Goal: Task Accomplishment & Management: Manage account settings

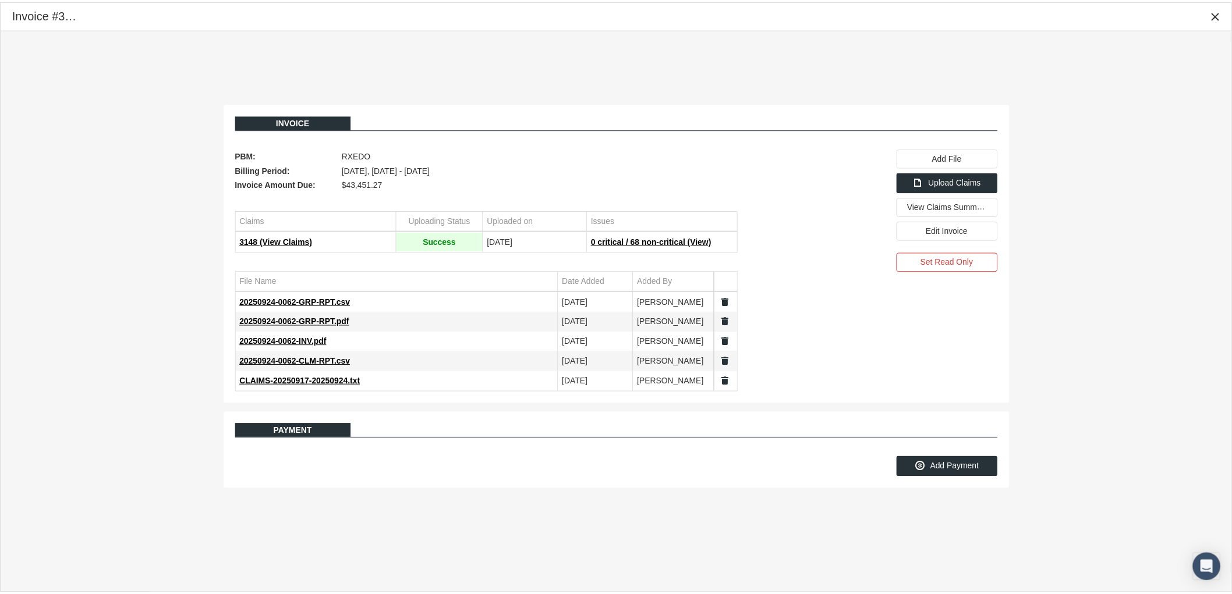
scroll to position [93, 0]
click at [1222, 19] on icon "Close" at bounding box center [1224, 14] width 10 height 10
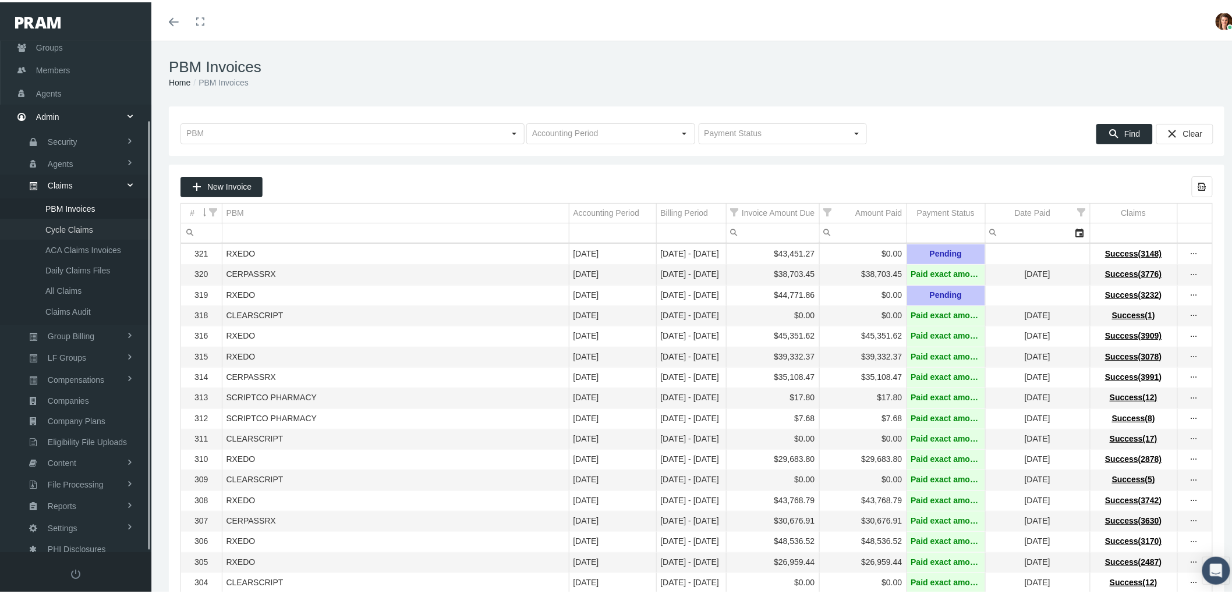
click at [73, 218] on span "Cycle Claims" at bounding box center [69, 228] width 48 height 20
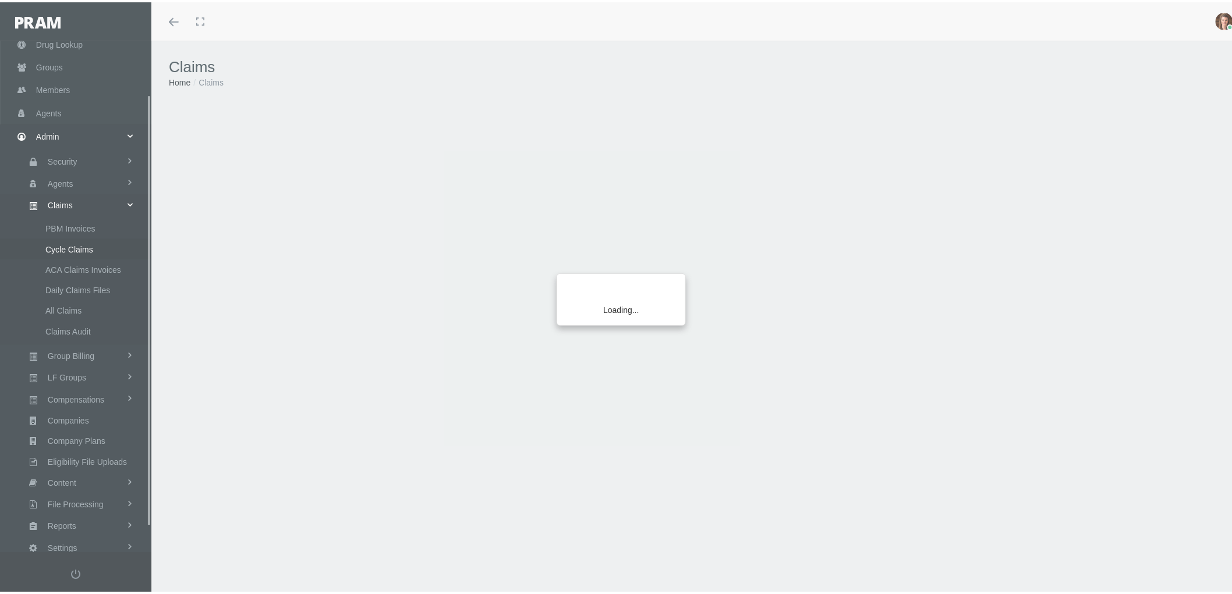
scroll to position [93, 0]
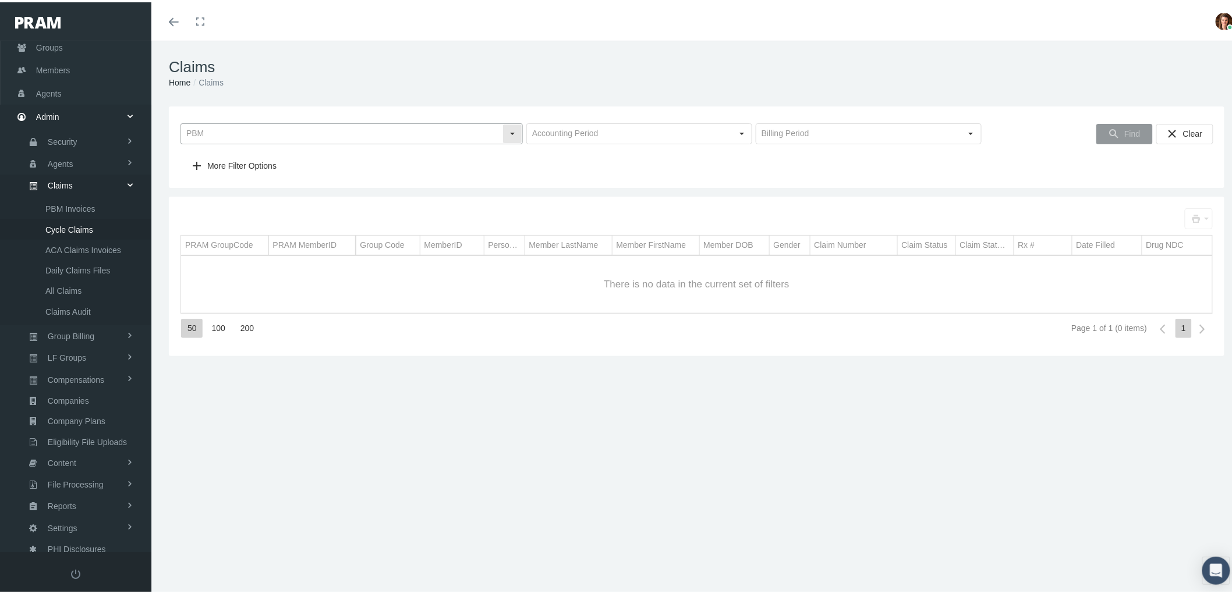
click at [507, 136] on div "Select" at bounding box center [512, 131] width 19 height 19
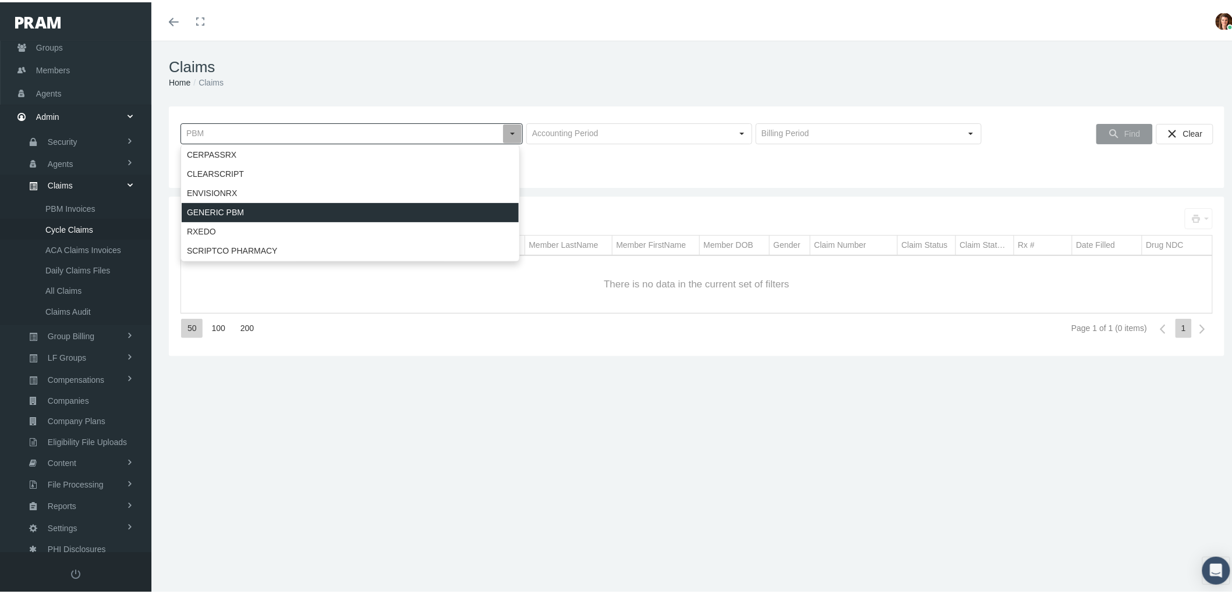
click at [420, 219] on div "GENERIC PBM" at bounding box center [350, 210] width 337 height 19
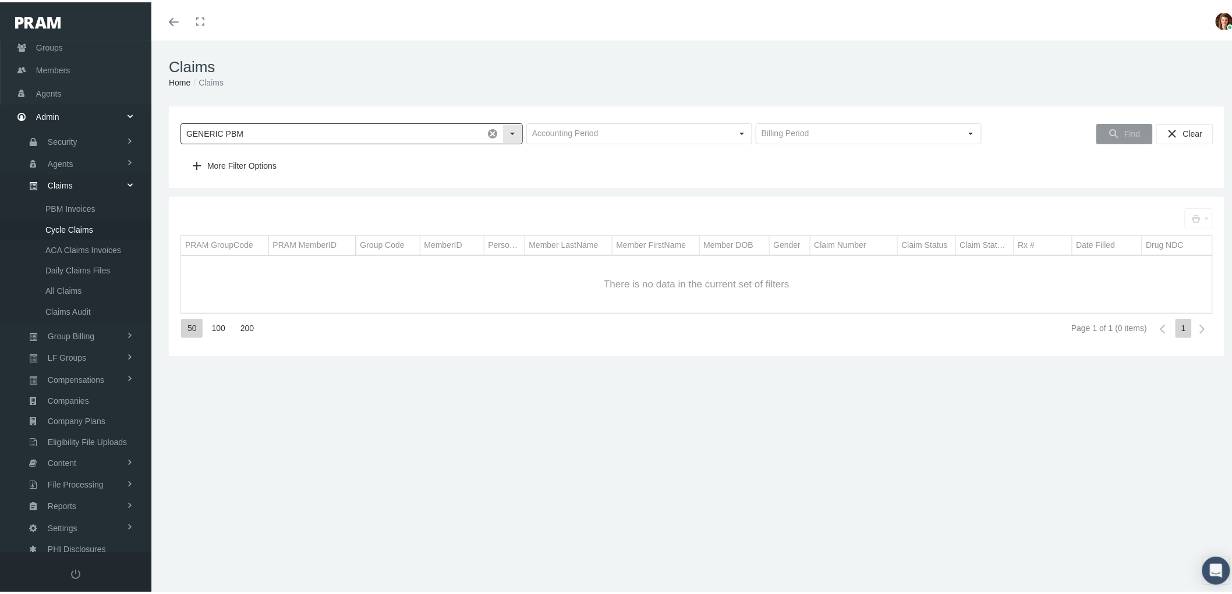
click at [364, 133] on input "GENERIC PBM" at bounding box center [332, 132] width 302 height 20
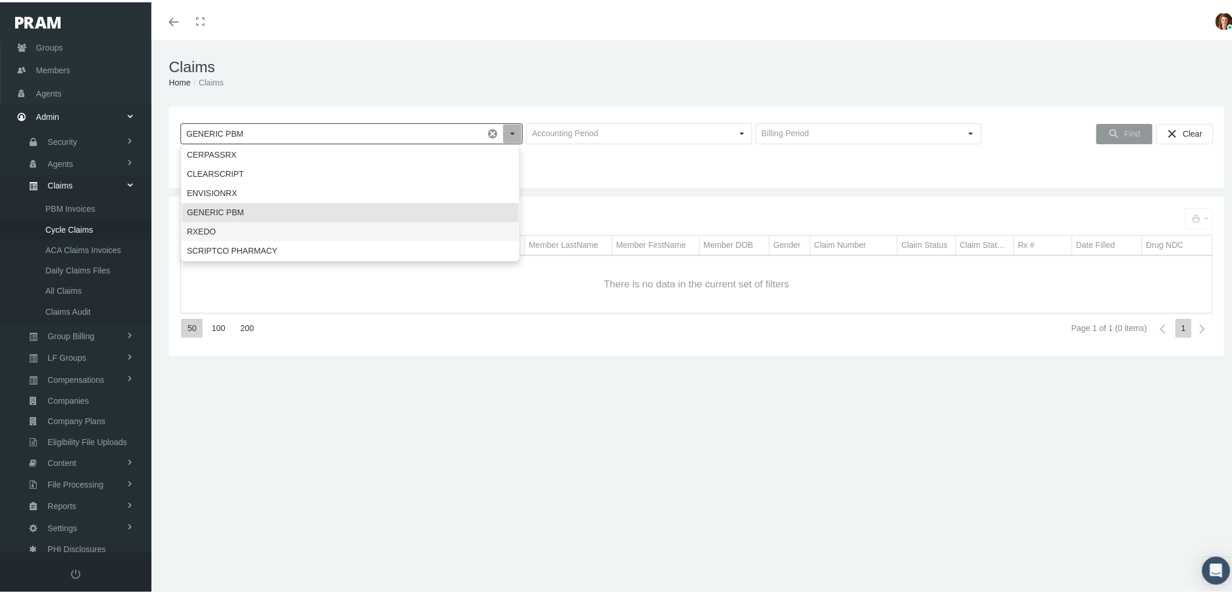
click at [339, 227] on div "RXEDO" at bounding box center [350, 229] width 337 height 19
type input "RXEDO"
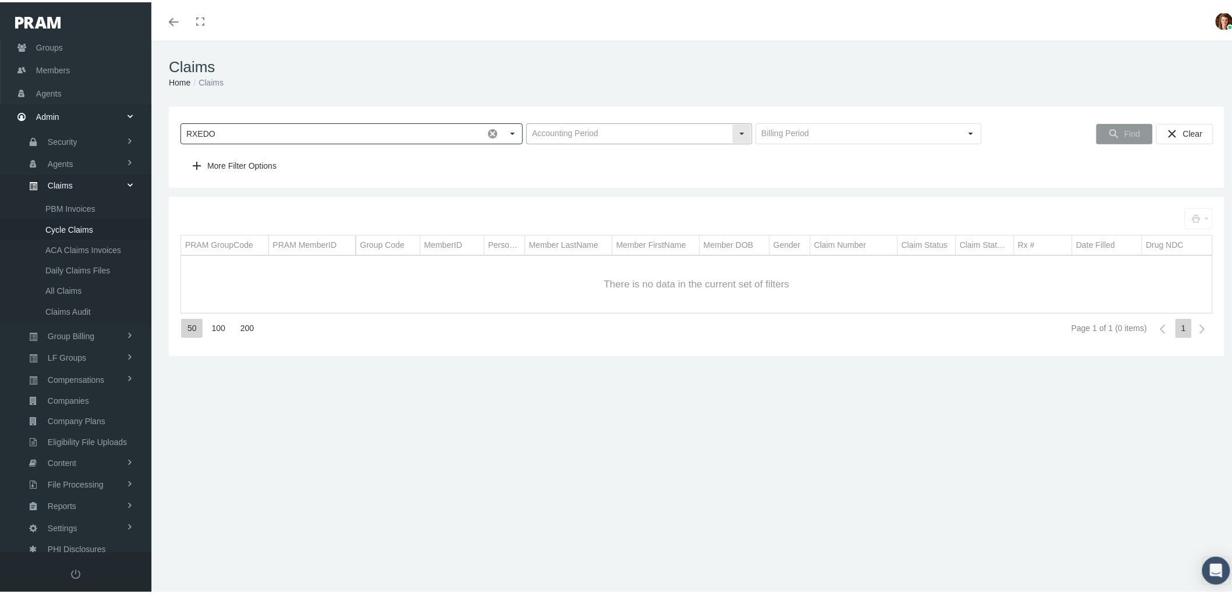
click at [701, 136] on input "text" at bounding box center [629, 132] width 205 height 20
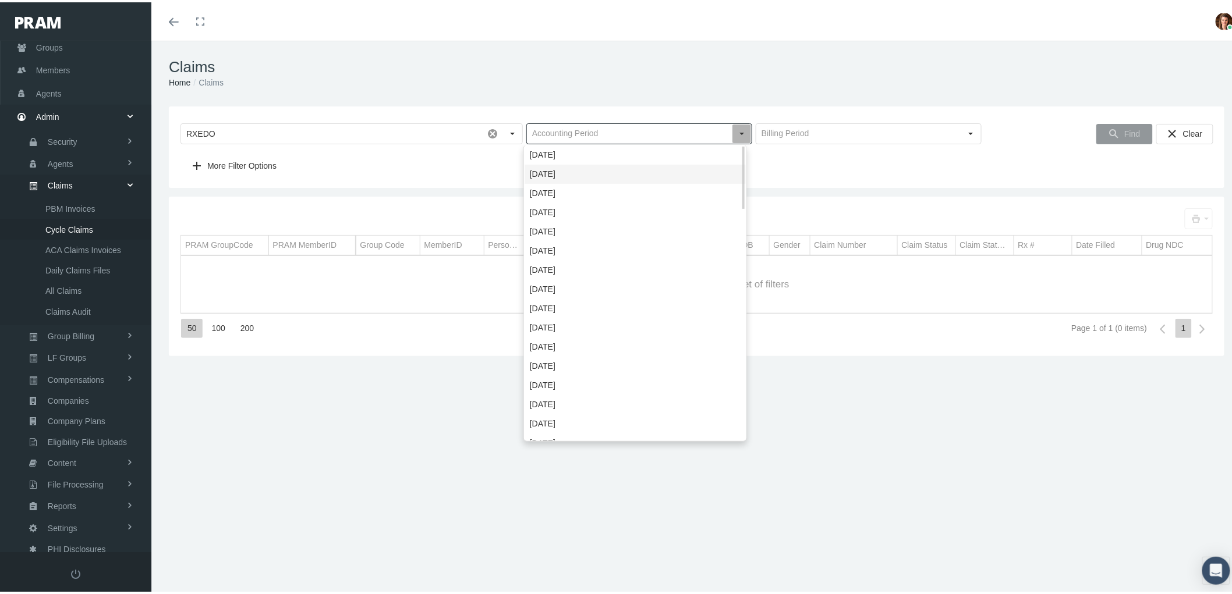
click at [672, 170] on div "[DATE]" at bounding box center [634, 171] width 221 height 19
type input "[DATE]"
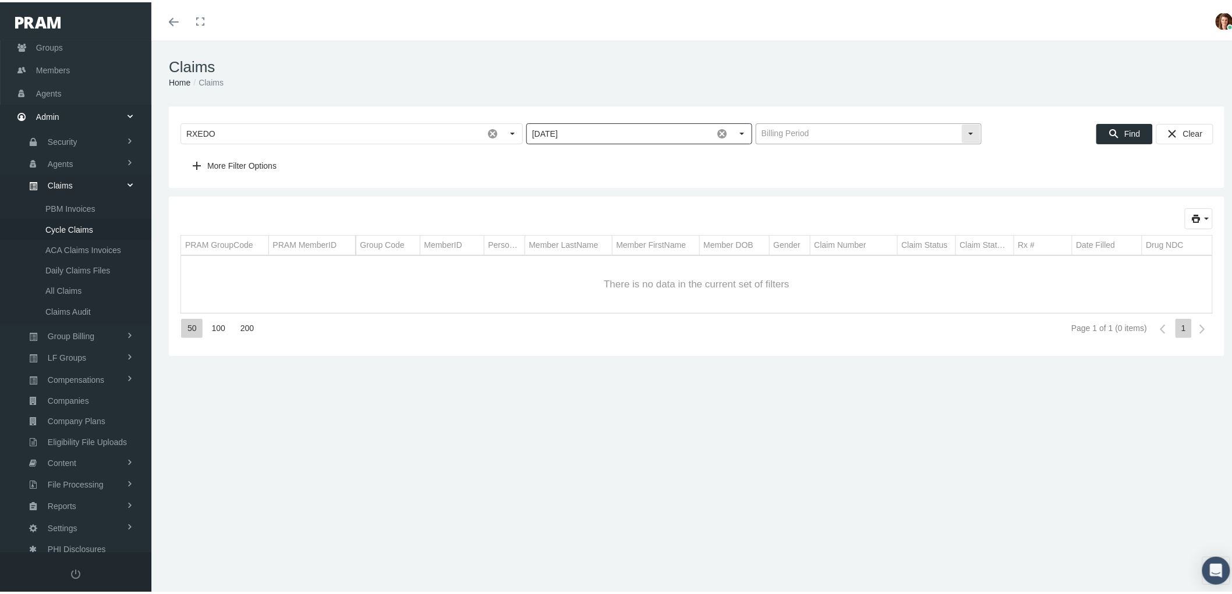
click at [950, 134] on input "text" at bounding box center [858, 132] width 205 height 20
click at [923, 191] on span "September 17 — September 24" at bounding box center [861, 191] width 221 height 19
click at [1109, 134] on icon "Find" at bounding box center [1113, 131] width 10 height 10
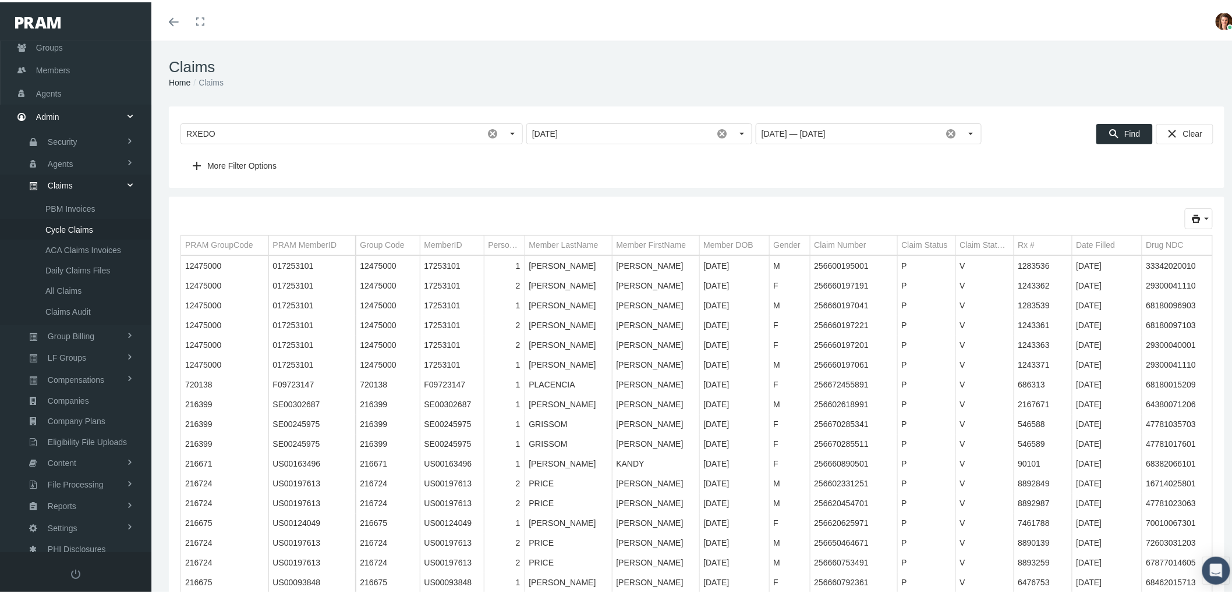
click at [1201, 216] on icon "print" at bounding box center [1206, 216] width 10 height 10
click at [1156, 239] on div "Short Format" at bounding box center [1156, 238] width 91 height 19
click at [74, 206] on span "PBM Invoices" at bounding box center [70, 207] width 50 height 20
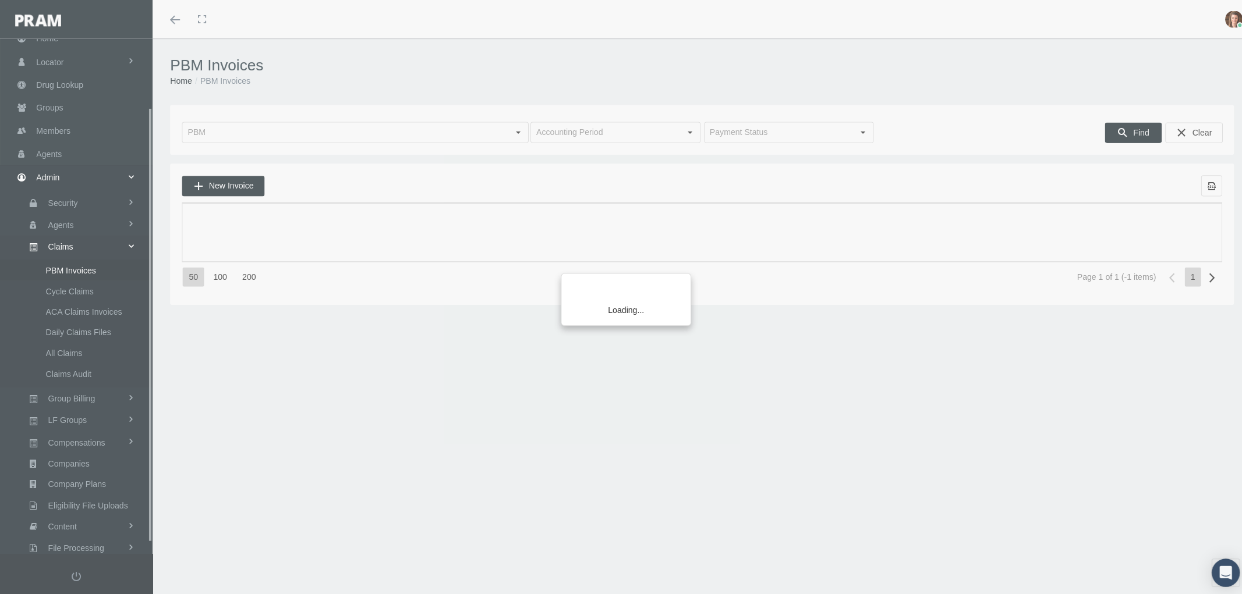
scroll to position [93, 0]
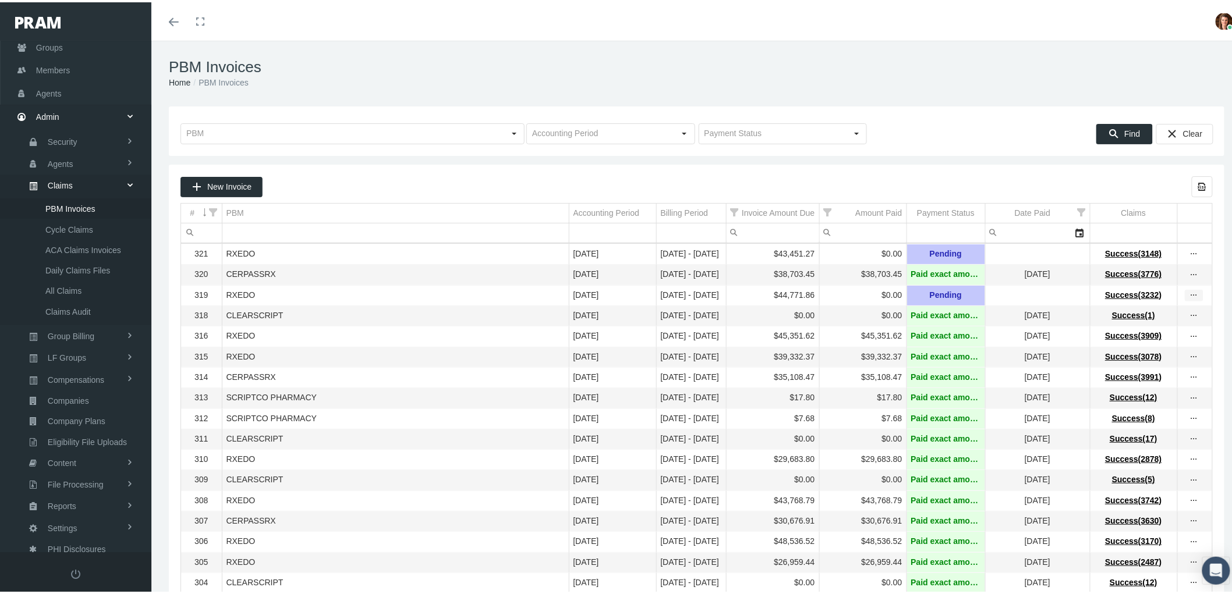
click at [1189, 296] on icon "more" at bounding box center [1194, 293] width 10 height 10
click at [1144, 313] on div "View Invoice" at bounding box center [1135, 316] width 114 height 24
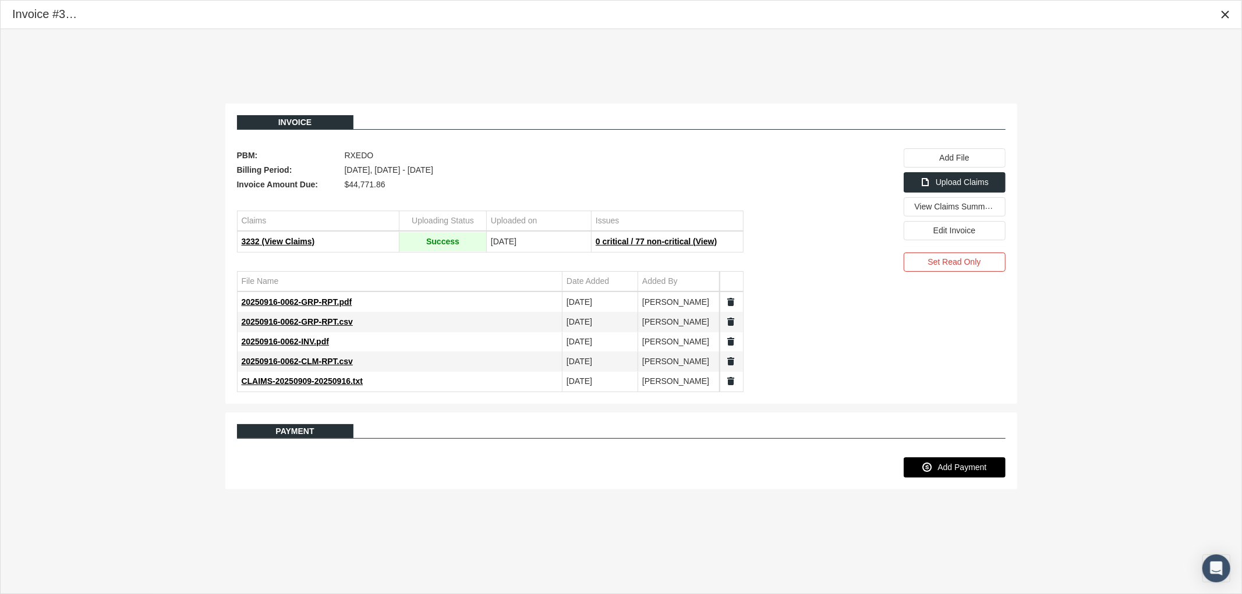
click at [945, 470] on span "Add Payment" at bounding box center [961, 467] width 49 height 9
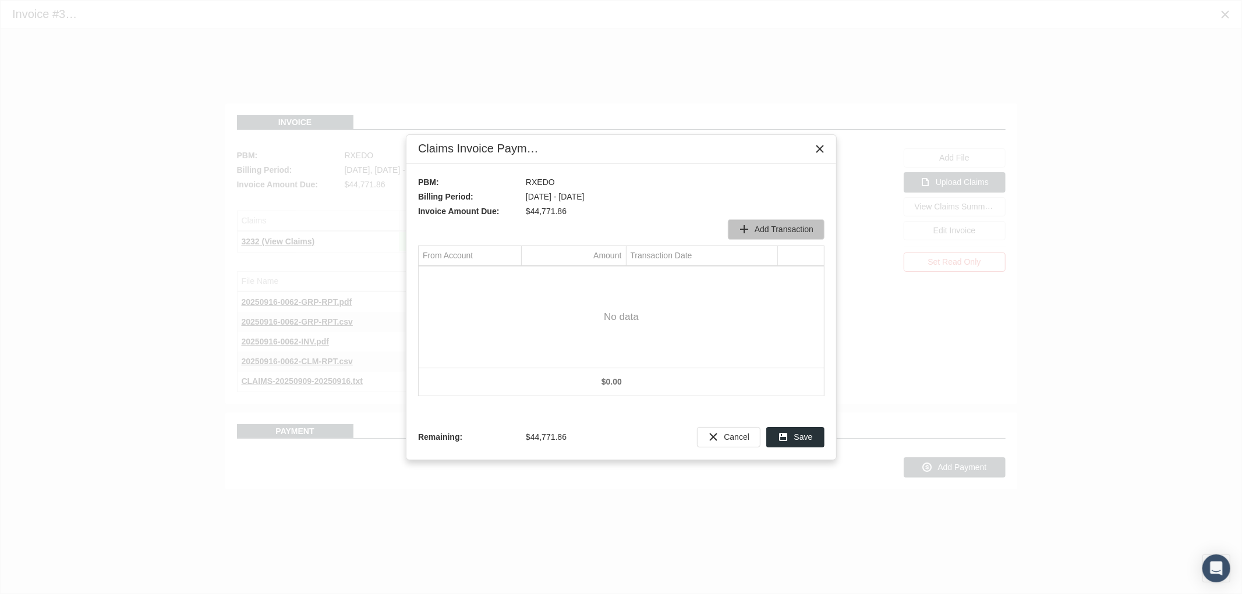
click at [788, 230] on span "Add Transaction" at bounding box center [783, 229] width 59 height 9
click at [512, 279] on div "Select" at bounding box center [511, 277] width 19 height 18
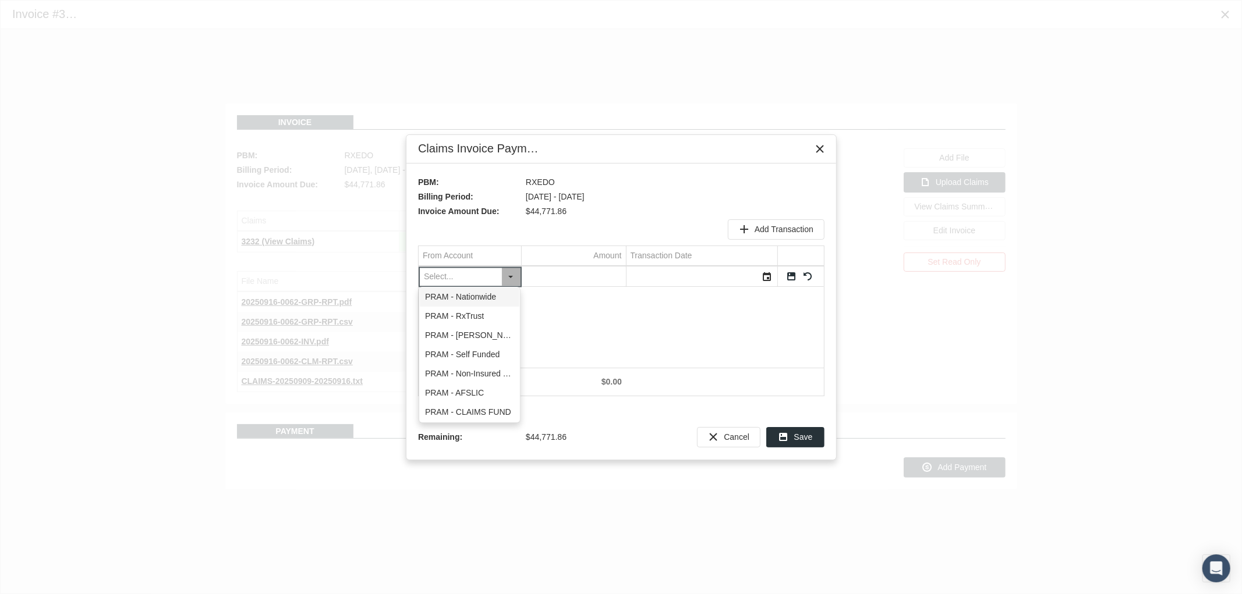
click at [491, 303] on div "PRAM - Nationwide" at bounding box center [470, 297] width 100 height 19
type input "PRAM - Nationwide"
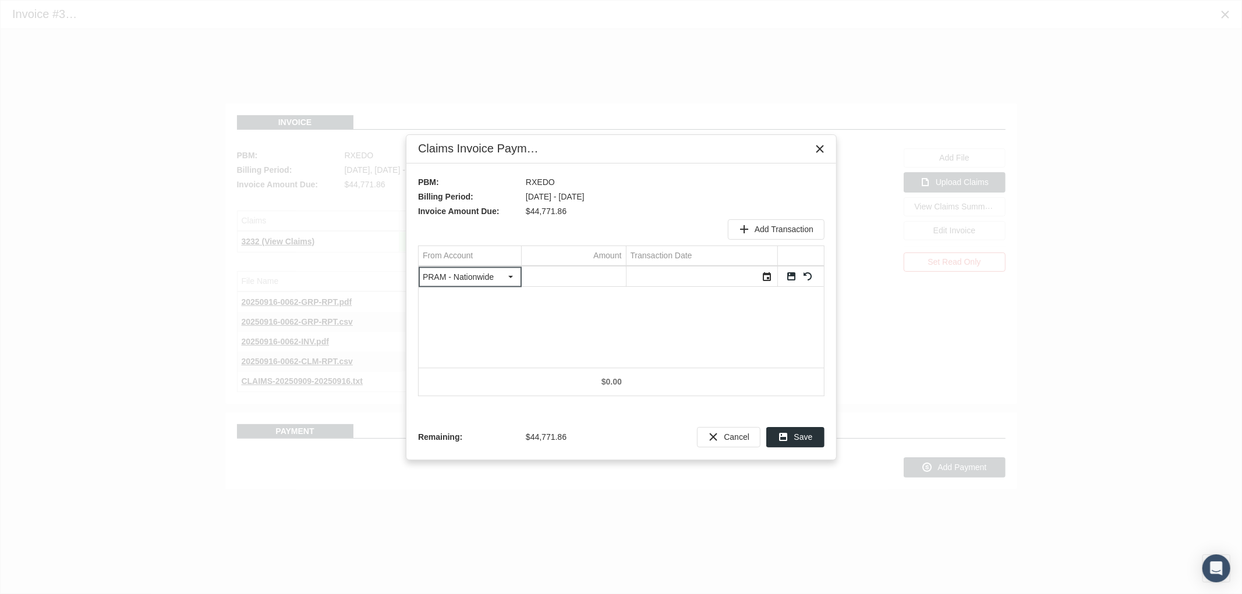
click at [555, 278] on input "Data grid" at bounding box center [574, 276] width 104 height 19
type input "2.04"
click at [765, 280] on div "Select" at bounding box center [767, 277] width 19 height 18
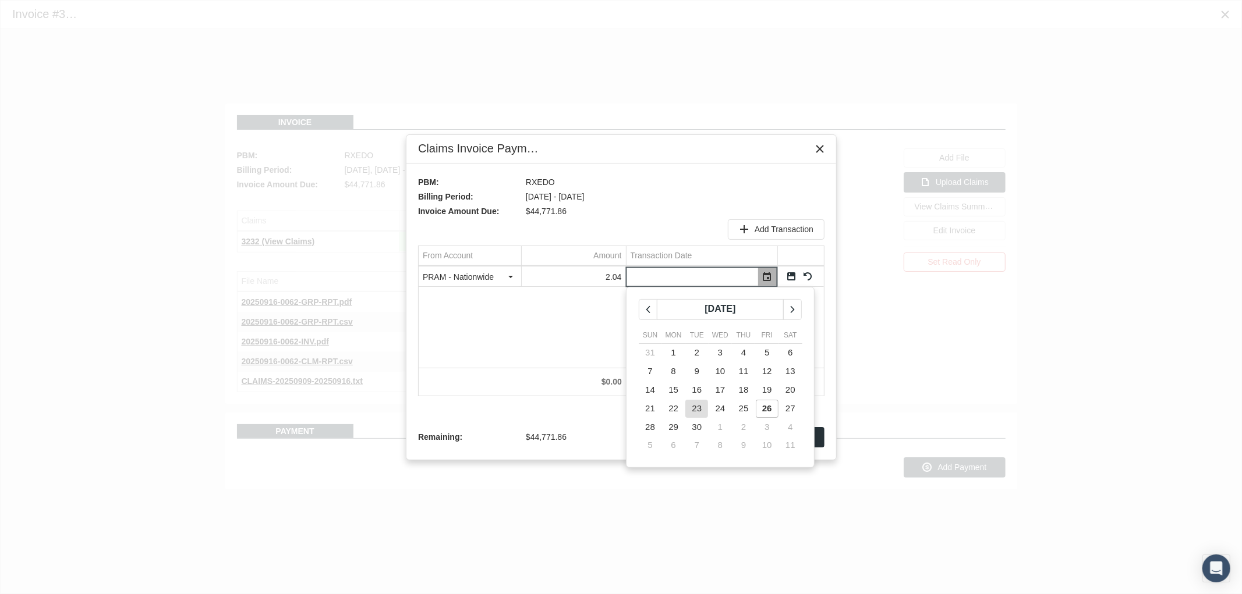
click at [694, 407] on span "23" at bounding box center [697, 408] width 10 height 10
type input "09/23/2025"
click at [789, 277] on link "Save" at bounding box center [791, 276] width 10 height 10
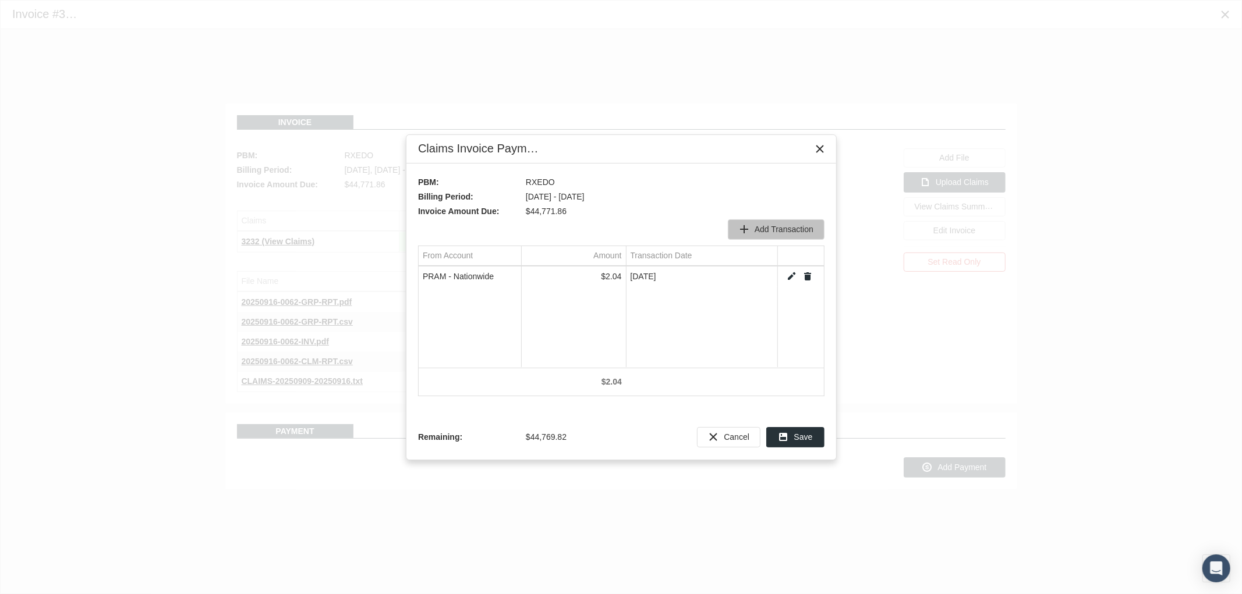
click at [769, 230] on span "Add Transaction" at bounding box center [783, 229] width 59 height 9
click at [516, 281] on div "Select" at bounding box center [511, 277] width 19 height 18
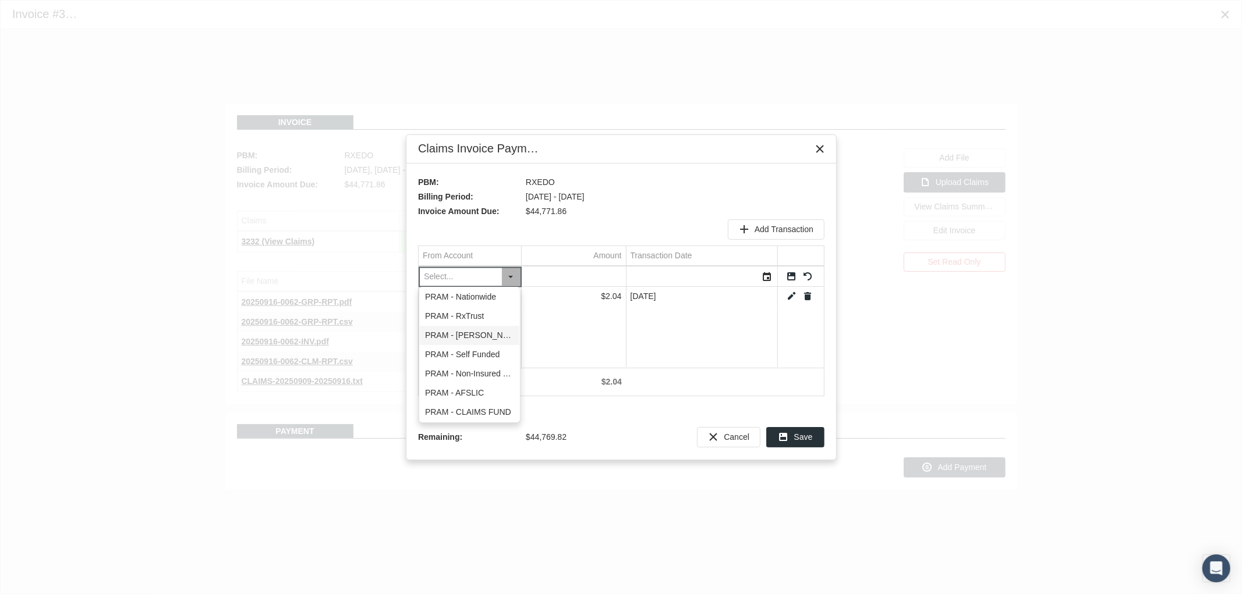
click at [489, 317] on div "PRAM - RxTrust" at bounding box center [470, 316] width 100 height 19
type input "PRAM - RxTrust"
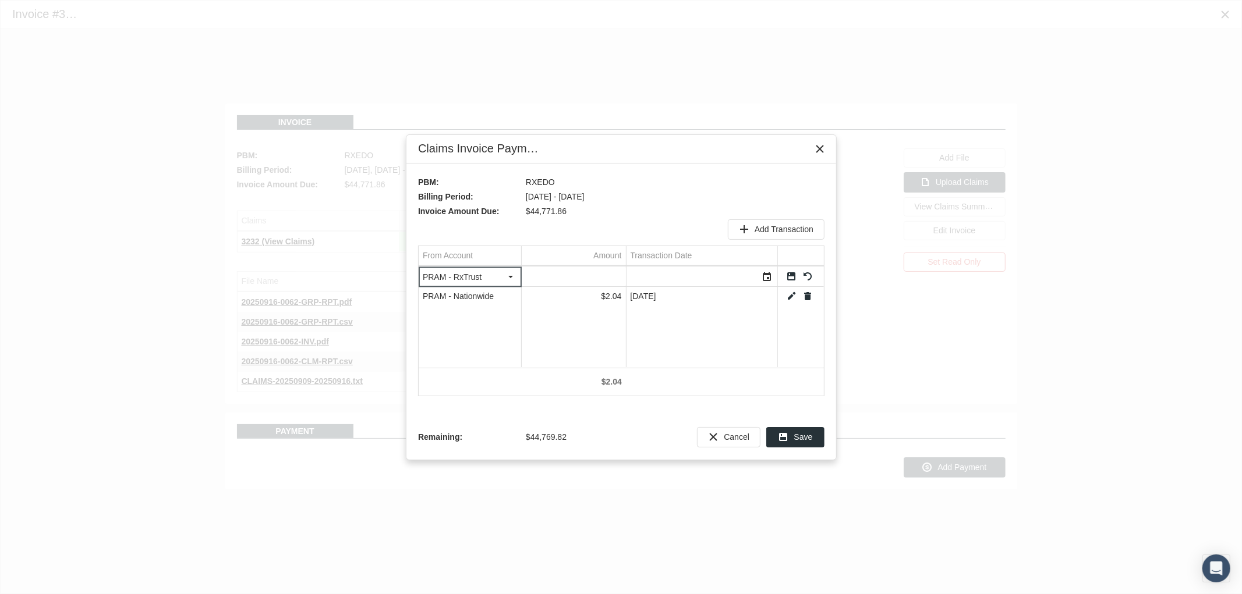
click at [589, 275] on input "Data grid" at bounding box center [574, 276] width 104 height 19
type input "19657.15"
click at [765, 271] on div "Select" at bounding box center [767, 277] width 19 height 18
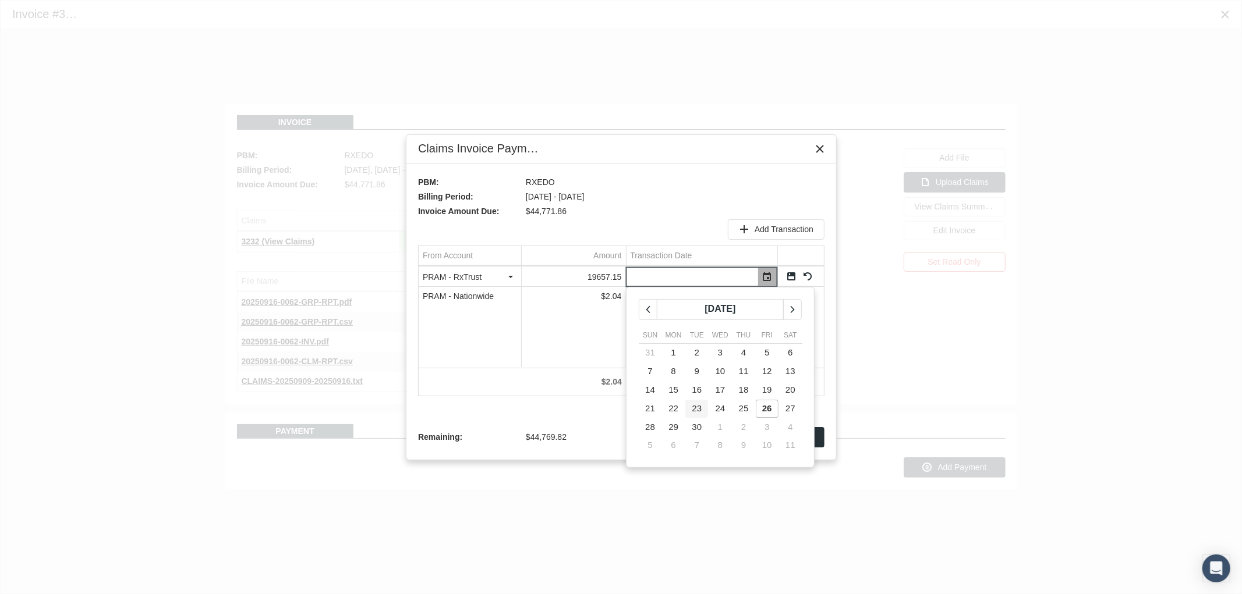
click at [698, 410] on span "23" at bounding box center [697, 408] width 10 height 10
type input "09/23/2025"
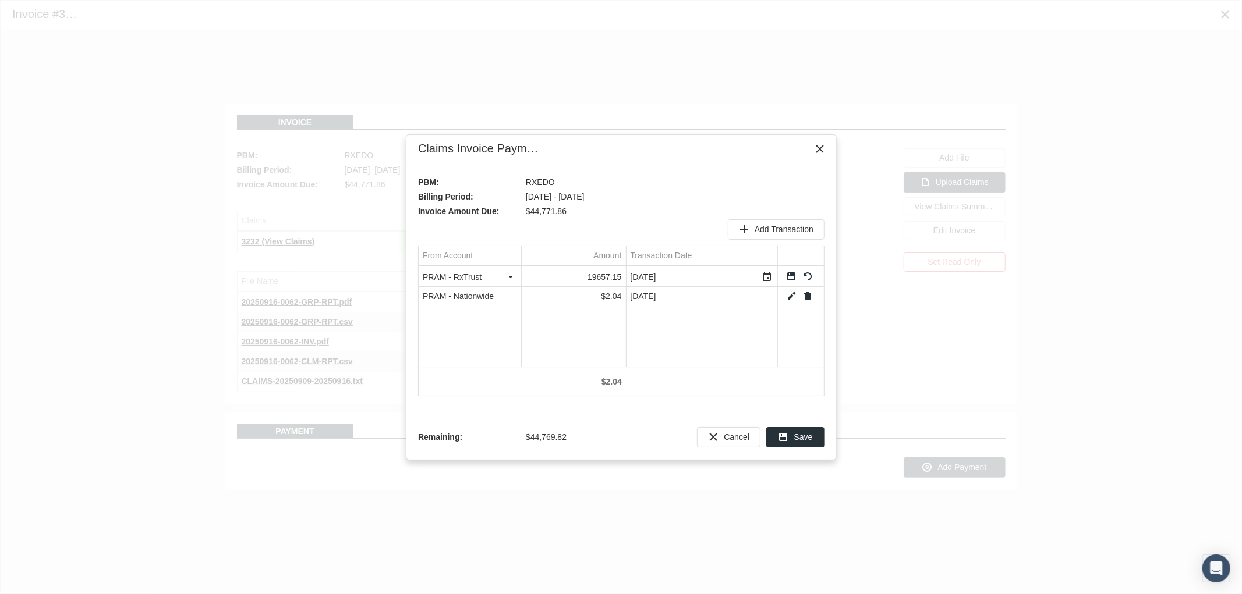
click at [788, 280] on link "Save" at bounding box center [791, 276] width 10 height 10
click at [768, 227] on span "Add Transaction" at bounding box center [783, 229] width 59 height 9
click at [506, 276] on div "Select" at bounding box center [511, 277] width 19 height 18
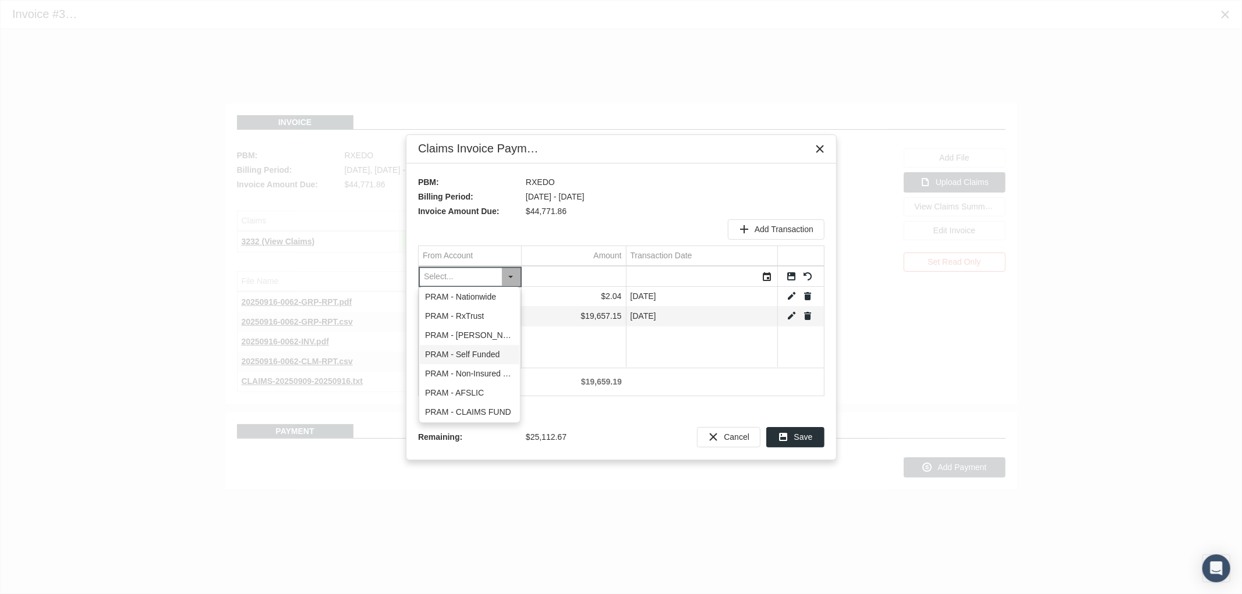
click at [495, 352] on div "PRAM - Self Funded" at bounding box center [470, 354] width 100 height 19
type input "PRAM - Self Funded"
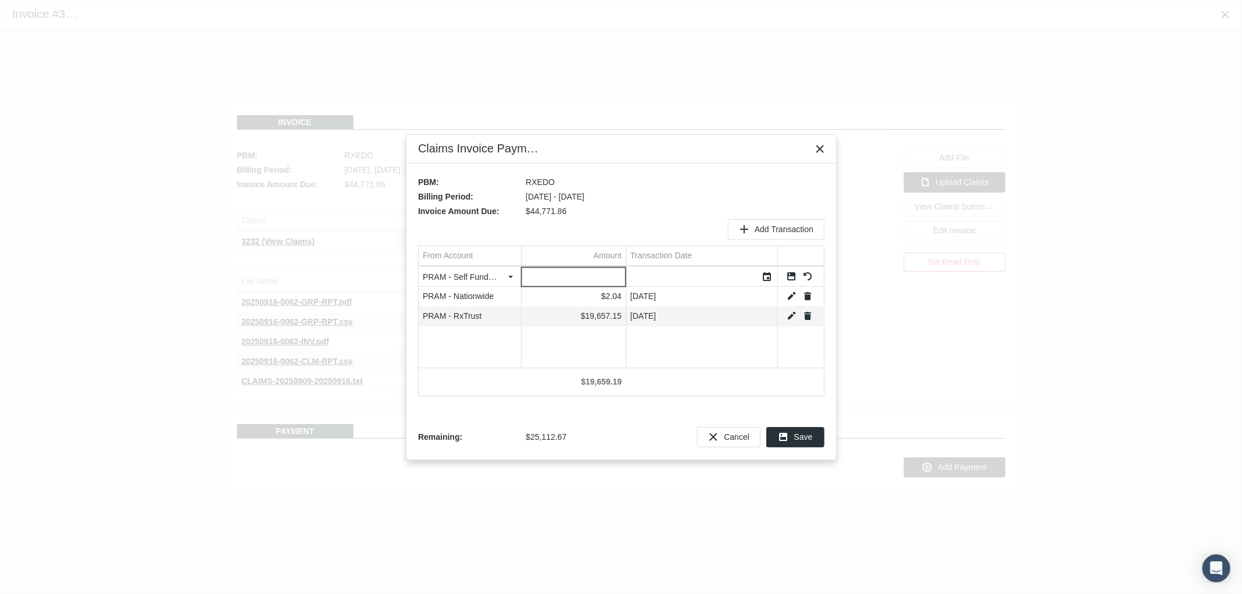
click at [588, 276] on input "Data grid" at bounding box center [574, 276] width 104 height 19
type input "2318.72"
click at [770, 281] on div "Select" at bounding box center [767, 277] width 19 height 18
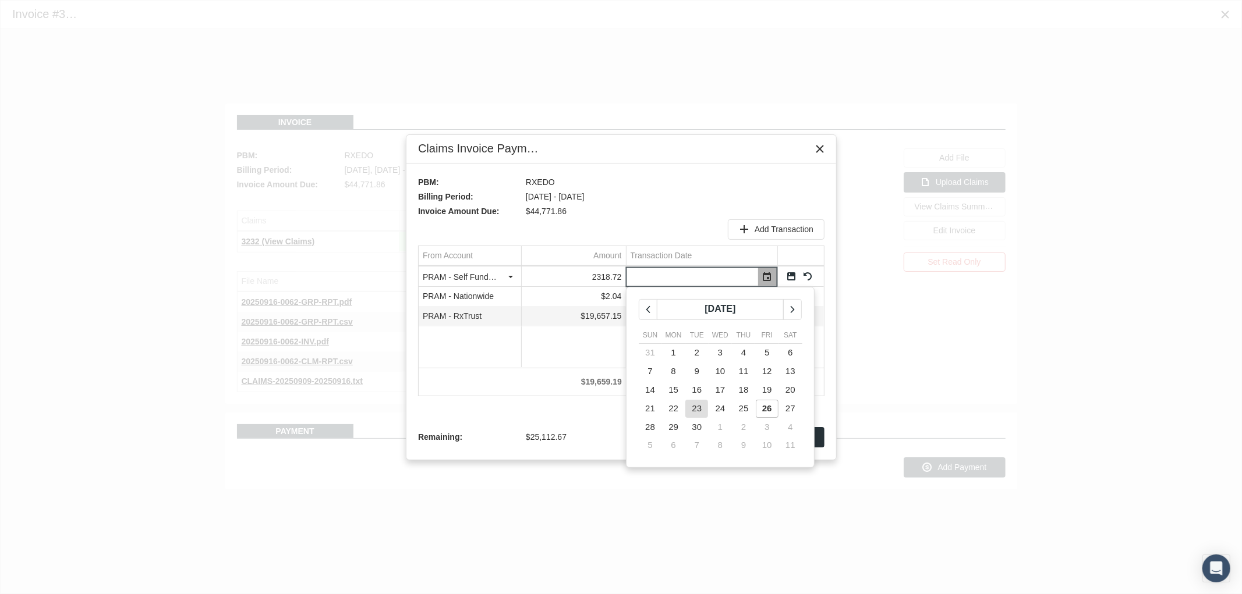
click at [693, 405] on span "23" at bounding box center [697, 408] width 10 height 10
type input "09/23/2025"
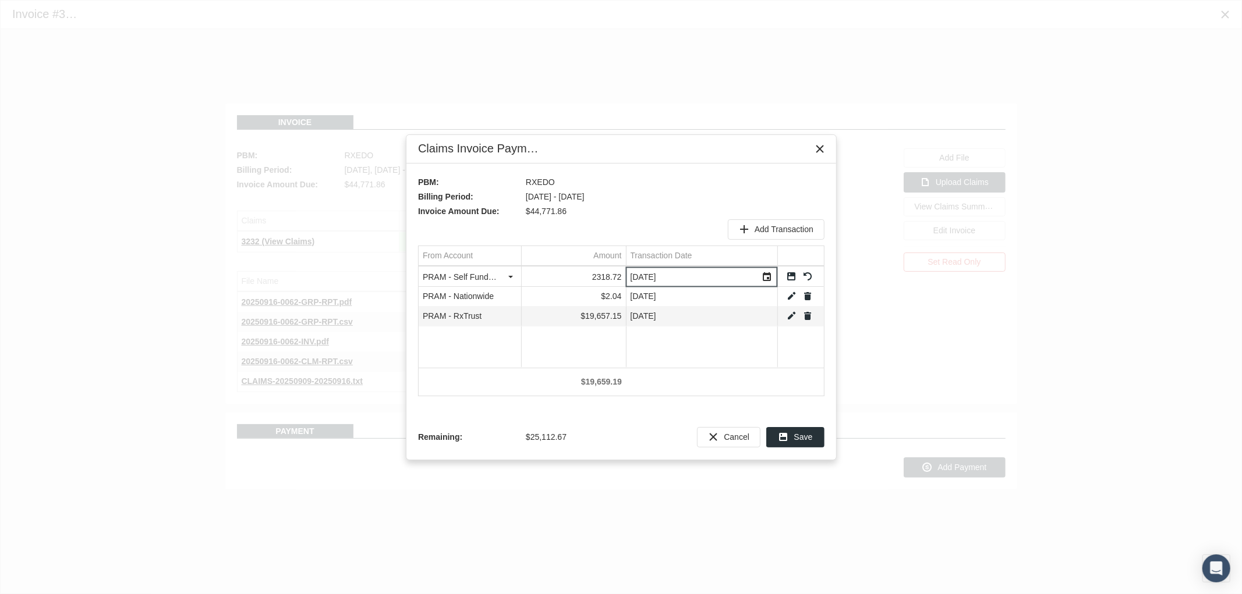
click at [792, 272] on link "Save" at bounding box center [791, 276] width 10 height 10
drag, startPoint x: 775, startPoint y: 233, endPoint x: 765, endPoint y: 233, distance: 10.5
click at [775, 233] on span "Add Transaction" at bounding box center [783, 229] width 59 height 9
click at [511, 272] on div "Select" at bounding box center [511, 277] width 19 height 18
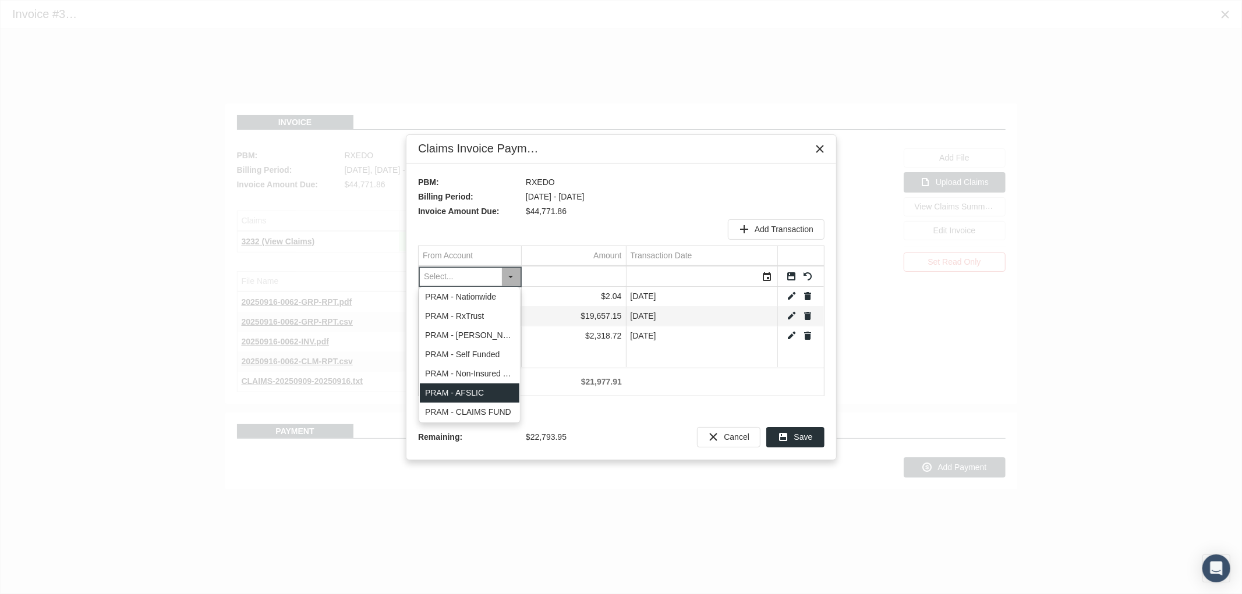
click at [490, 390] on div "PRAM - AFSLIC" at bounding box center [470, 393] width 100 height 19
type input "PRAM - AFSLIC"
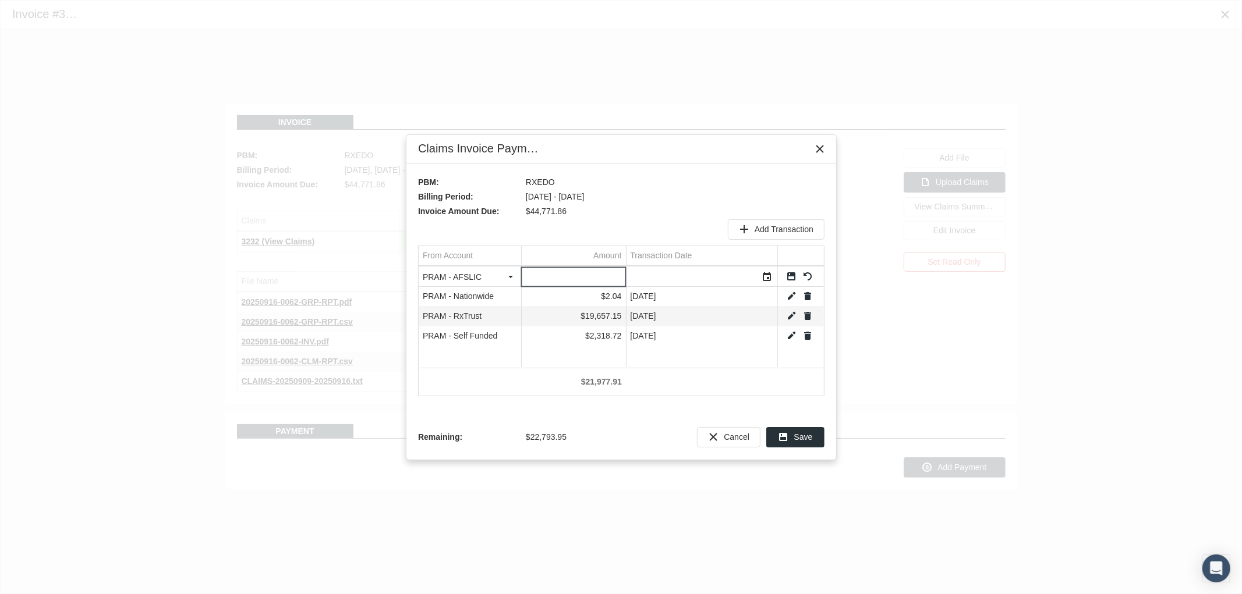
click at [580, 272] on input "Data grid" at bounding box center [574, 276] width 104 height 19
type input "17034.31"
click at [770, 279] on div "Select" at bounding box center [767, 277] width 19 height 18
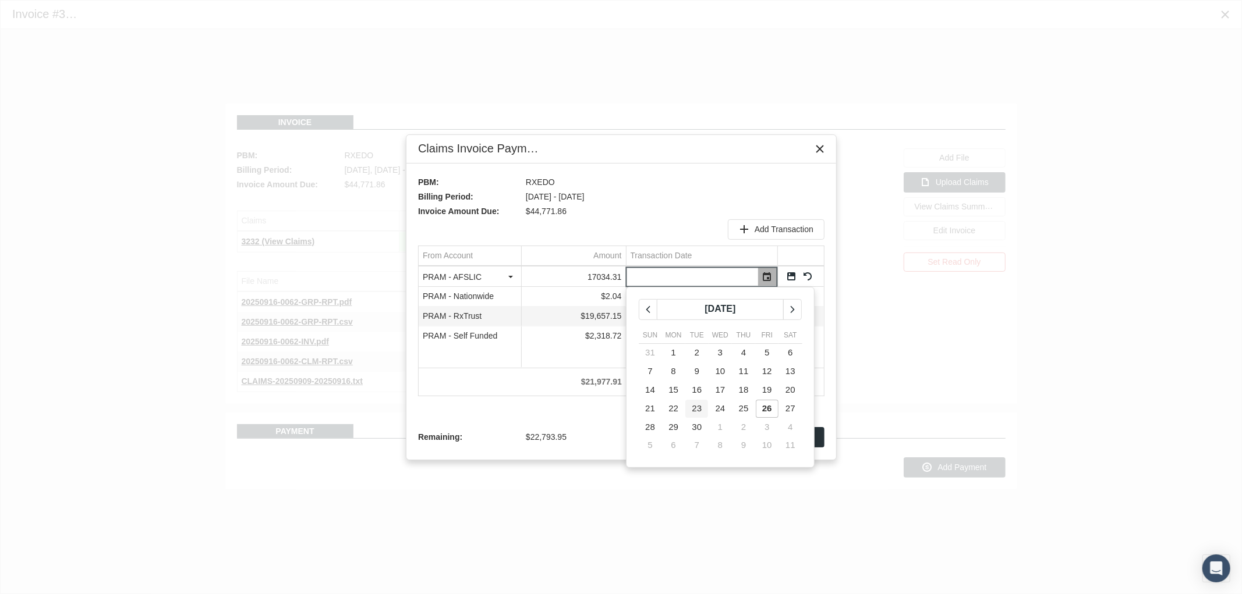
click at [697, 407] on span "23" at bounding box center [697, 408] width 10 height 10
type input "09/23/2025"
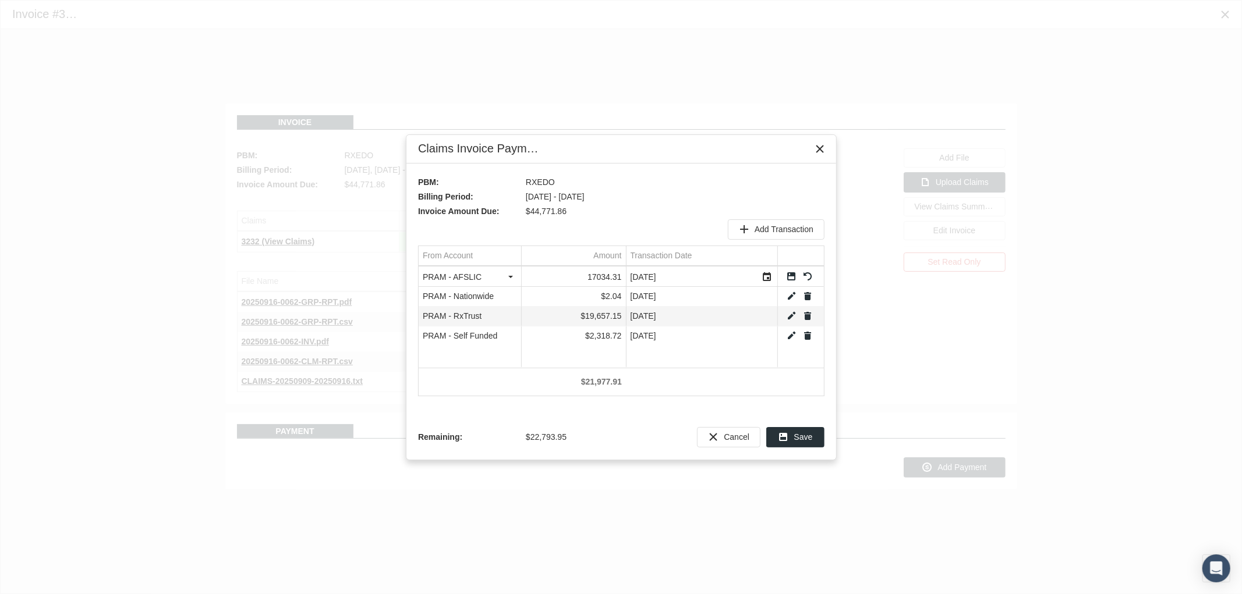
click at [792, 278] on link "Save" at bounding box center [791, 276] width 10 height 10
click at [776, 231] on span "Add Transaction" at bounding box center [783, 229] width 59 height 9
click at [510, 269] on div "Select" at bounding box center [511, 277] width 19 height 18
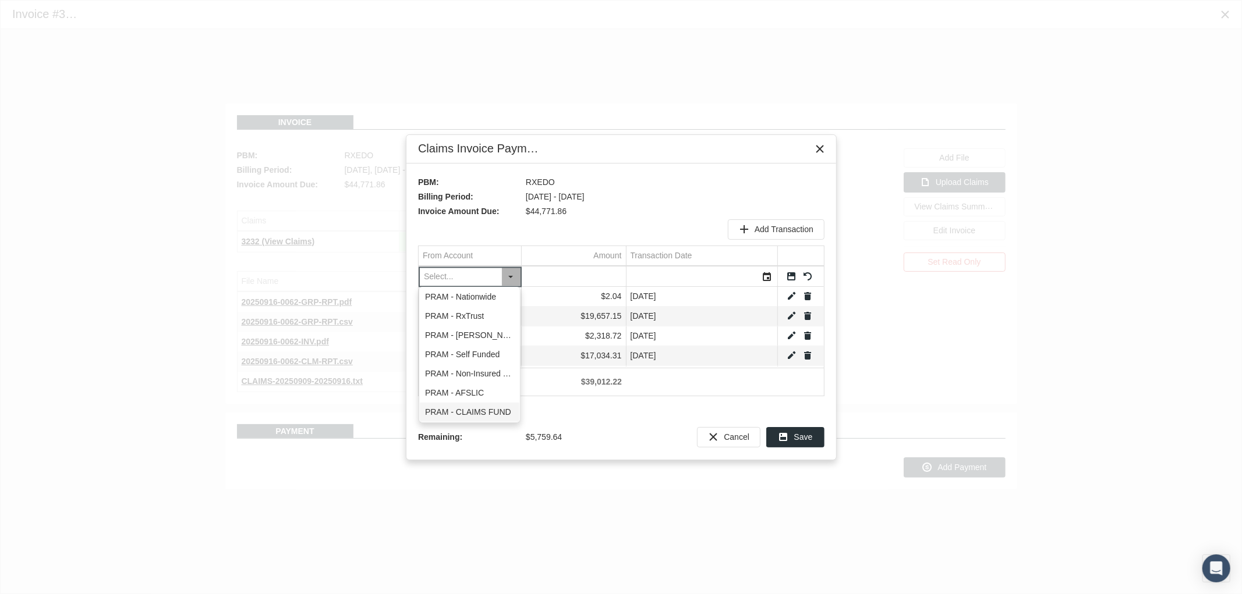
click at [478, 411] on div "PRAM - CLAIMS FUND" at bounding box center [470, 412] width 100 height 19
type input "PRAM - CLAIMS FUND"
click at [581, 274] on input "Data grid" at bounding box center [574, 276] width 104 height 19
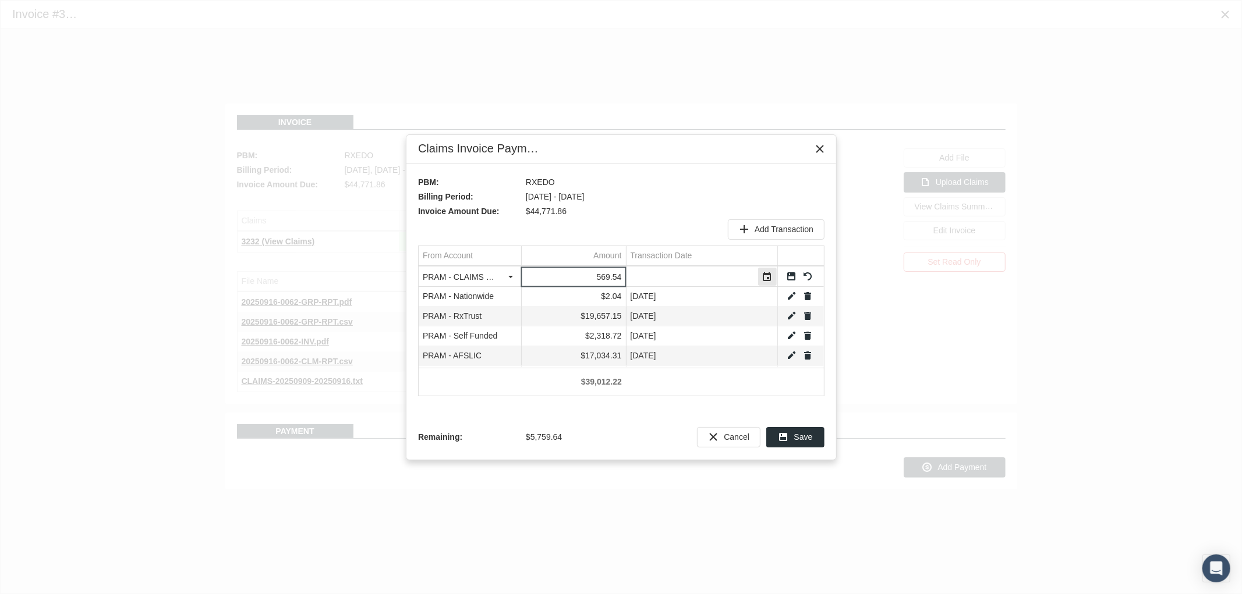
type input "569.54"
click at [766, 278] on div "Select" at bounding box center [767, 277] width 19 height 18
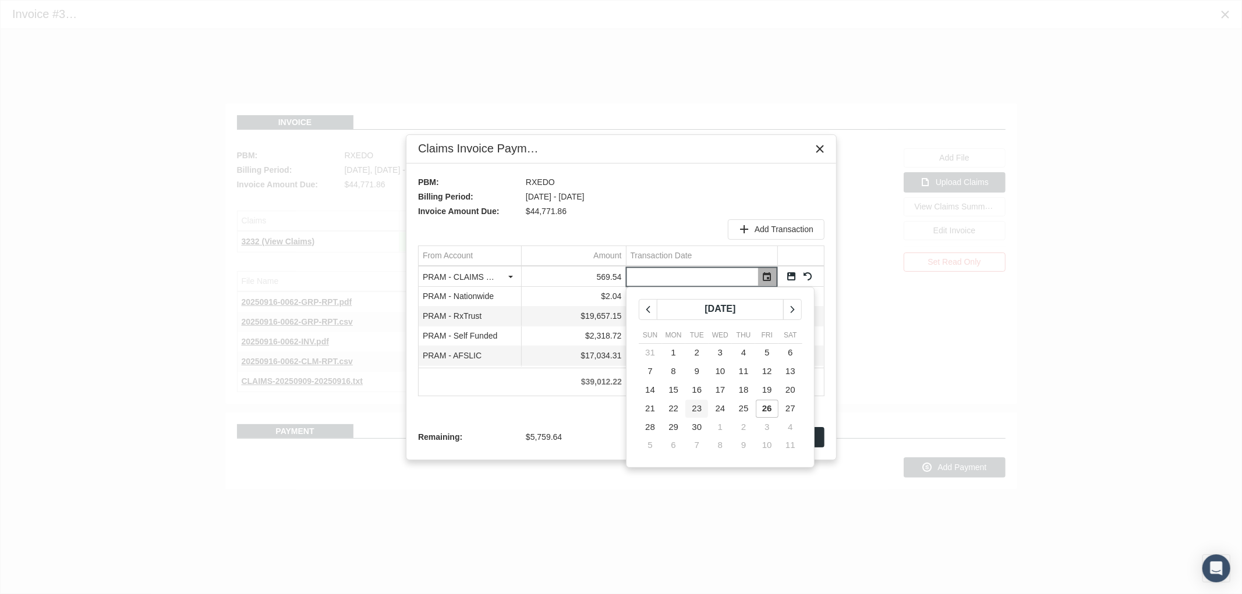
click at [695, 408] on span "23" at bounding box center [697, 408] width 10 height 10
type input "09/23/2025"
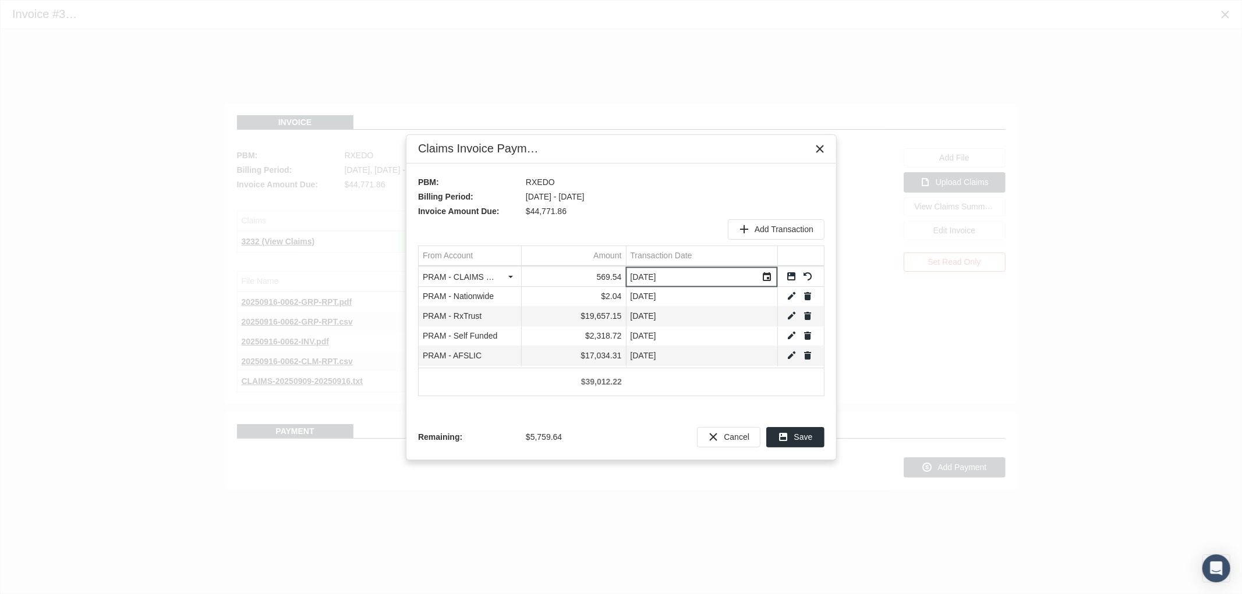
click at [787, 277] on link "Save" at bounding box center [791, 276] width 10 height 10
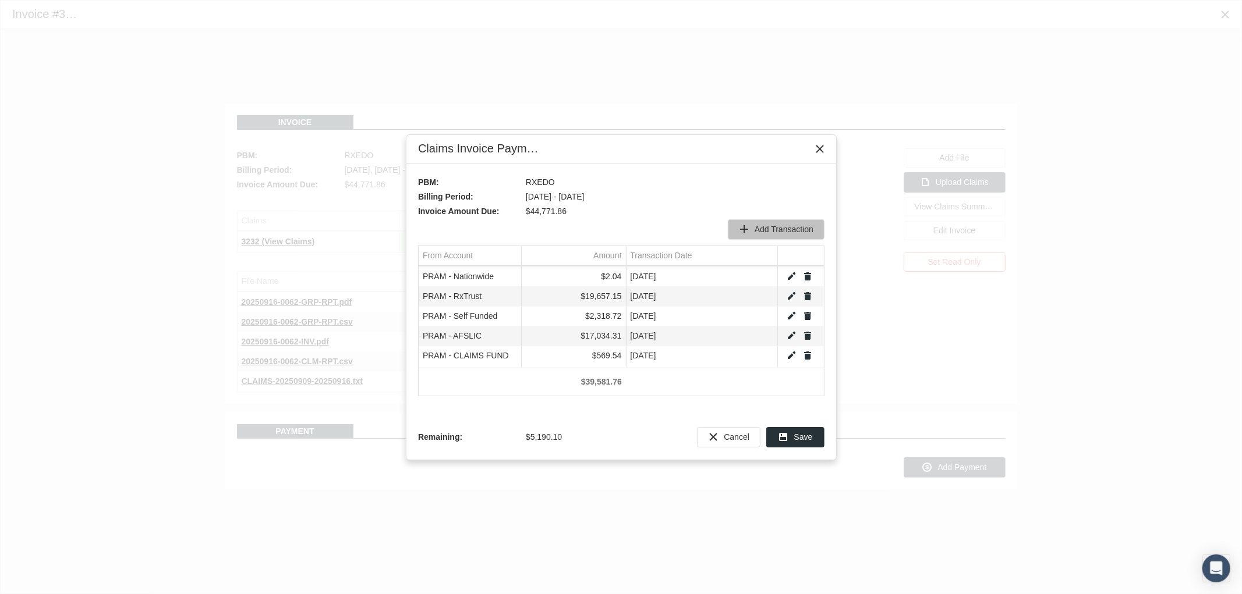
click at [774, 222] on div "Add Transaction" at bounding box center [775, 229] width 95 height 19
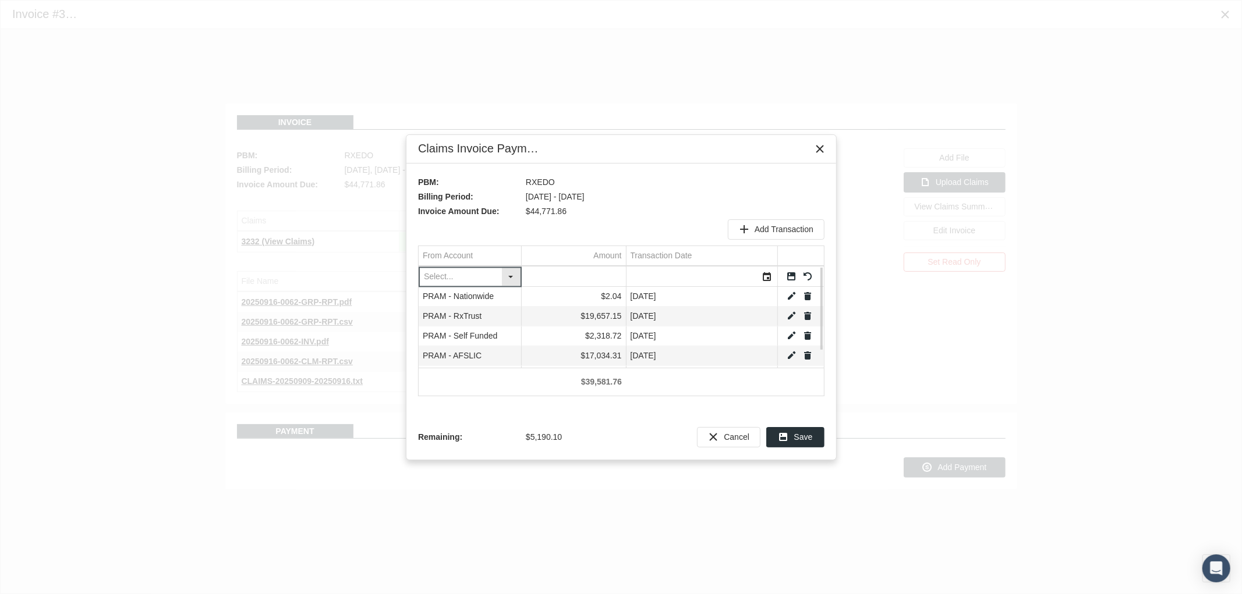
click at [509, 276] on div "Select" at bounding box center [511, 277] width 19 height 18
click at [486, 359] on div "PRAM - Self Funded" at bounding box center [470, 354] width 100 height 19
type input "PRAM - Self Funded"
click at [597, 276] on input "Data grid" at bounding box center [574, 276] width 104 height 19
type input "5190.1"
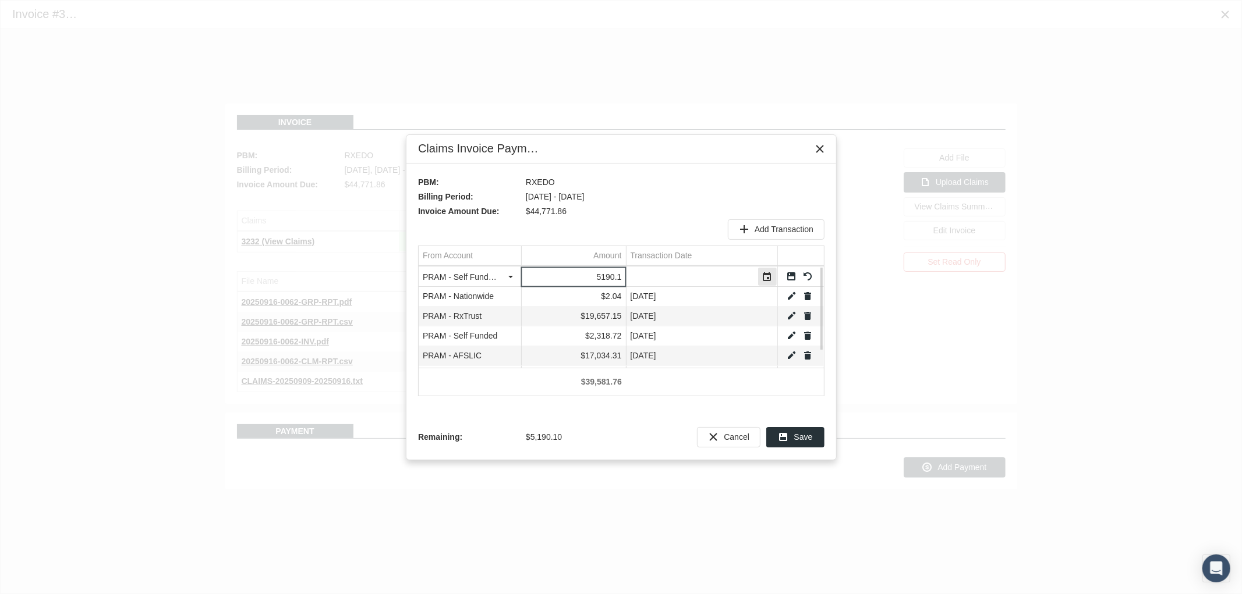
click at [772, 275] on div "Select" at bounding box center [767, 277] width 19 height 18
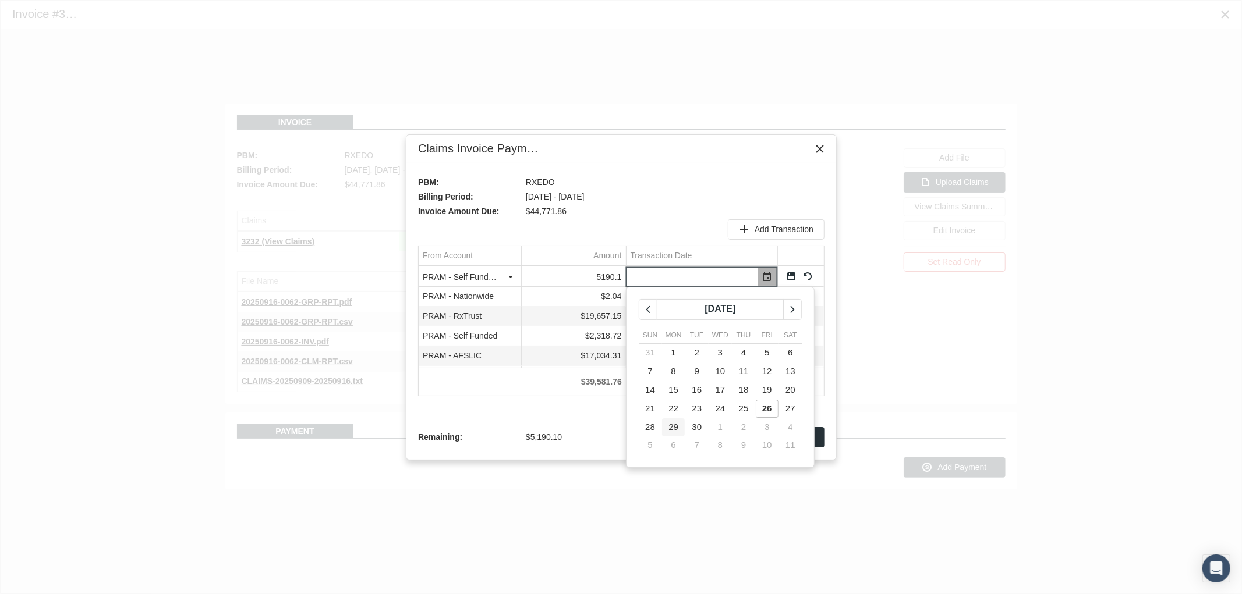
click at [674, 427] on span "29" at bounding box center [673, 427] width 10 height 10
type input "09/29/2025"
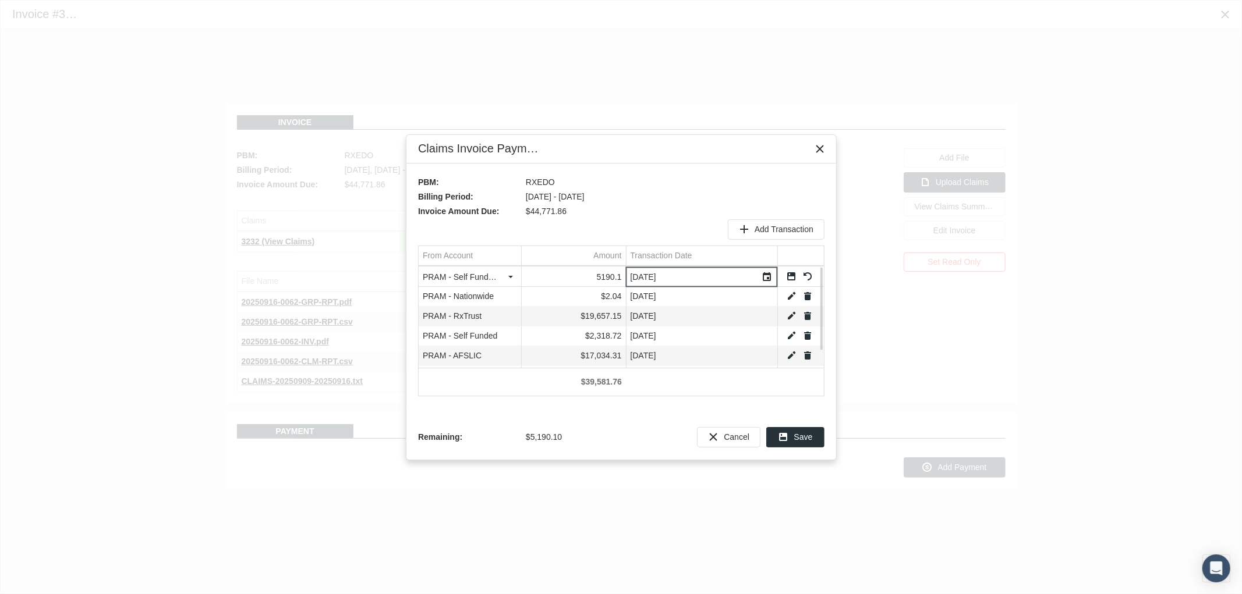
click at [789, 274] on link "Save" at bounding box center [791, 276] width 10 height 10
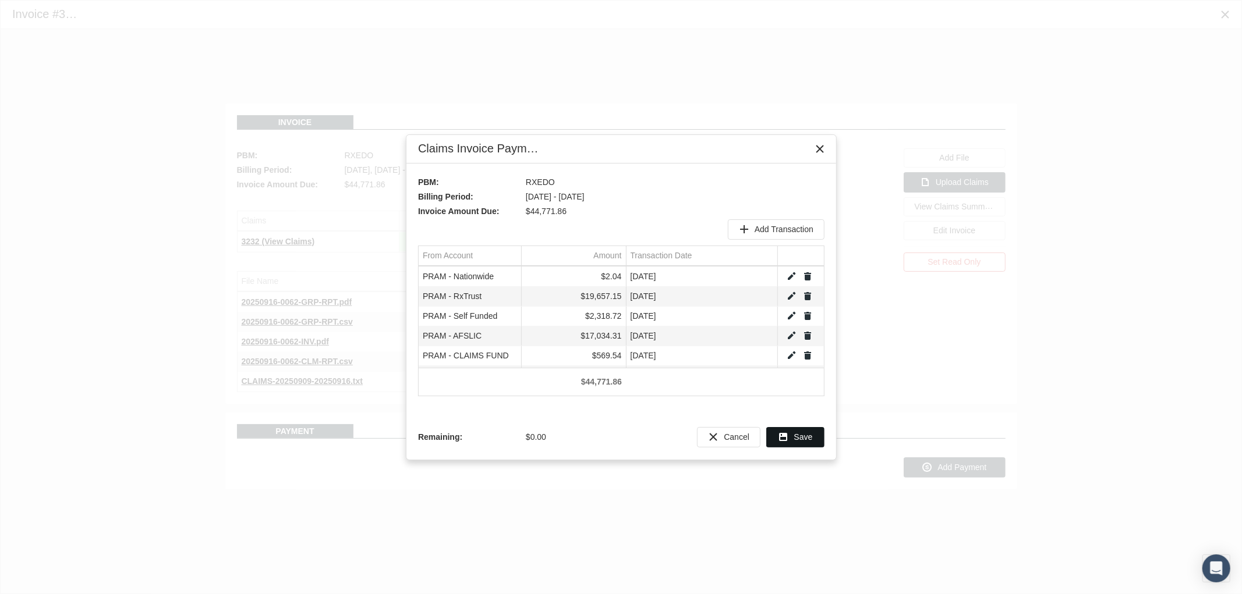
click at [798, 437] on span "Save" at bounding box center [803, 436] width 19 height 9
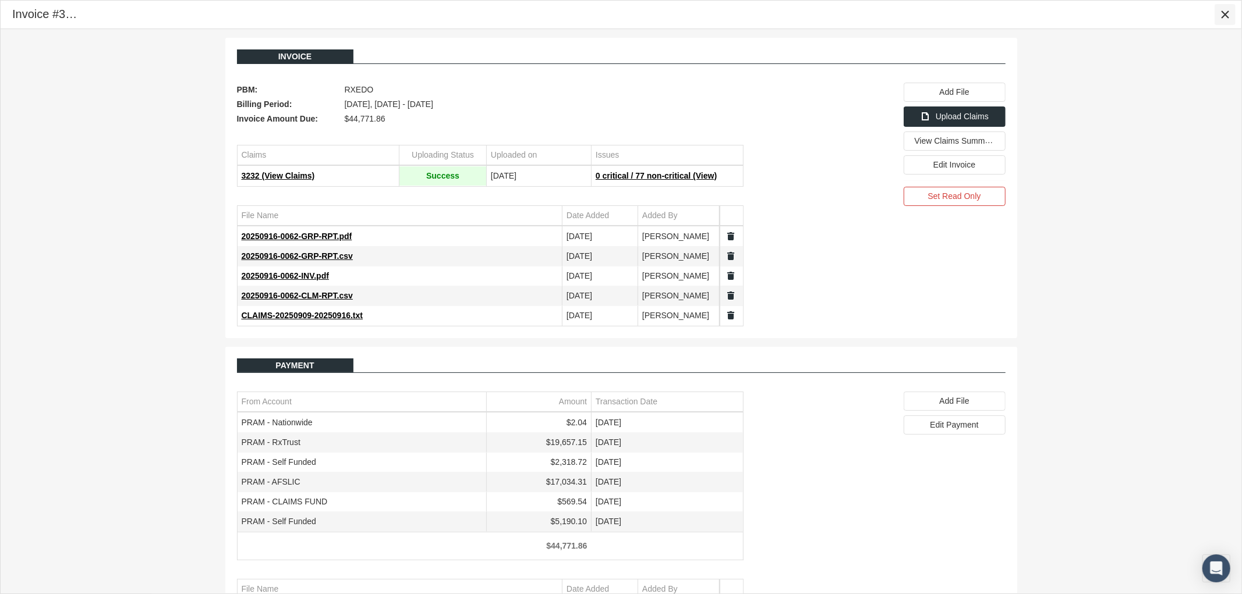
click at [1221, 10] on icon "Close" at bounding box center [1224, 14] width 10 height 10
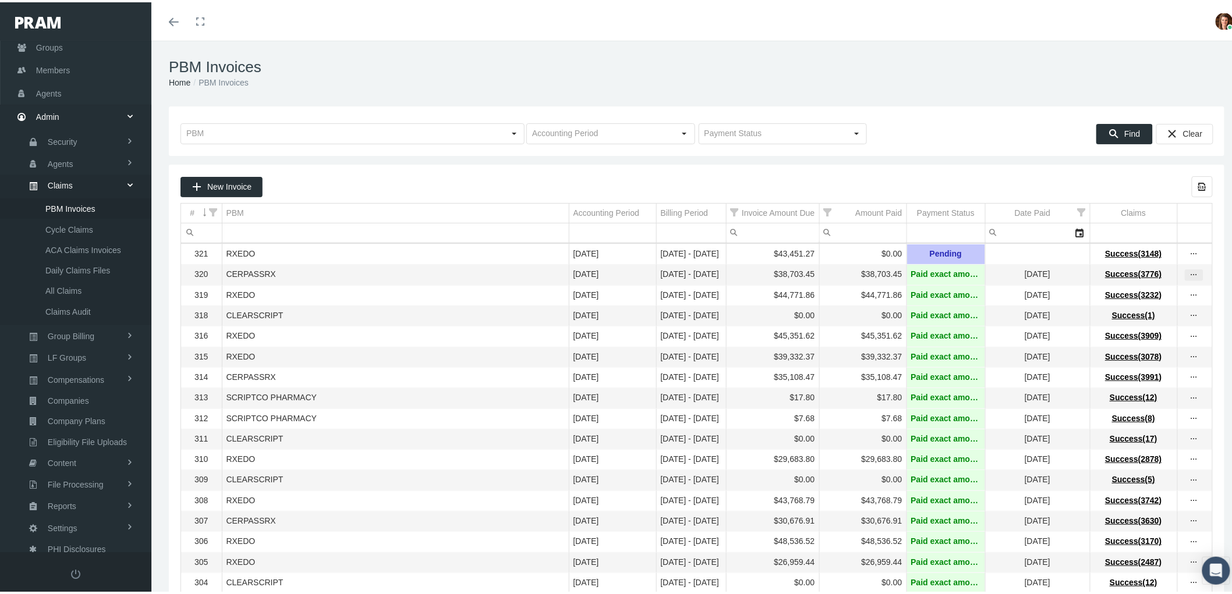
click at [1185, 271] on div "more" at bounding box center [1193, 273] width 17 height 10
click at [1160, 297] on div "View Invoice" at bounding box center [1135, 294] width 114 height 24
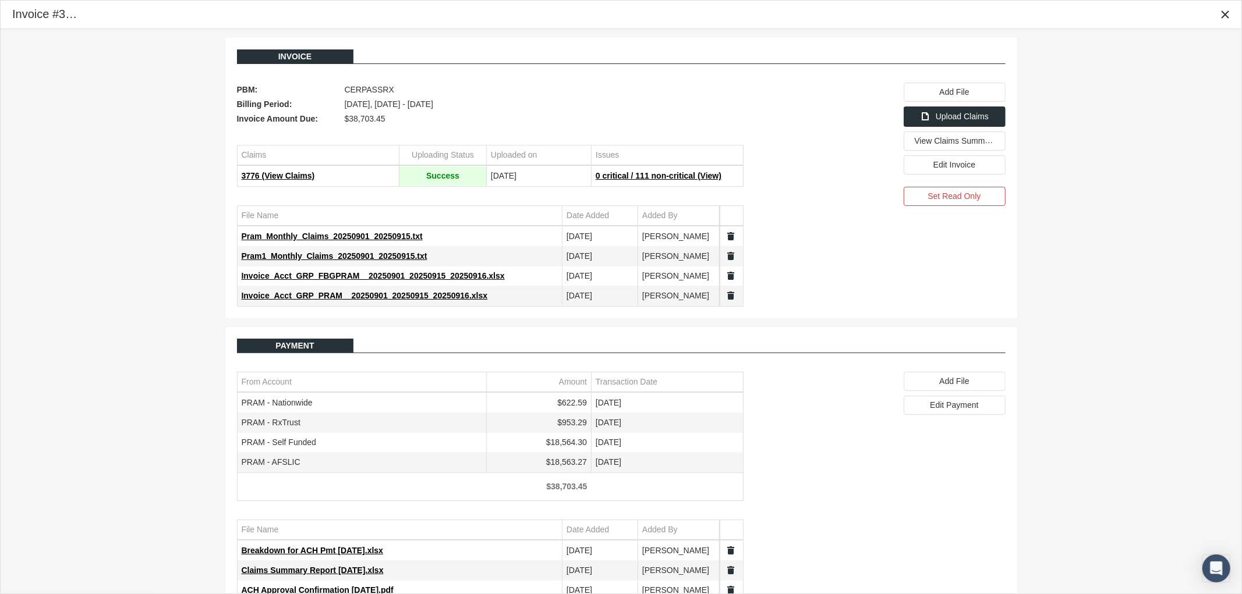
scroll to position [30, 0]
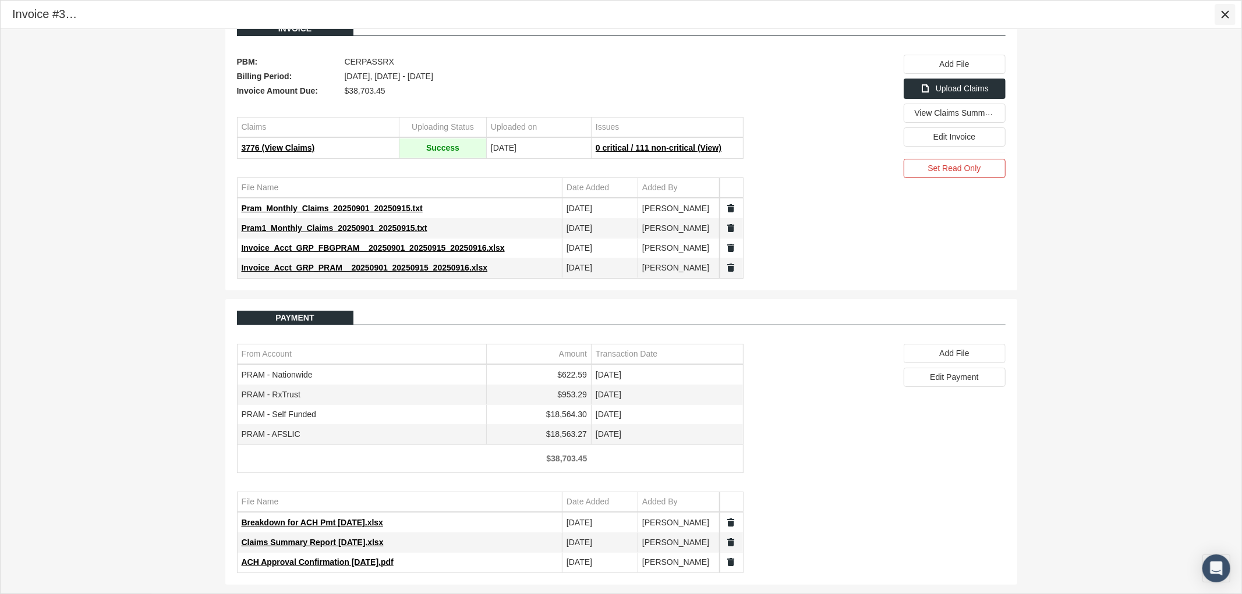
click at [1230, 9] on div "Close" at bounding box center [1225, 15] width 20 height 20
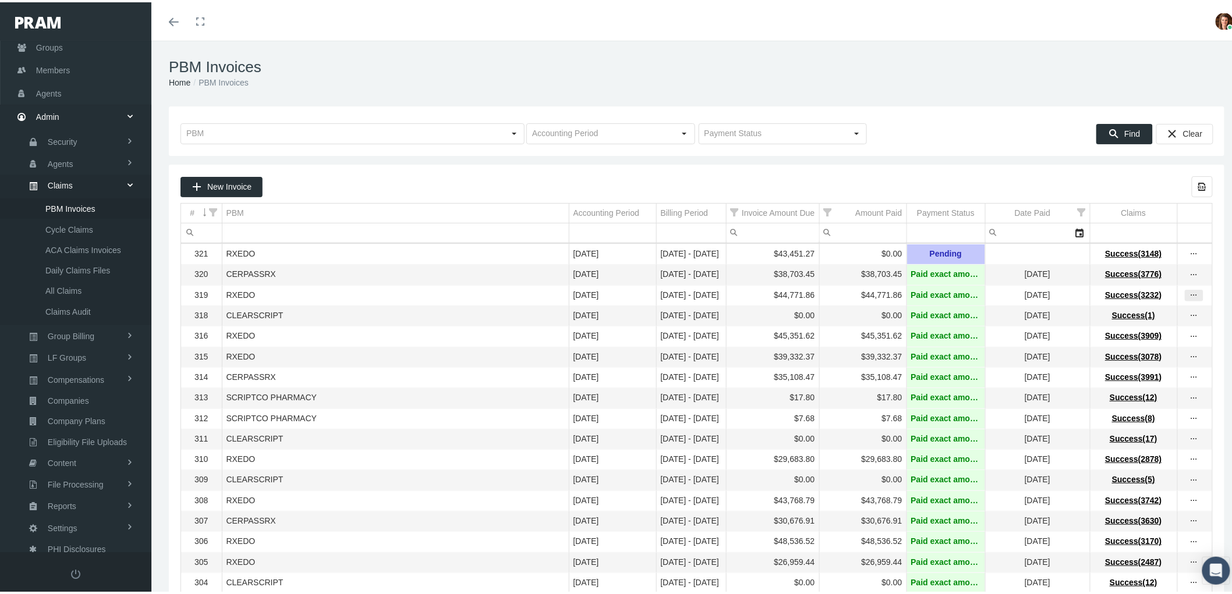
click at [1189, 299] on icon "more" at bounding box center [1194, 293] width 10 height 10
click at [1156, 313] on div "View Invoice" at bounding box center [1135, 316] width 114 height 24
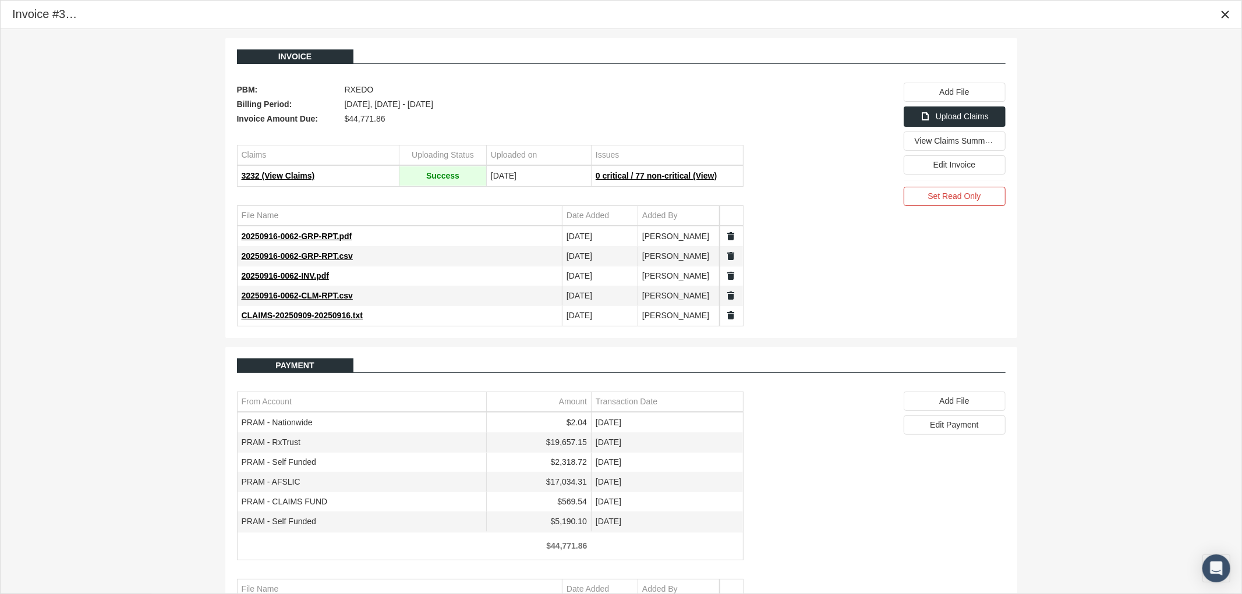
scroll to position [86, 0]
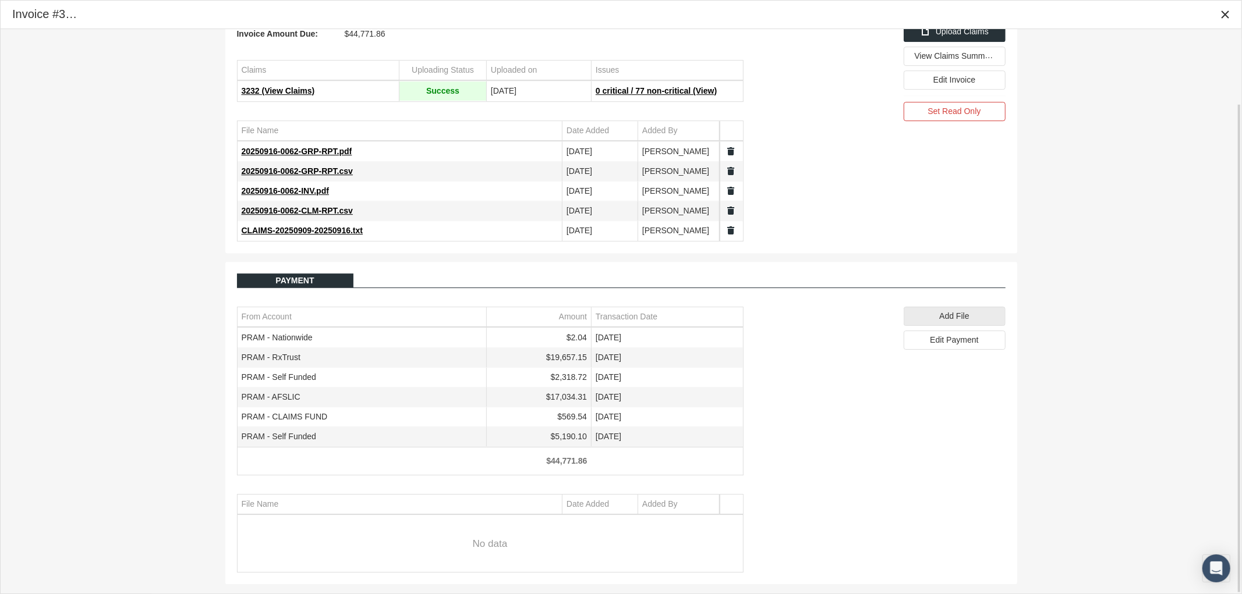
click at [959, 319] on span "Add File" at bounding box center [954, 315] width 30 height 9
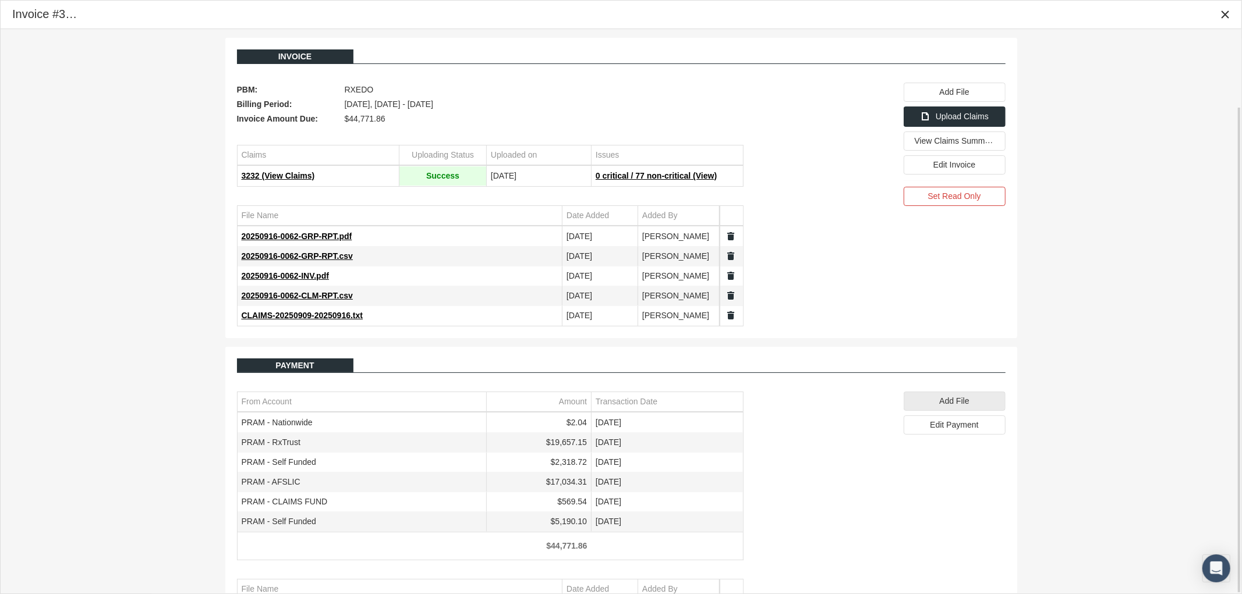
scroll to position [90, 0]
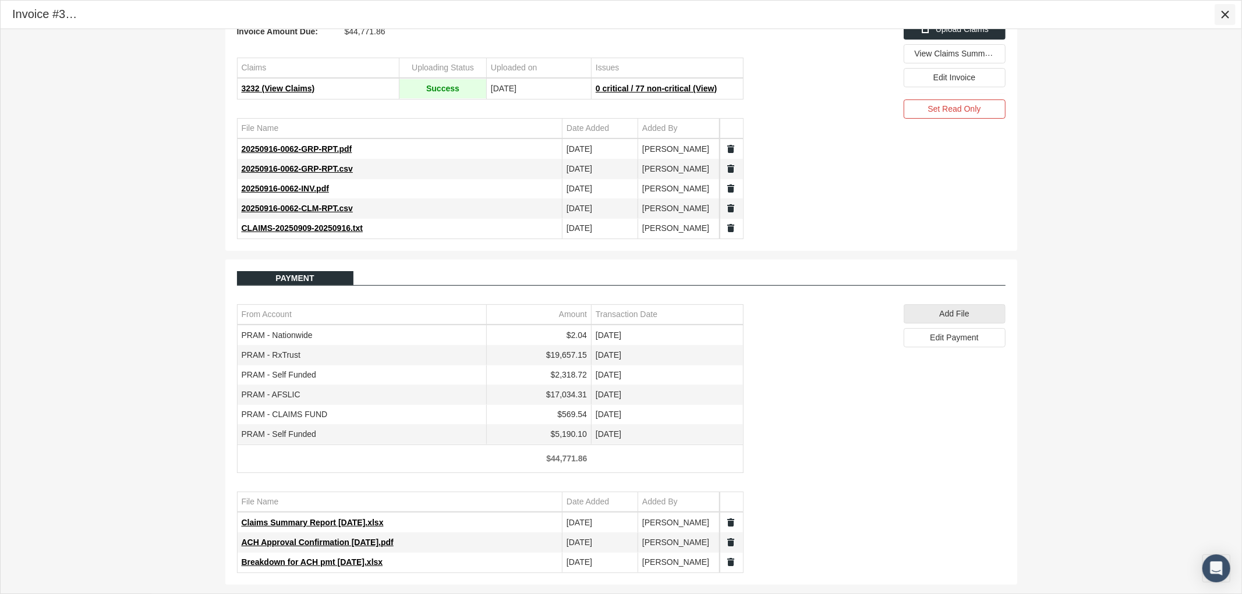
click at [1223, 15] on icon "Close" at bounding box center [1224, 14] width 10 height 10
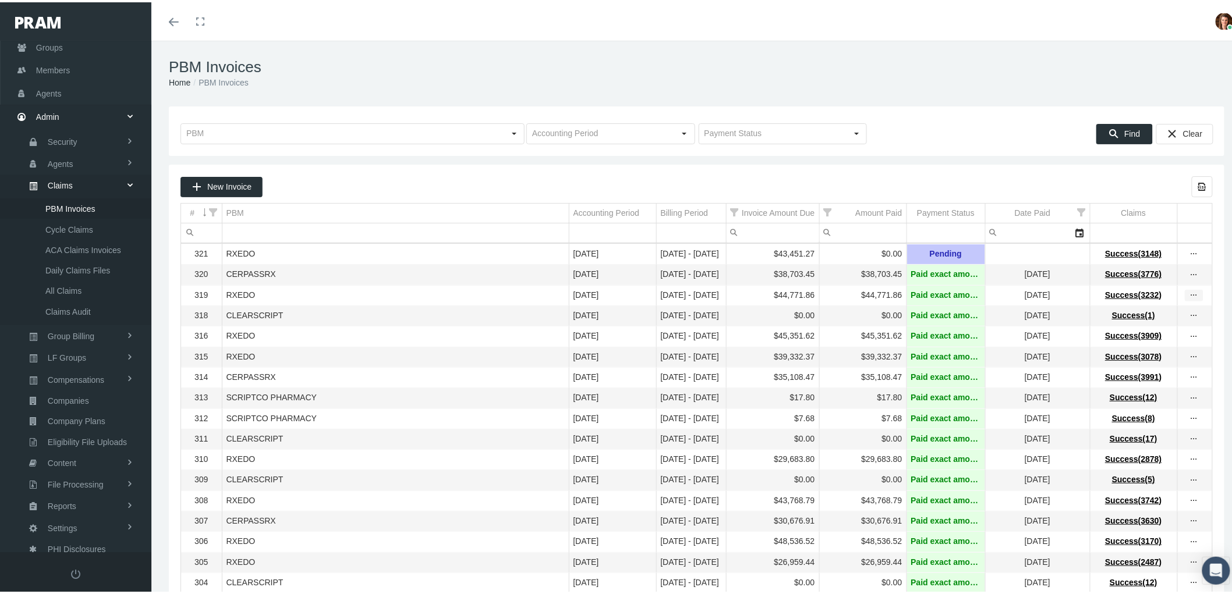
click at [1189, 296] on icon "more" at bounding box center [1194, 293] width 10 height 10
click at [1148, 315] on div "View Invoice" at bounding box center [1135, 316] width 114 height 24
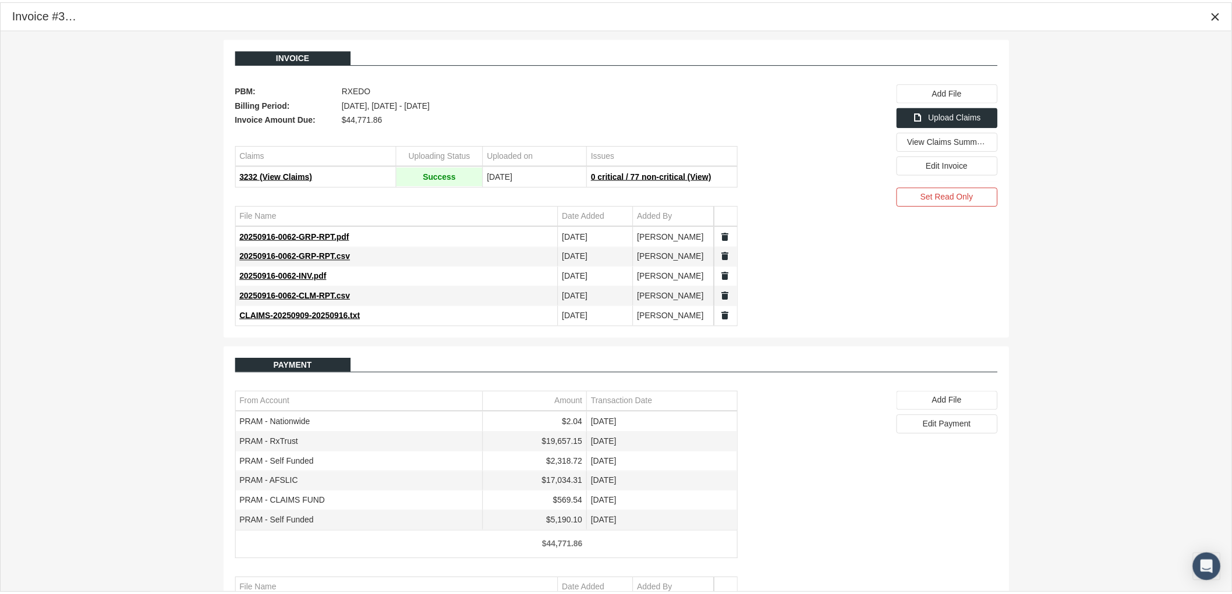
scroll to position [90, 0]
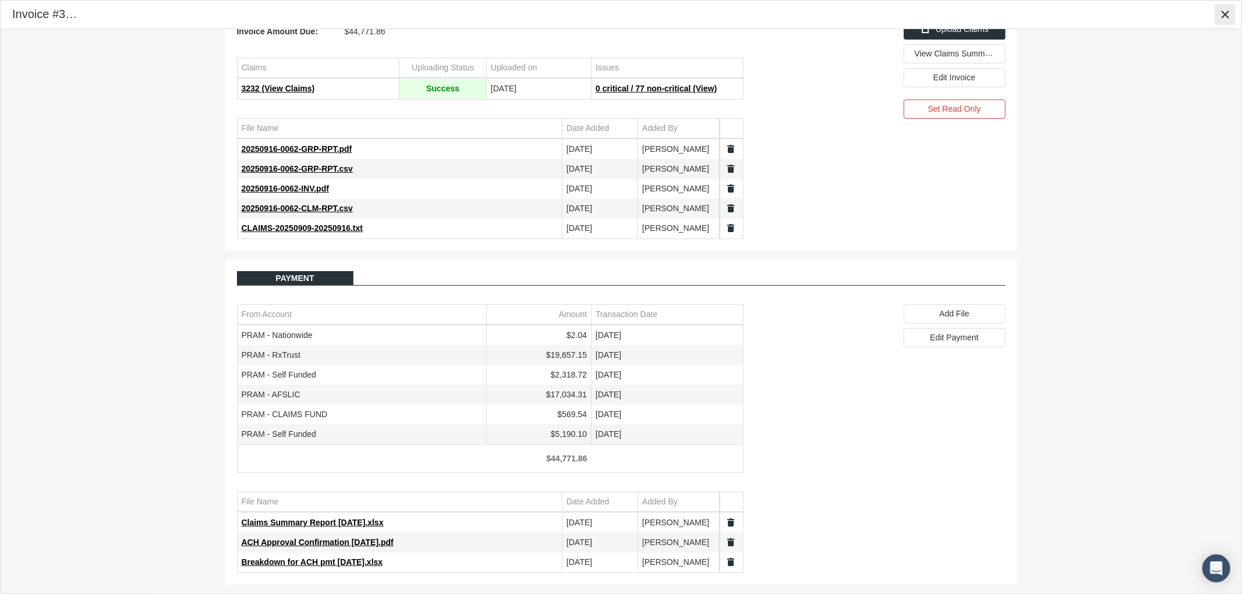
click at [1222, 13] on icon "Close" at bounding box center [1224, 14] width 10 height 10
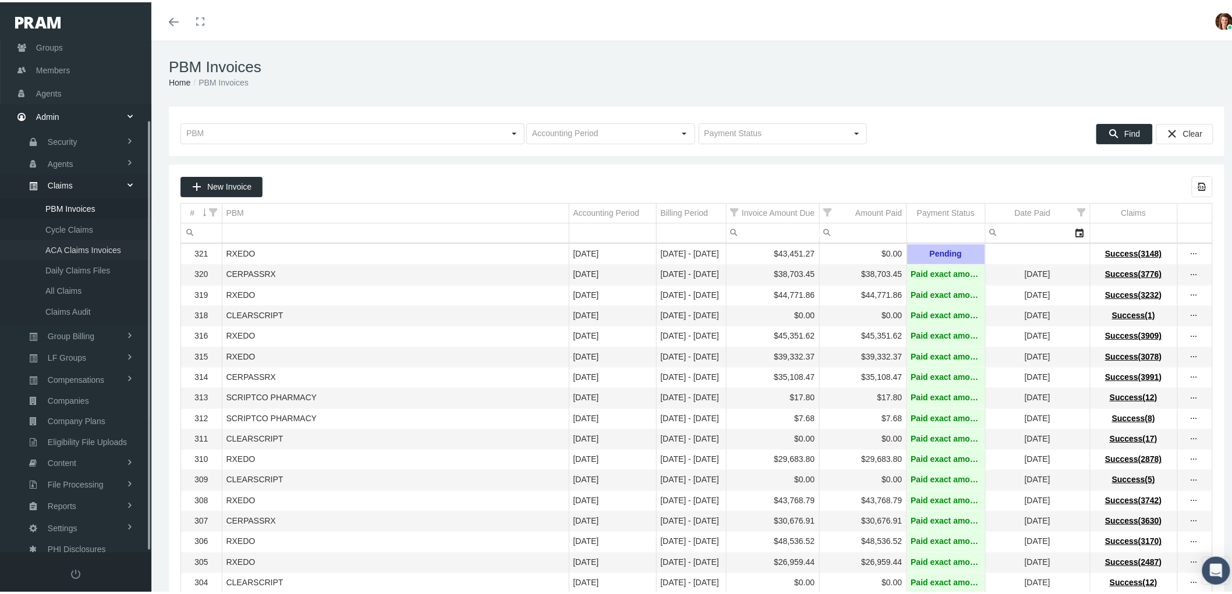
click at [66, 238] on span "ACA Claims Invoices" at bounding box center [83, 248] width 76 height 20
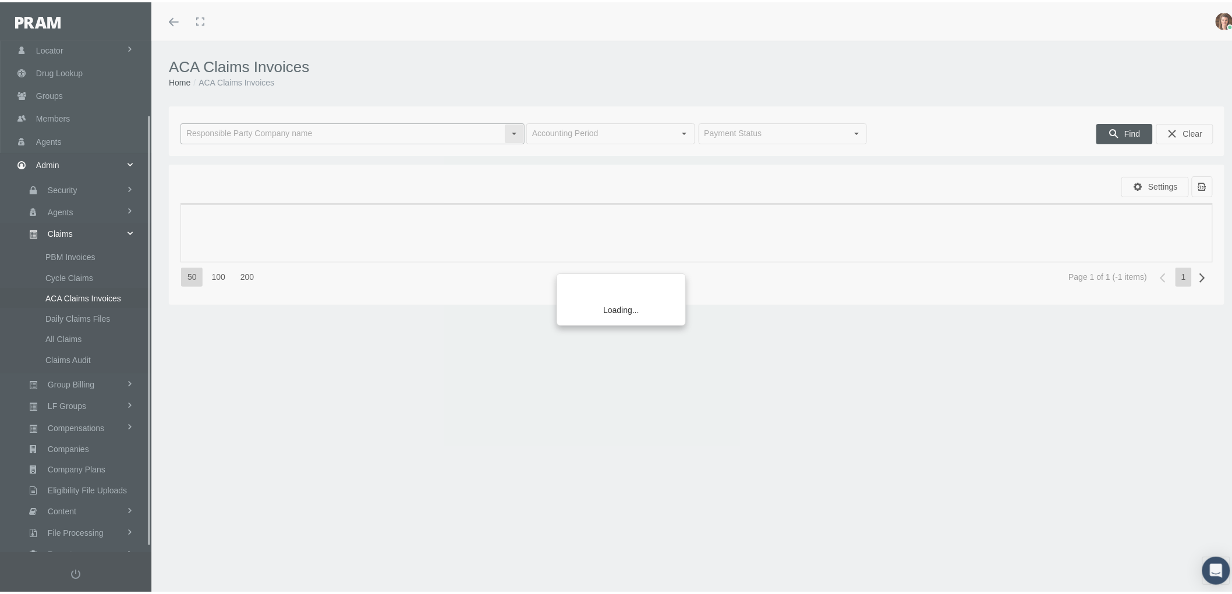
scroll to position [93, 0]
click at [281, 130] on input "text" at bounding box center [342, 132] width 323 height 20
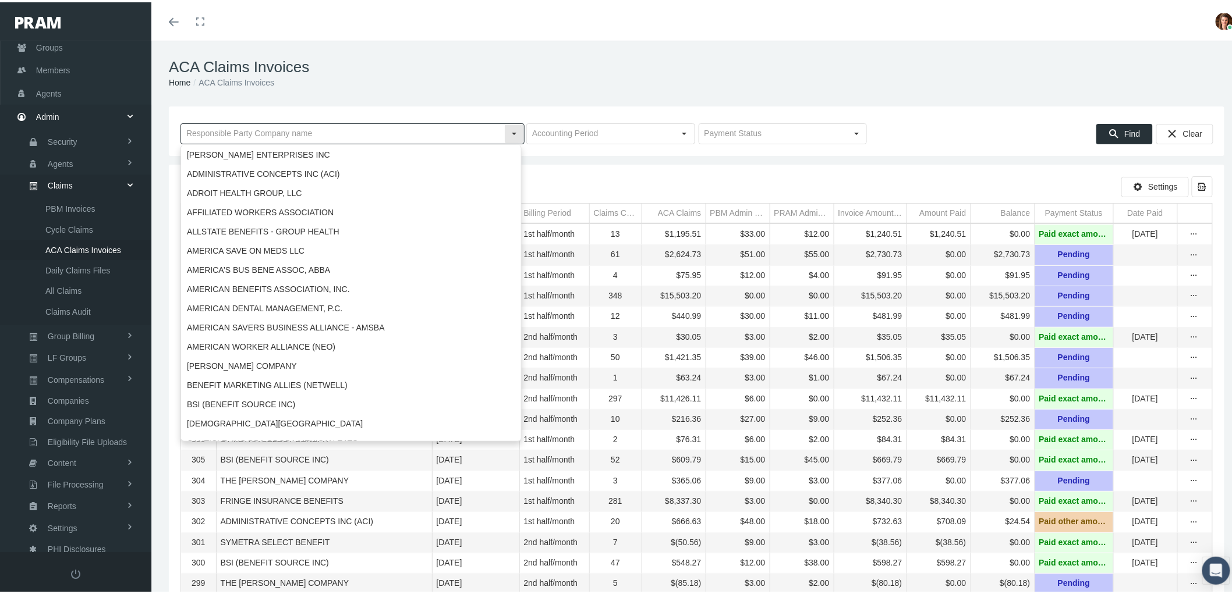
click at [266, 130] on input "text" at bounding box center [342, 132] width 323 height 20
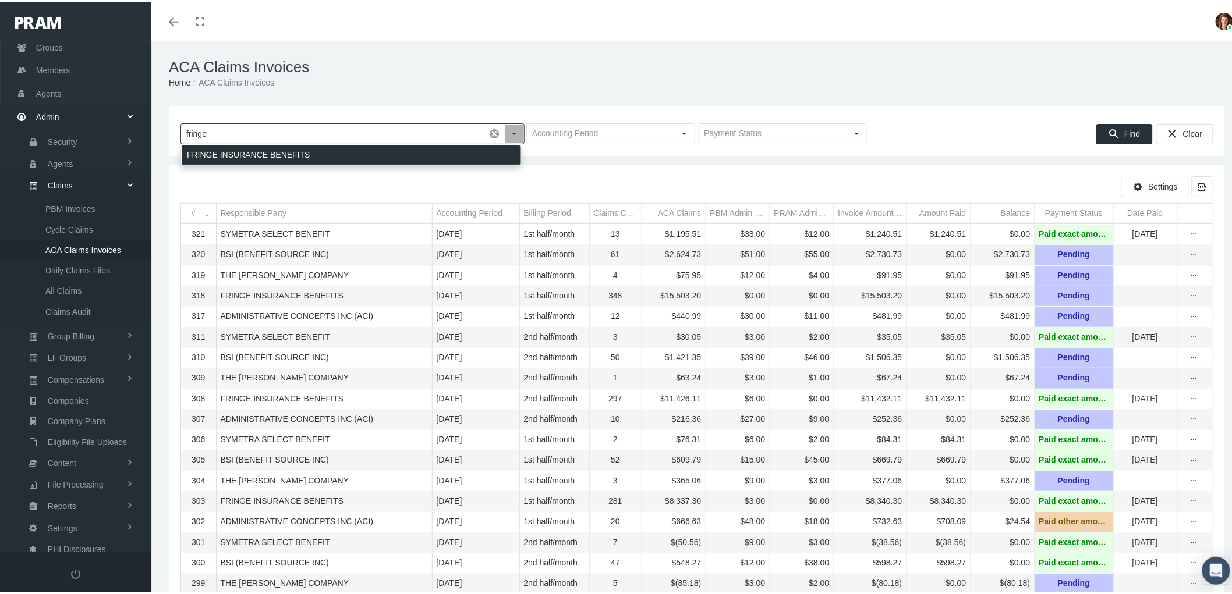
click at [313, 149] on div "FRINGE INSURANCE BENEFITS" at bounding box center [351, 152] width 339 height 19
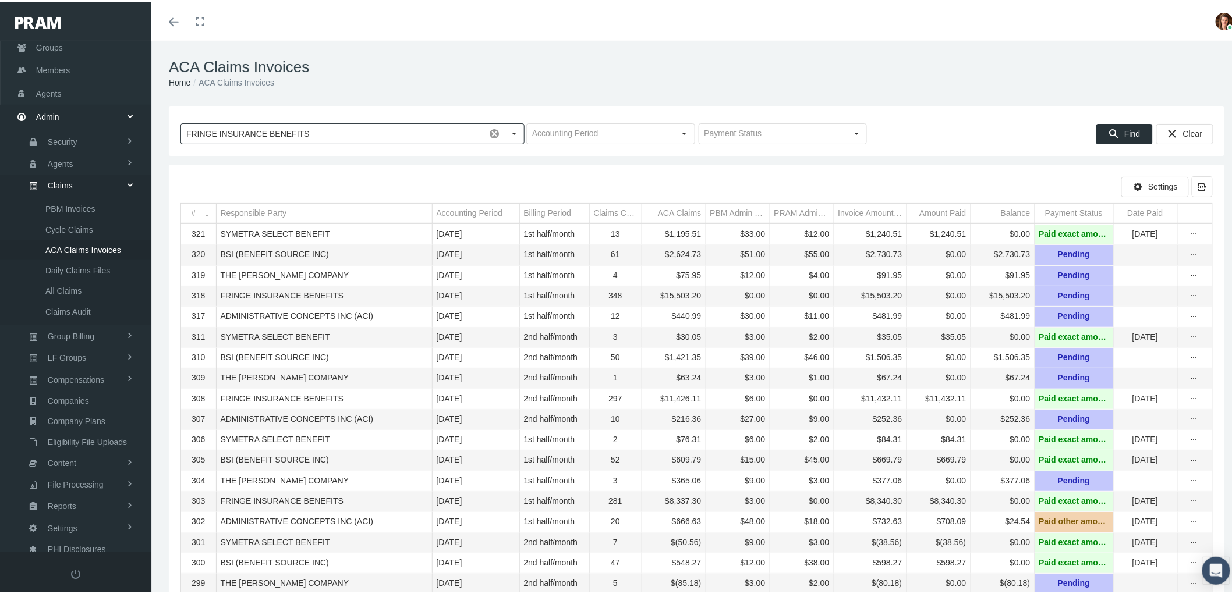
type input "FRINGE INSURANCE BENEFITS"
click at [1108, 129] on icon "Find" at bounding box center [1113, 131] width 10 height 10
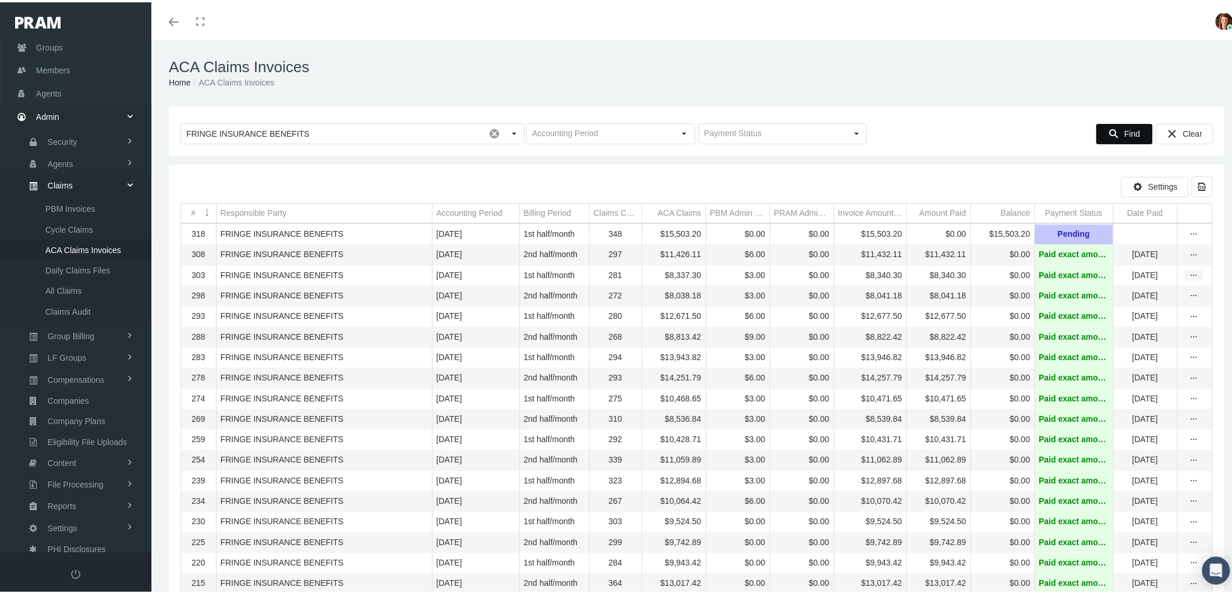
click at [1189, 276] on icon "more" at bounding box center [1194, 273] width 10 height 10
click at [1134, 292] on div "View" at bounding box center [1135, 296] width 114 height 24
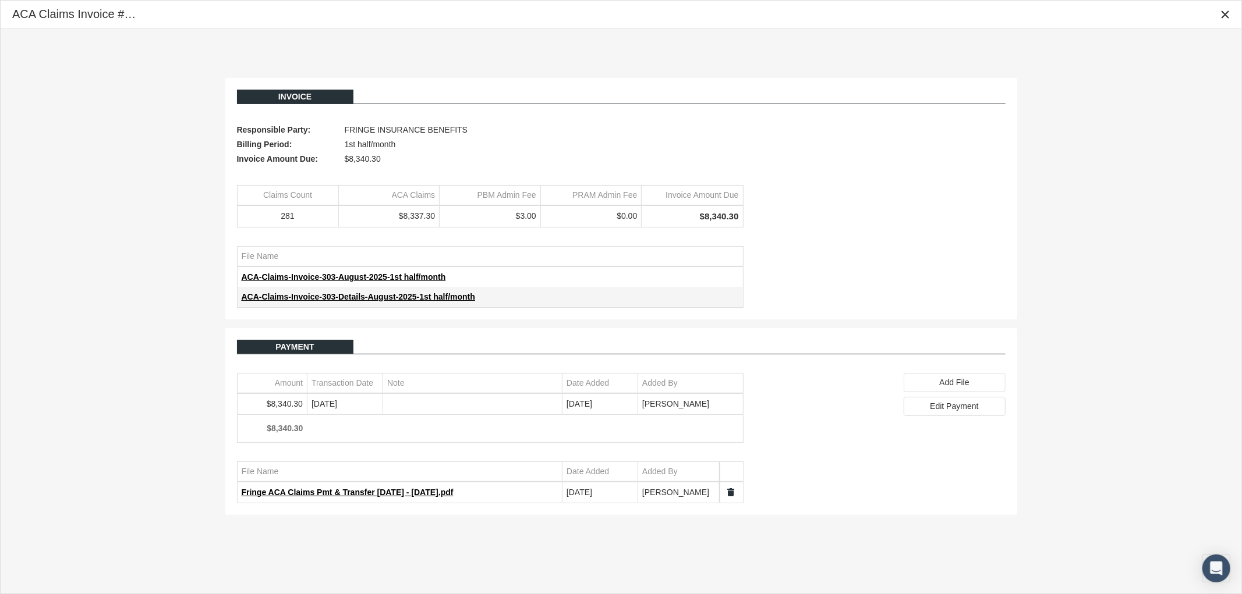
click at [1223, 9] on icon "Close" at bounding box center [1224, 14] width 10 height 10
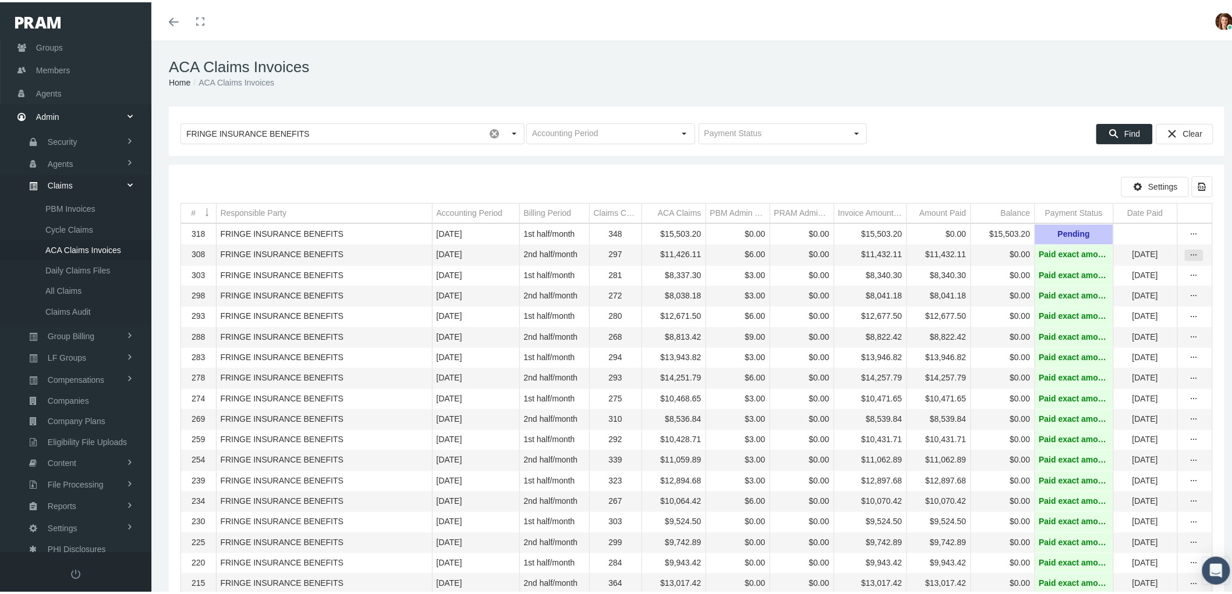
click at [1189, 254] on icon "more" at bounding box center [1194, 253] width 10 height 10
click at [1133, 269] on div "View" at bounding box center [1135, 275] width 114 height 24
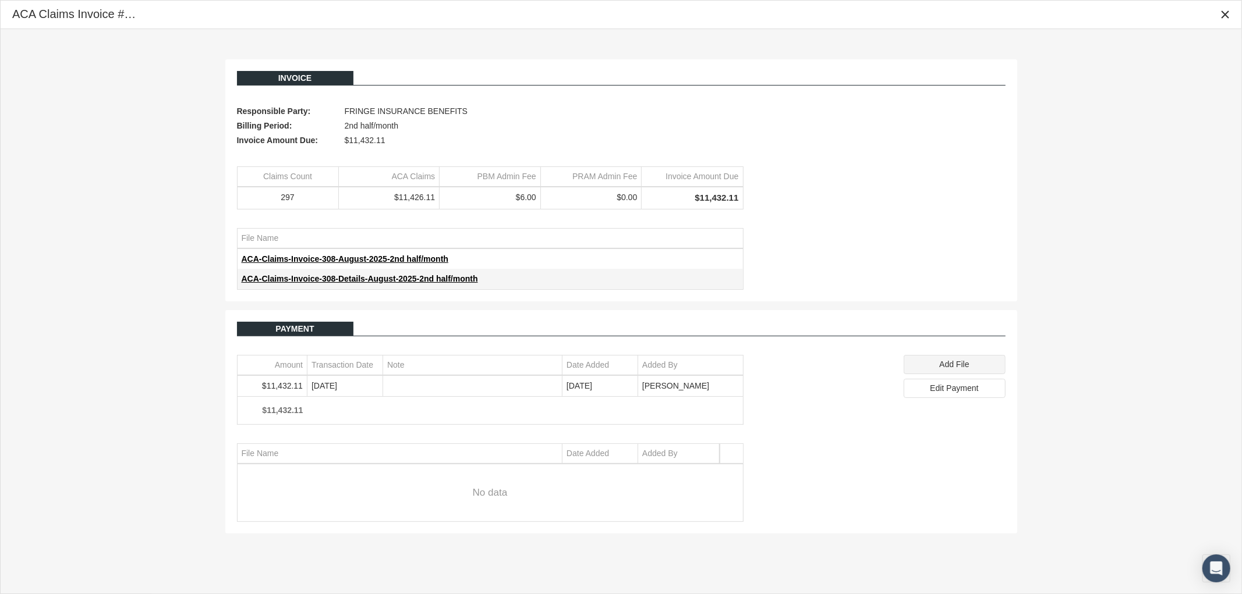
click at [939, 367] on span "Add File" at bounding box center [954, 364] width 30 height 9
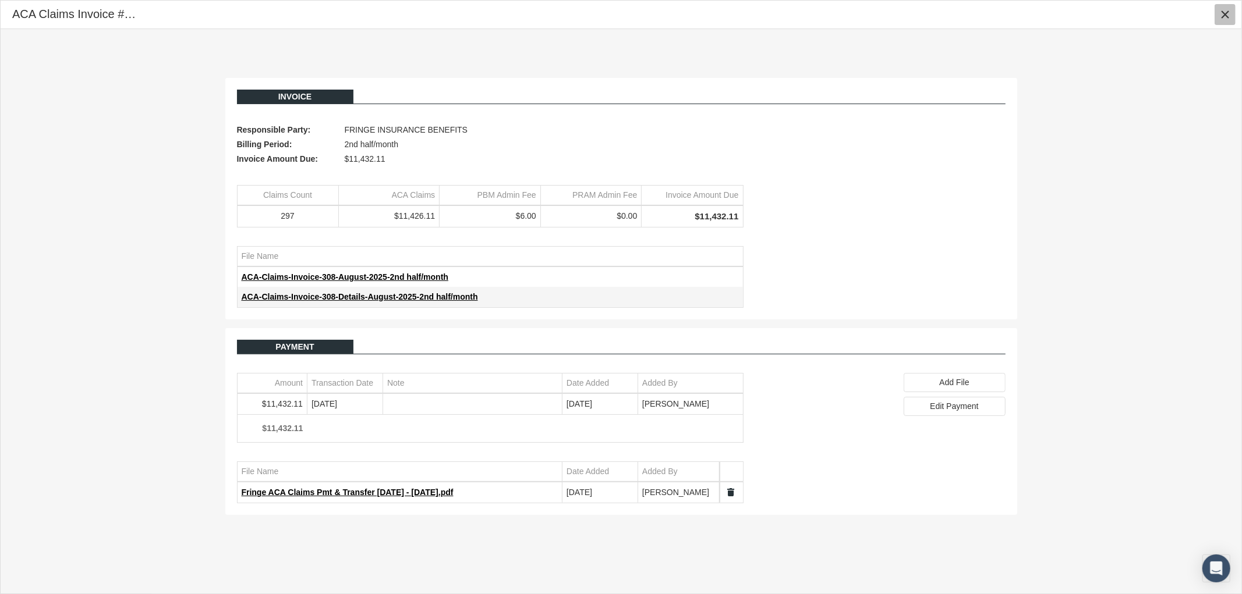
click at [1226, 15] on icon "Close" at bounding box center [1224, 14] width 10 height 10
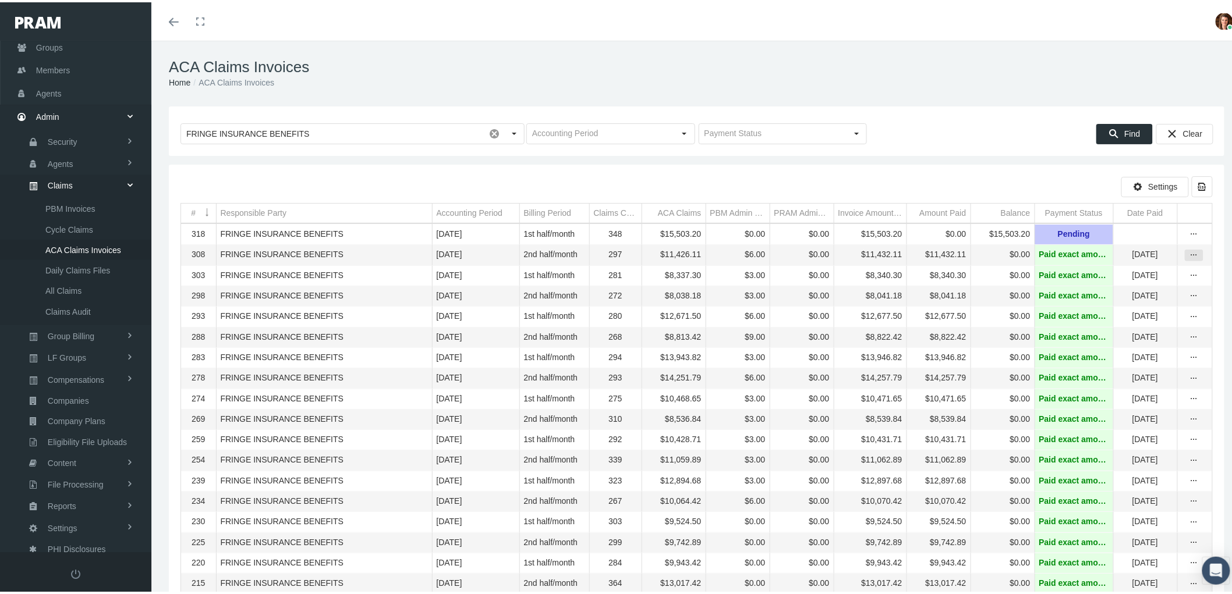
click at [1189, 257] on icon "more" at bounding box center [1194, 253] width 10 height 10
click at [1158, 275] on div "View" at bounding box center [1135, 275] width 114 height 24
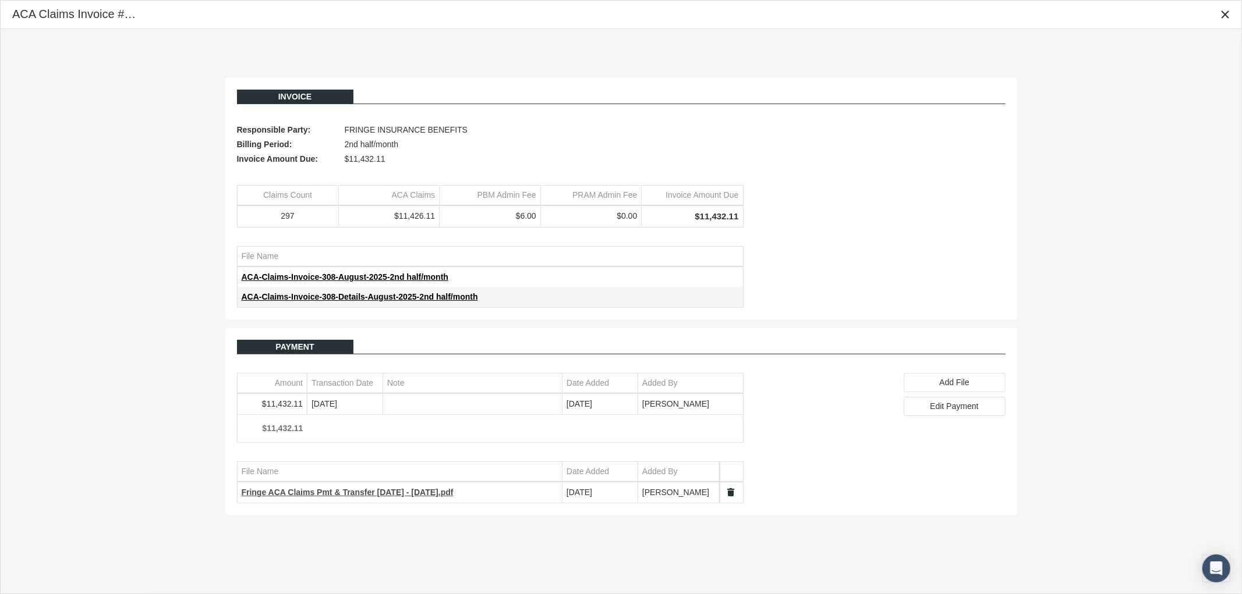
click at [306, 493] on span "Fringe ACA Claims Pmt & Transfer 8.16.25 - 8.31.25.pdf" at bounding box center [348, 492] width 212 height 9
click at [1017, 159] on div "Invoice Responsible Party: FRINGE INSURANCE BENEFITS Billing Period: 2nd half/m…" at bounding box center [621, 301] width 827 height 446
click at [1229, 12] on div "Close" at bounding box center [1225, 15] width 20 height 20
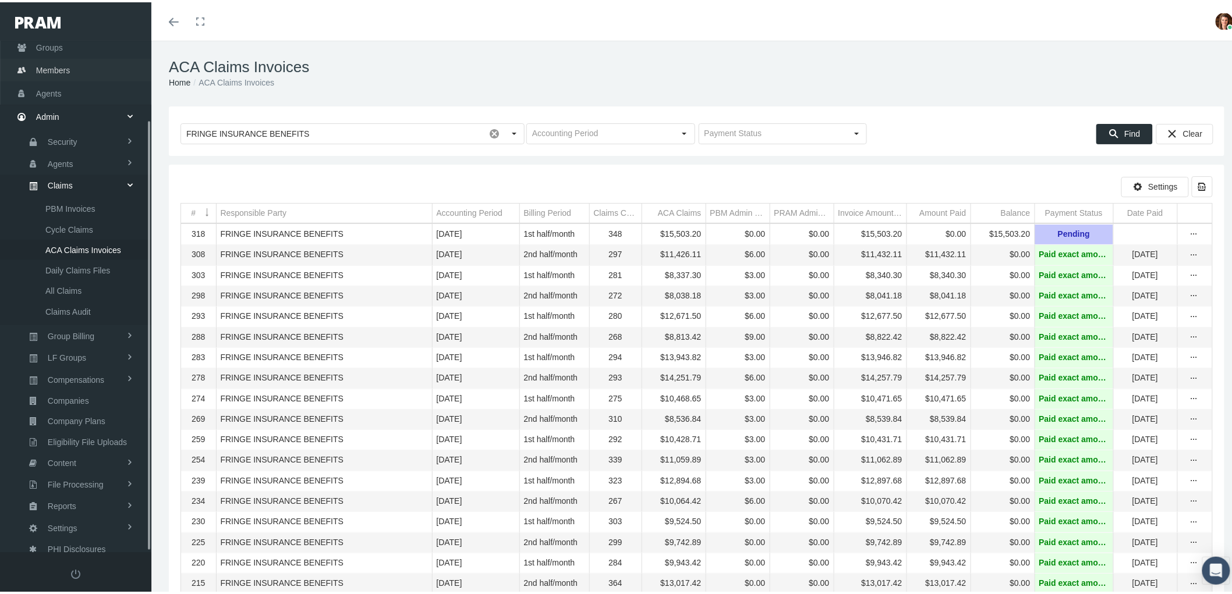
click at [59, 69] on span "Members" at bounding box center [53, 68] width 34 height 22
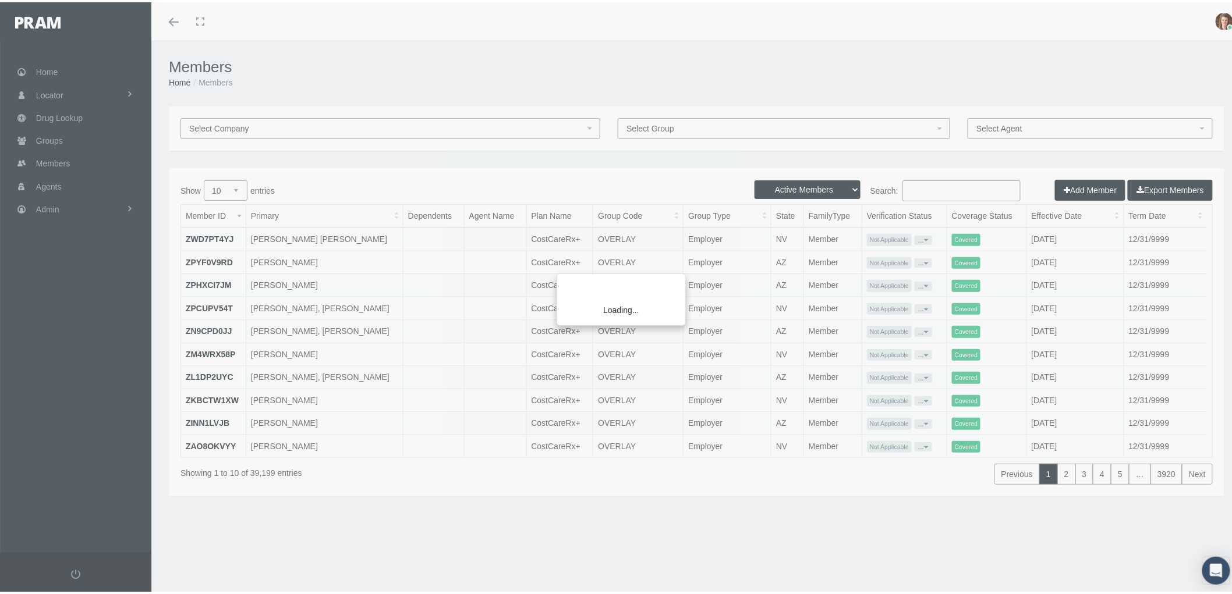
click at [964, 187] on div "Loading..." at bounding box center [616, 297] width 1232 height 594
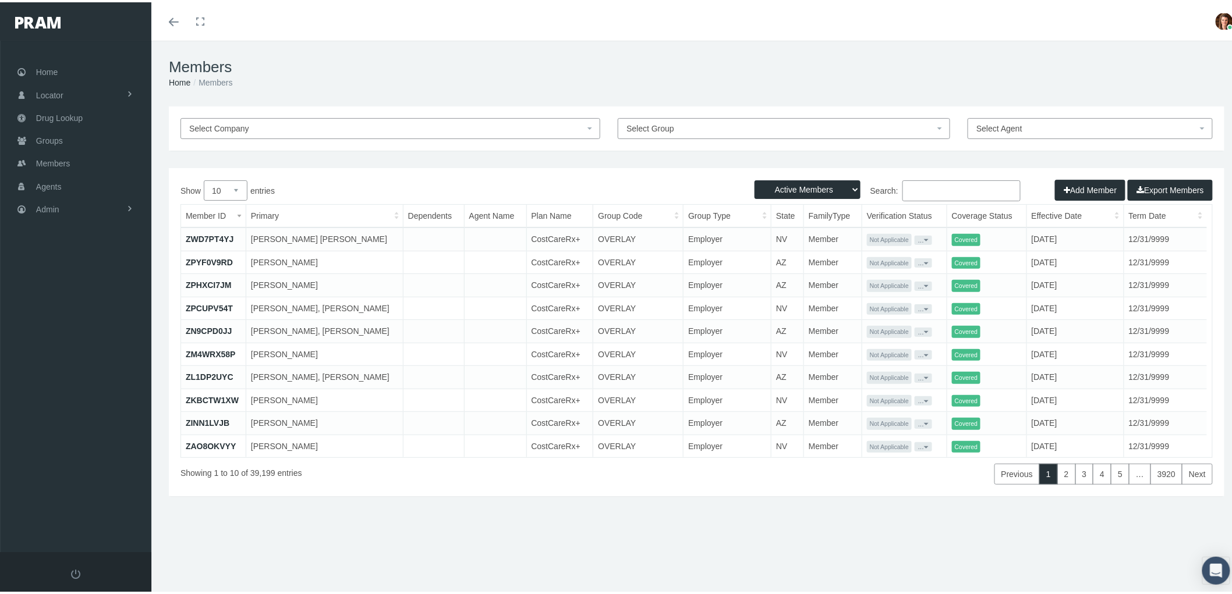
click at [935, 183] on input "Search:" at bounding box center [961, 188] width 118 height 21
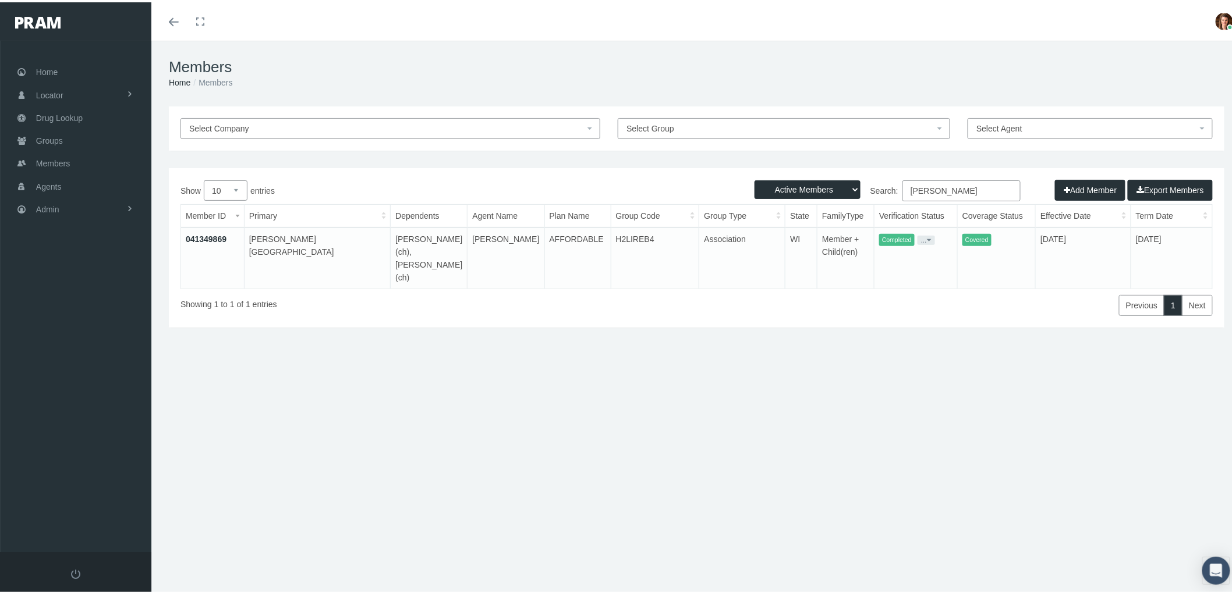
type input "[PERSON_NAME]"
click at [194, 233] on link "041349869" at bounding box center [206, 236] width 41 height 9
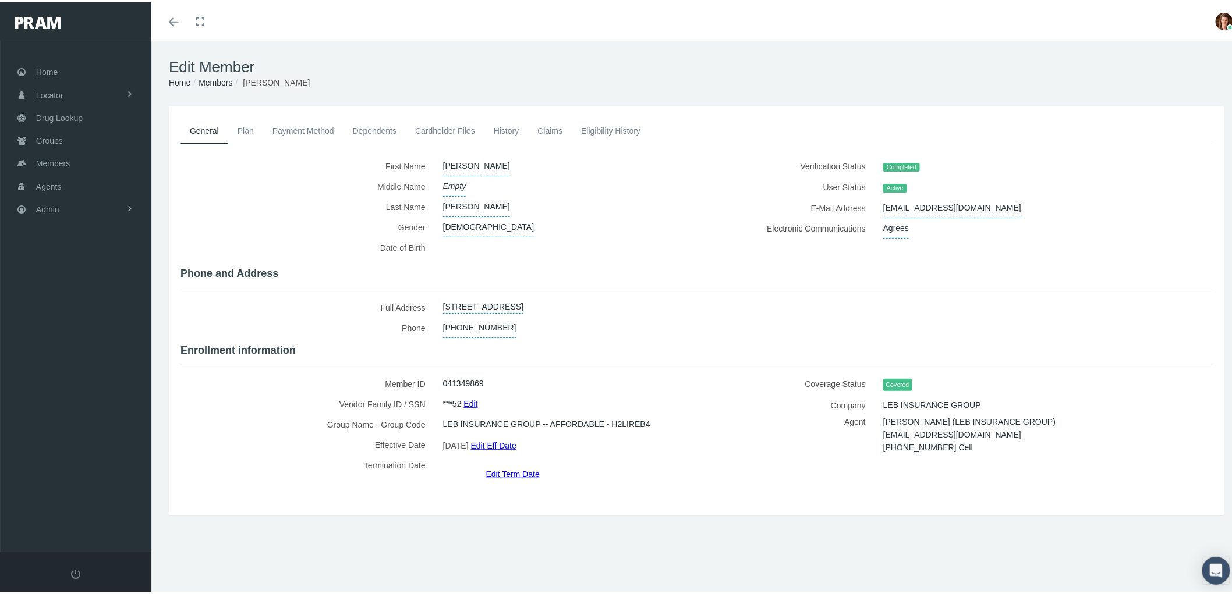
click at [295, 130] on link "Payment Method" at bounding box center [303, 129] width 80 height 26
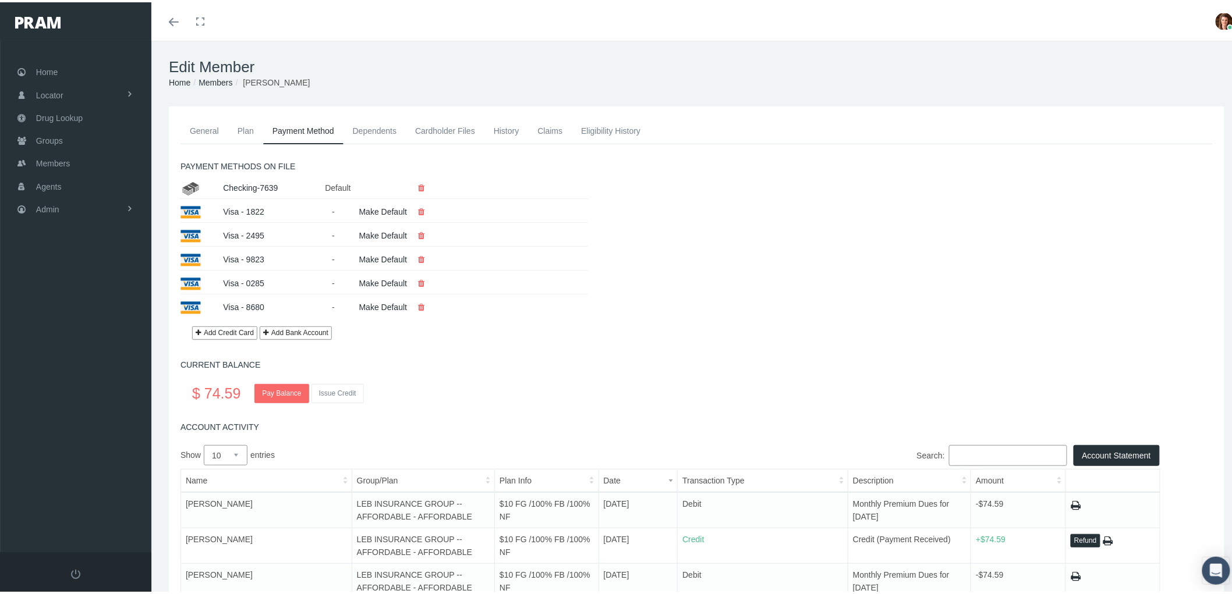
click at [294, 335] on button "Add Bank Account" at bounding box center [296, 330] width 72 height 13
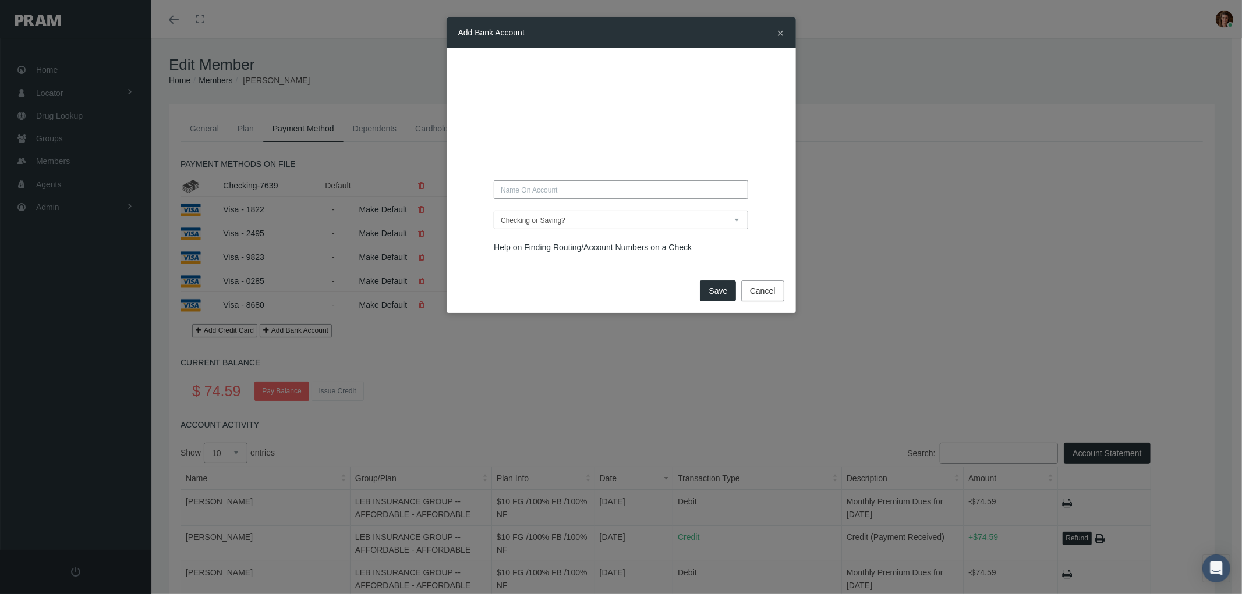
click at [749, 293] on button "Cancel" at bounding box center [762, 291] width 43 height 21
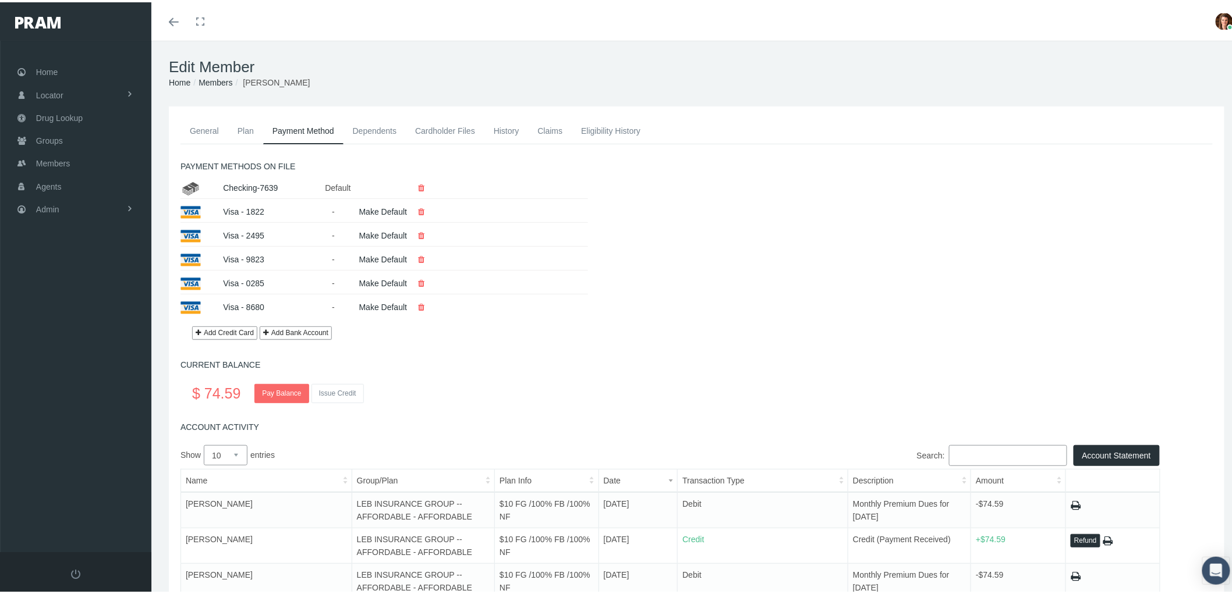
click at [235, 338] on link "Add Credit Card" at bounding box center [224, 330] width 65 height 13
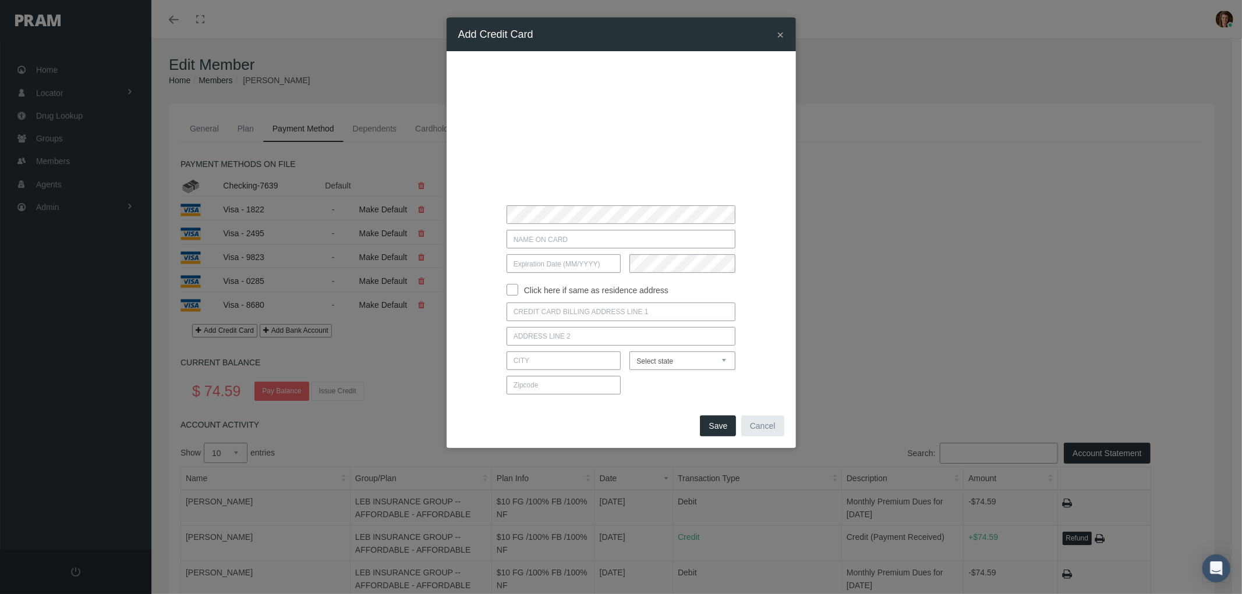
click at [831, 332] on div "× Add Credit Card" at bounding box center [621, 297] width 1242 height 594
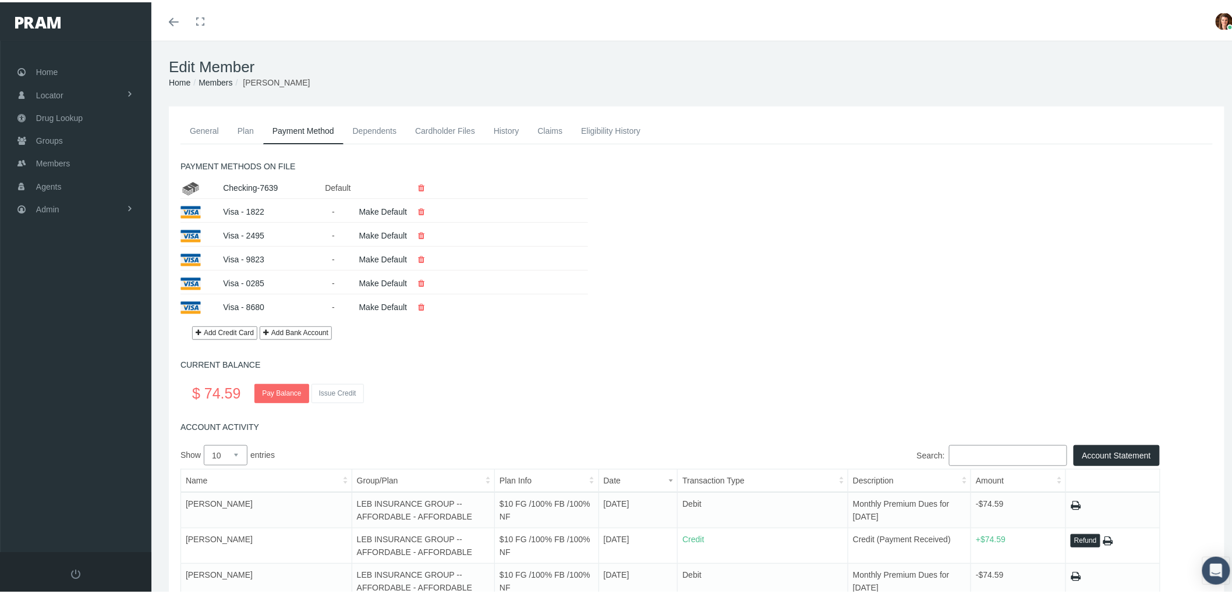
click at [608, 126] on link "Eligibility History" at bounding box center [611, 129] width 78 height 26
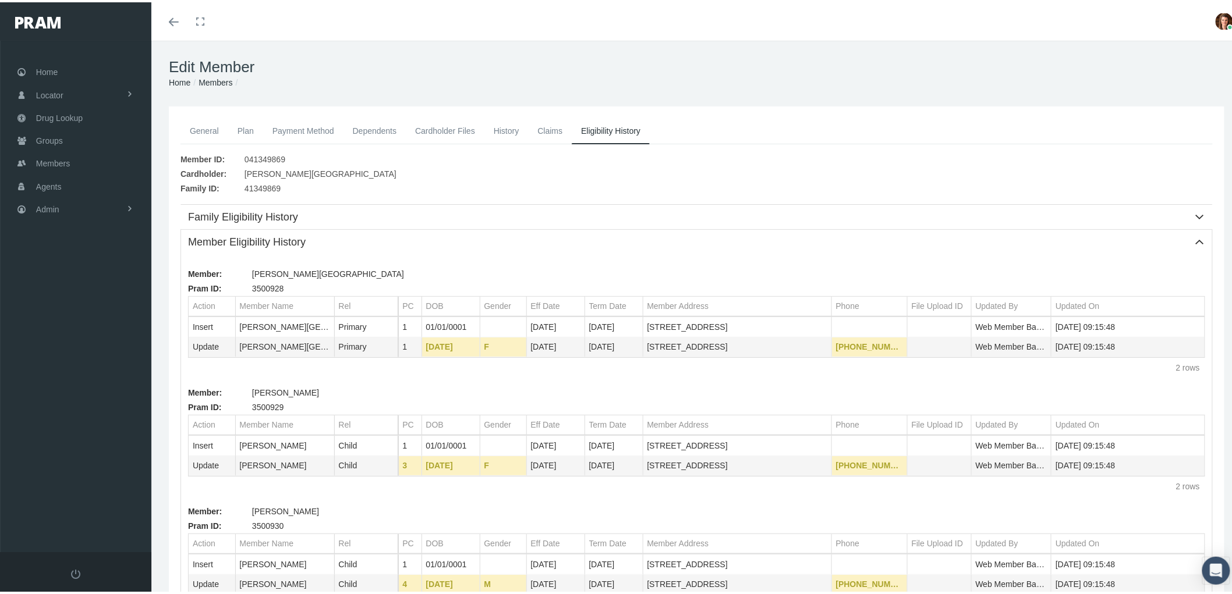
click at [566, 120] on link "Claims" at bounding box center [550, 129] width 44 height 26
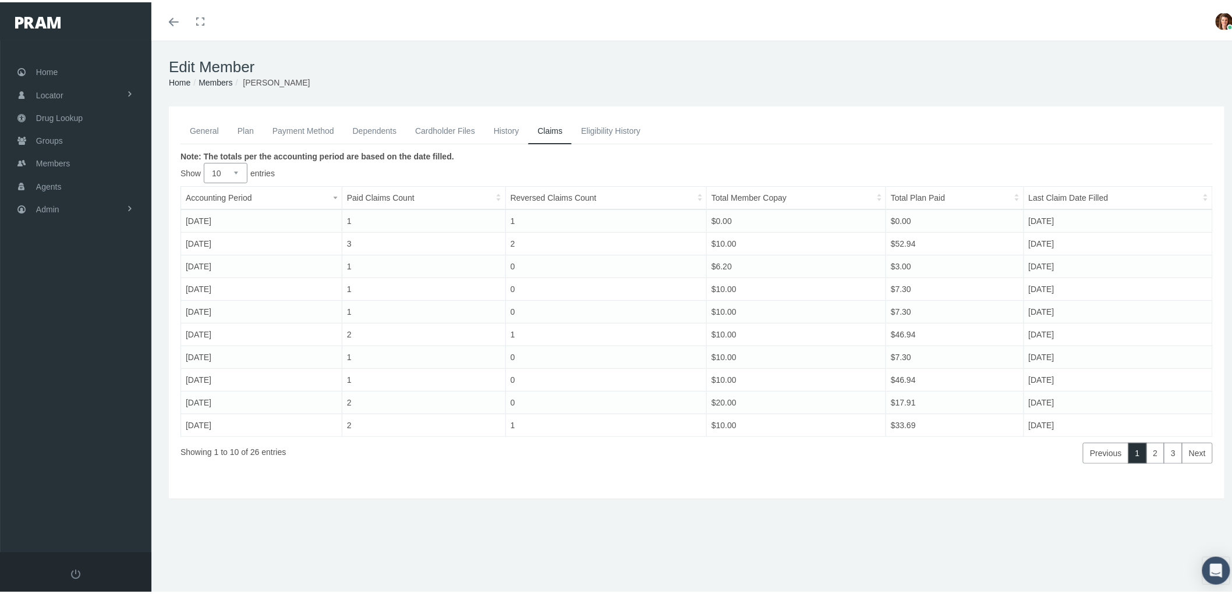
click at [502, 126] on link "History" at bounding box center [506, 129] width 44 height 26
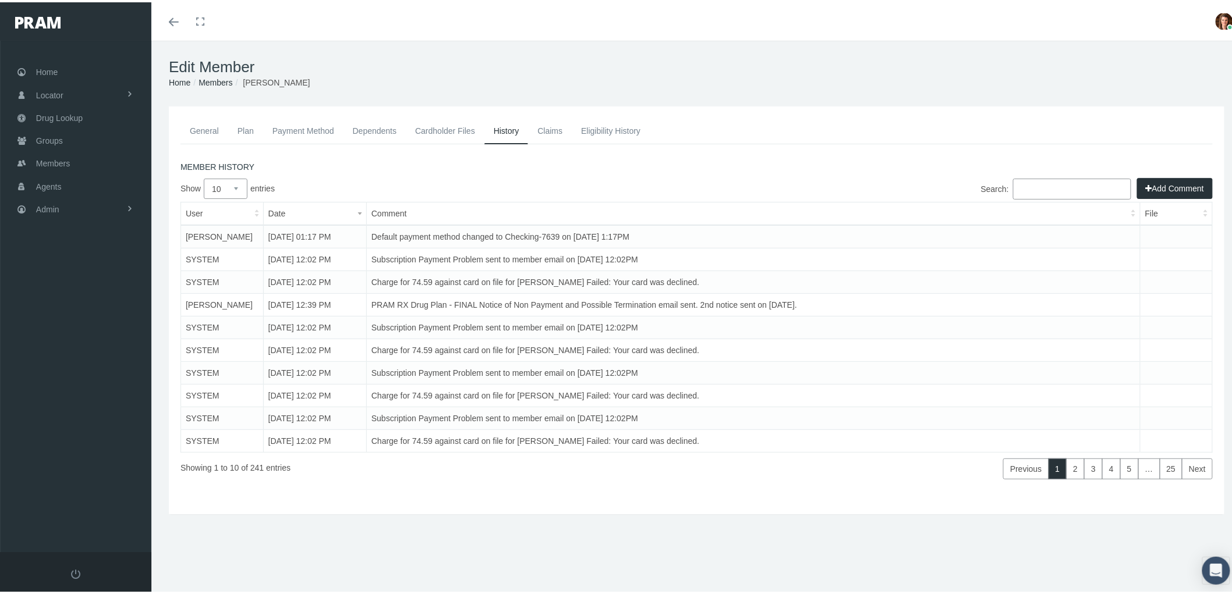
click at [197, 125] on link "General" at bounding box center [204, 129] width 48 height 26
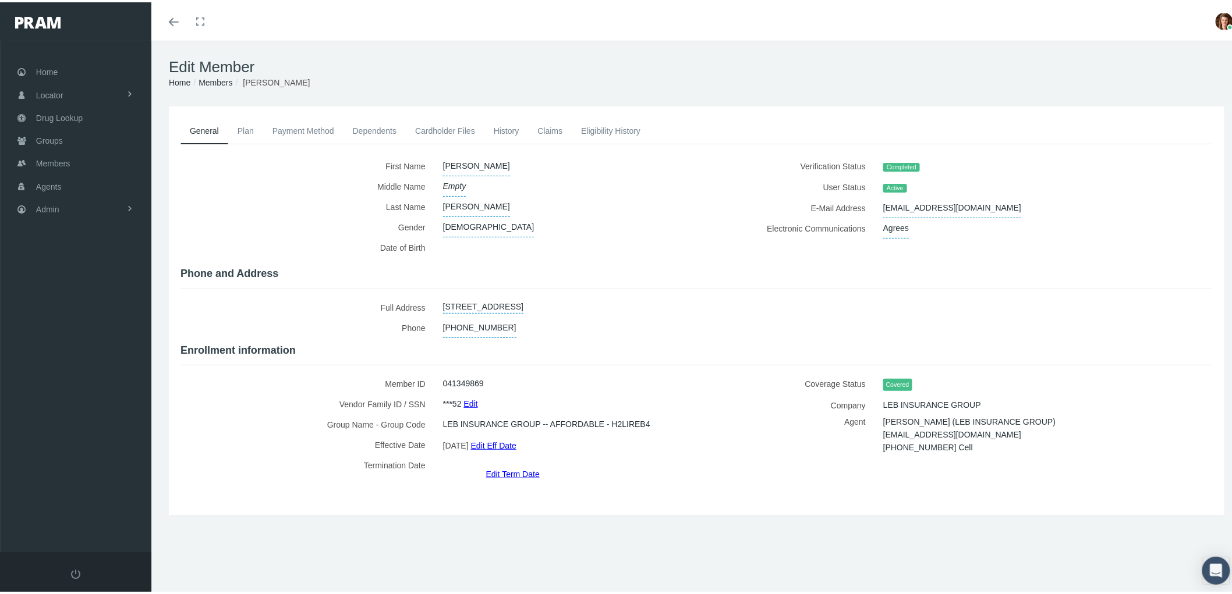
click at [333, 125] on link "Payment Method" at bounding box center [303, 129] width 80 height 26
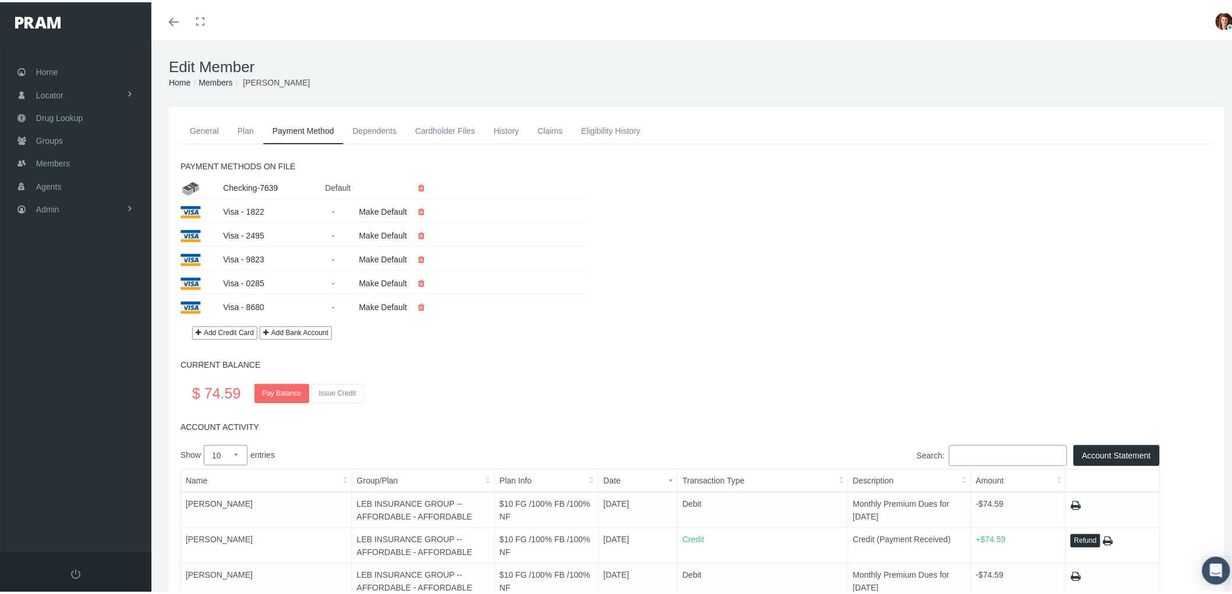
click at [513, 133] on link "History" at bounding box center [506, 129] width 44 height 26
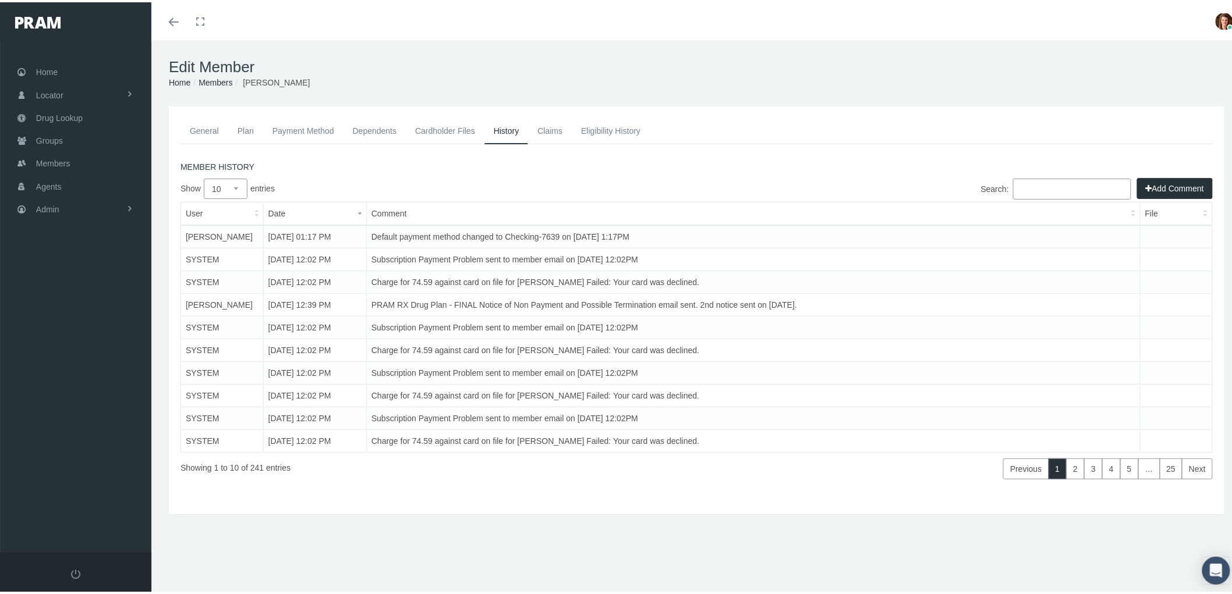
click at [296, 124] on link "Payment Method" at bounding box center [303, 129] width 80 height 26
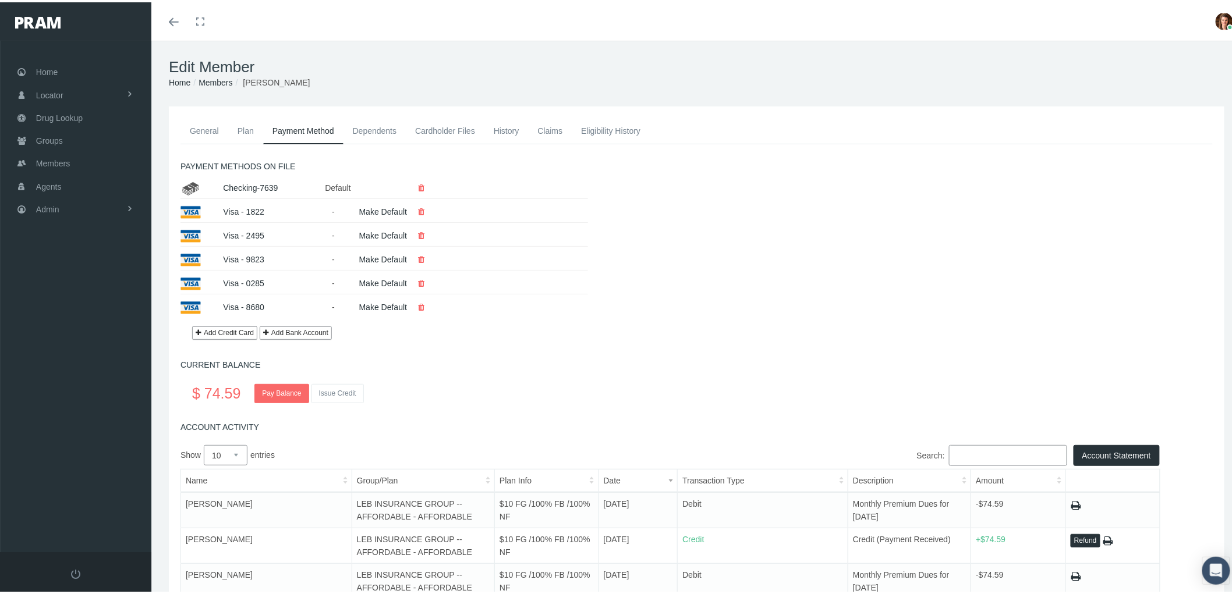
click at [299, 333] on button "Add Bank Account" at bounding box center [296, 330] width 72 height 13
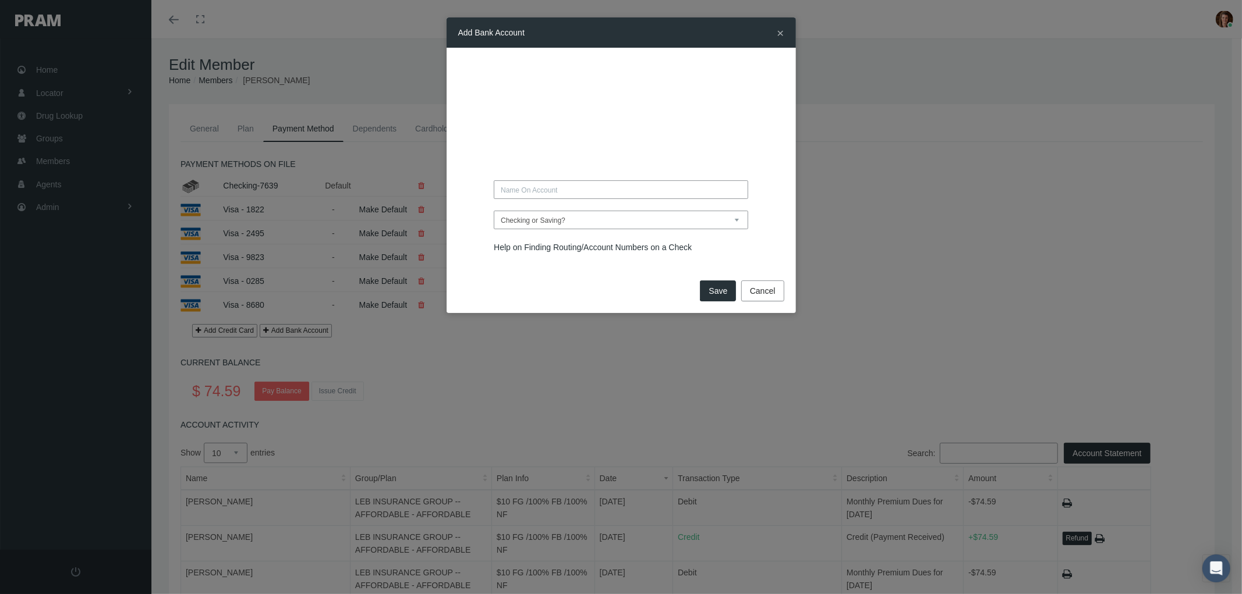
click at [554, 200] on div "Checking or Saving? Checking Saving" at bounding box center [621, 156] width 326 height 194
click at [549, 184] on input "text" at bounding box center [621, 189] width 254 height 19
type input "[PERSON_NAME]"
click at [542, 221] on select "Checking or Saving? Checking Saving" at bounding box center [621, 220] width 254 height 19
select select "Checking"
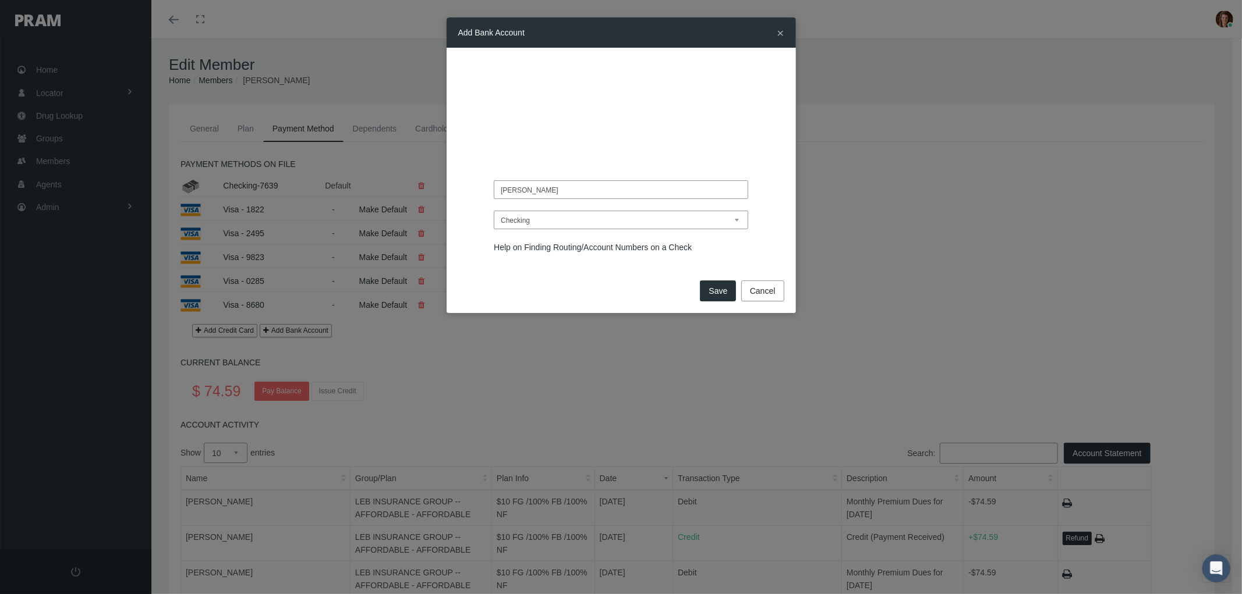
click at [494, 211] on select "Checking or Saving? Checking Saving" at bounding box center [621, 220] width 254 height 19
click at [556, 269] on div "[PERSON_NAME] Checking" at bounding box center [620, 162] width 349 height 229
click at [722, 289] on button "Save" at bounding box center [718, 291] width 36 height 21
click at [769, 291] on button "Cancel" at bounding box center [762, 291] width 43 height 21
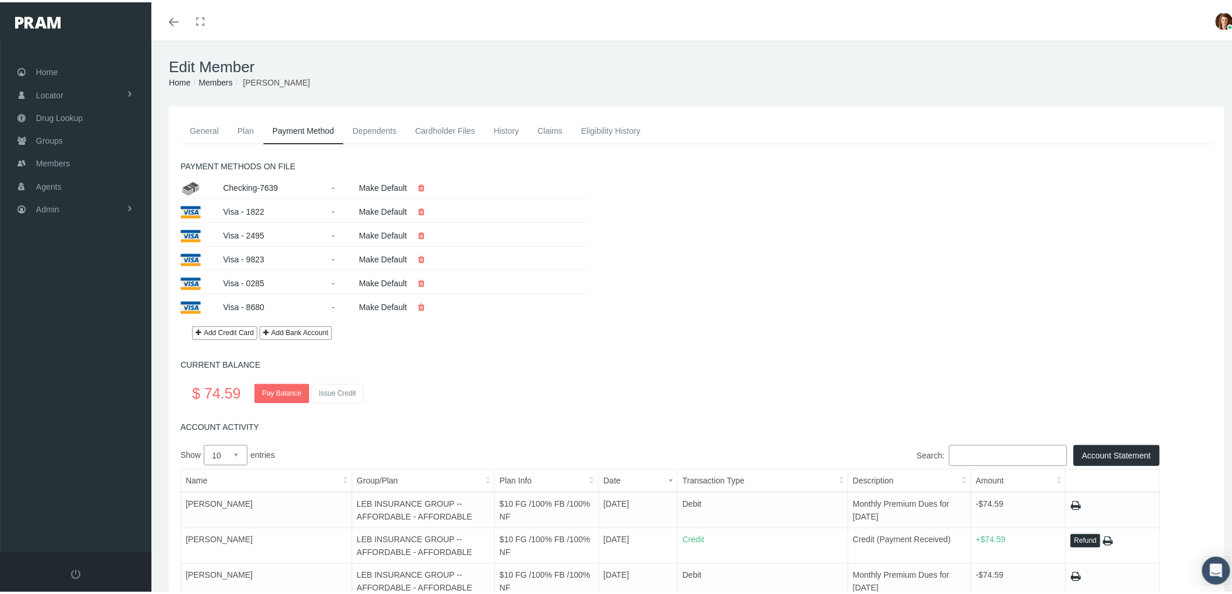
click at [288, 393] on link "Pay Balance" at bounding box center [281, 391] width 54 height 19
drag, startPoint x: 502, startPoint y: 120, endPoint x: 492, endPoint y: 125, distance: 10.9
click at [502, 120] on link "History" at bounding box center [506, 129] width 44 height 26
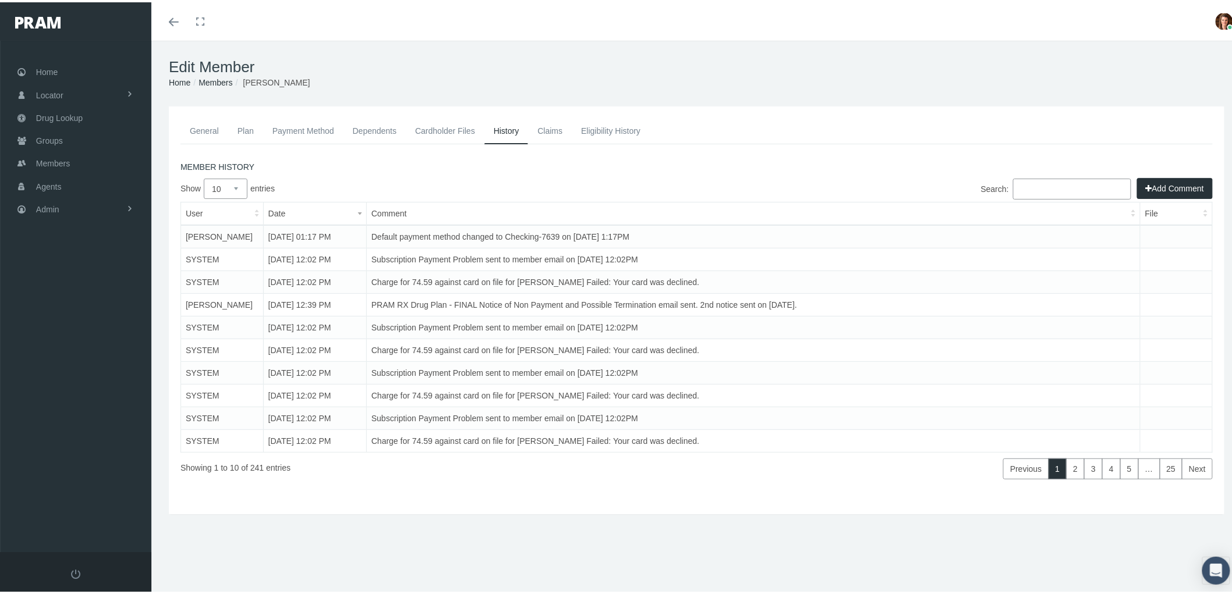
click at [297, 120] on link "Payment Method" at bounding box center [303, 129] width 80 height 26
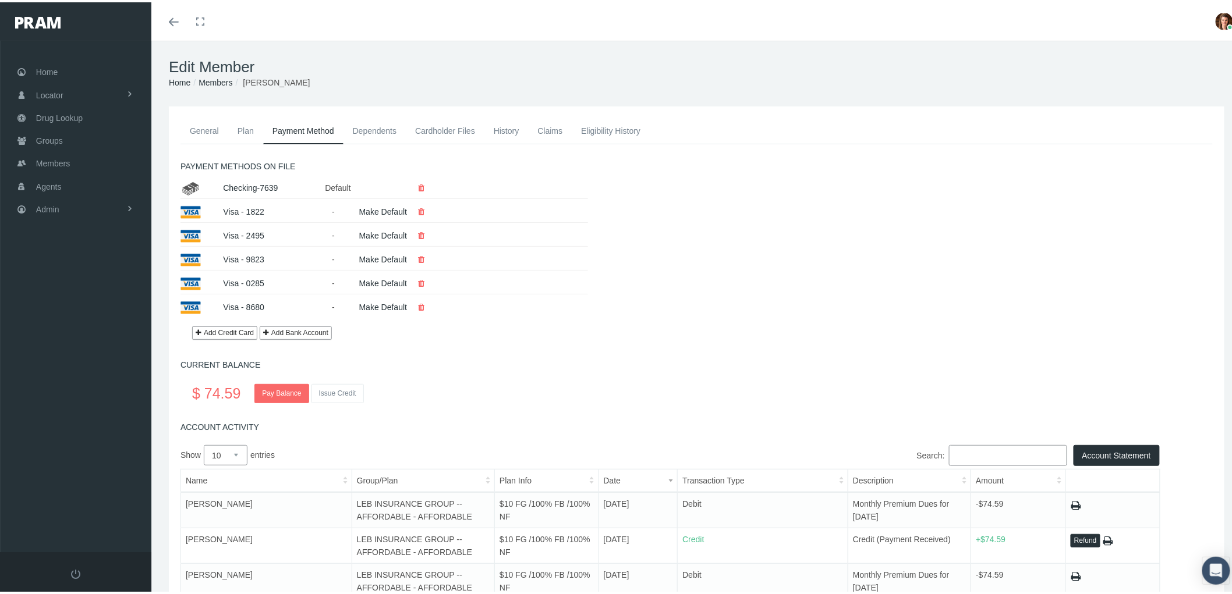
click at [279, 398] on link "Pay Balance" at bounding box center [281, 391] width 54 height 19
click at [307, 336] on button "Add Bank Account" at bounding box center [296, 330] width 72 height 13
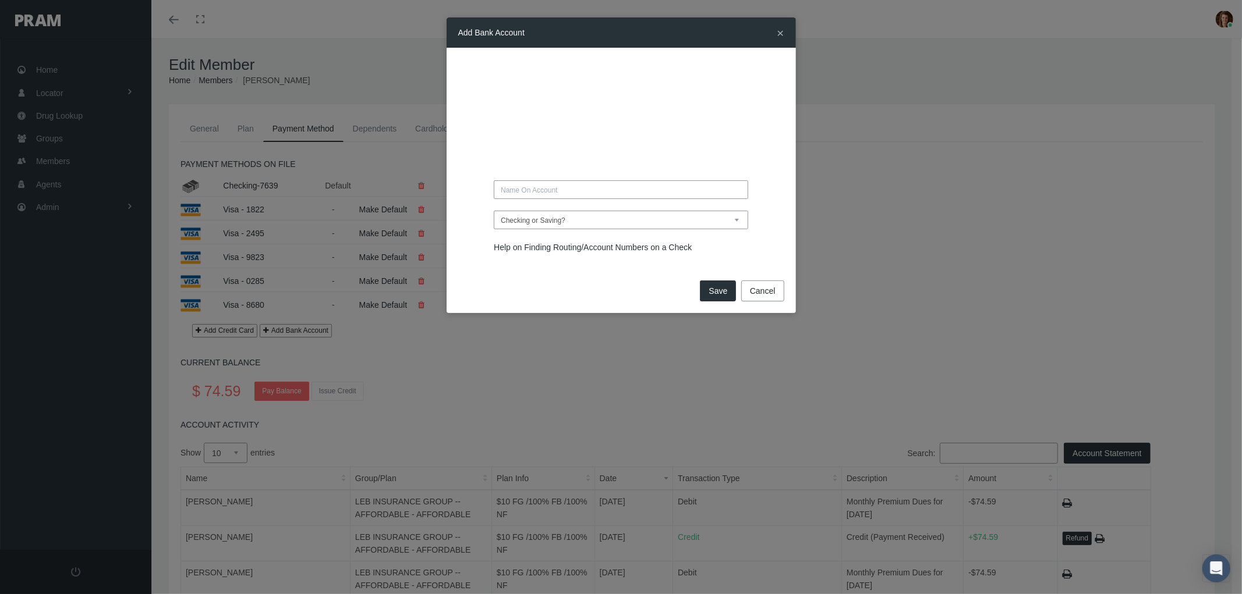
click at [781, 299] on button "Cancel" at bounding box center [762, 291] width 43 height 21
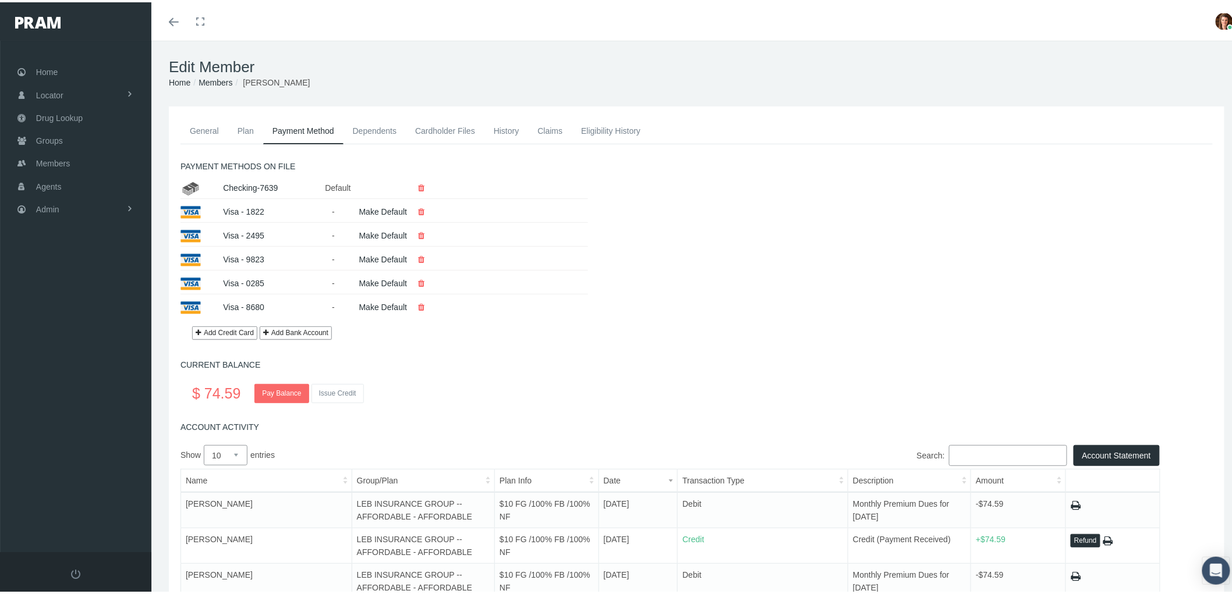
click at [423, 185] on icon at bounding box center [421, 186] width 6 height 20
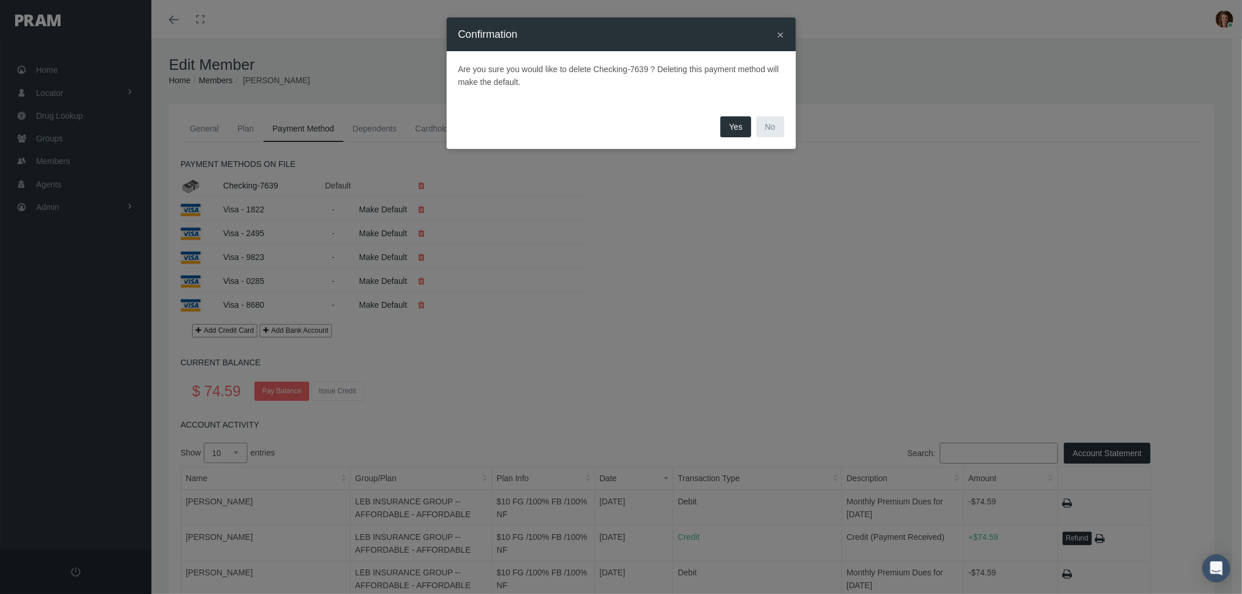
click at [735, 129] on button "Yes" at bounding box center [735, 126] width 31 height 21
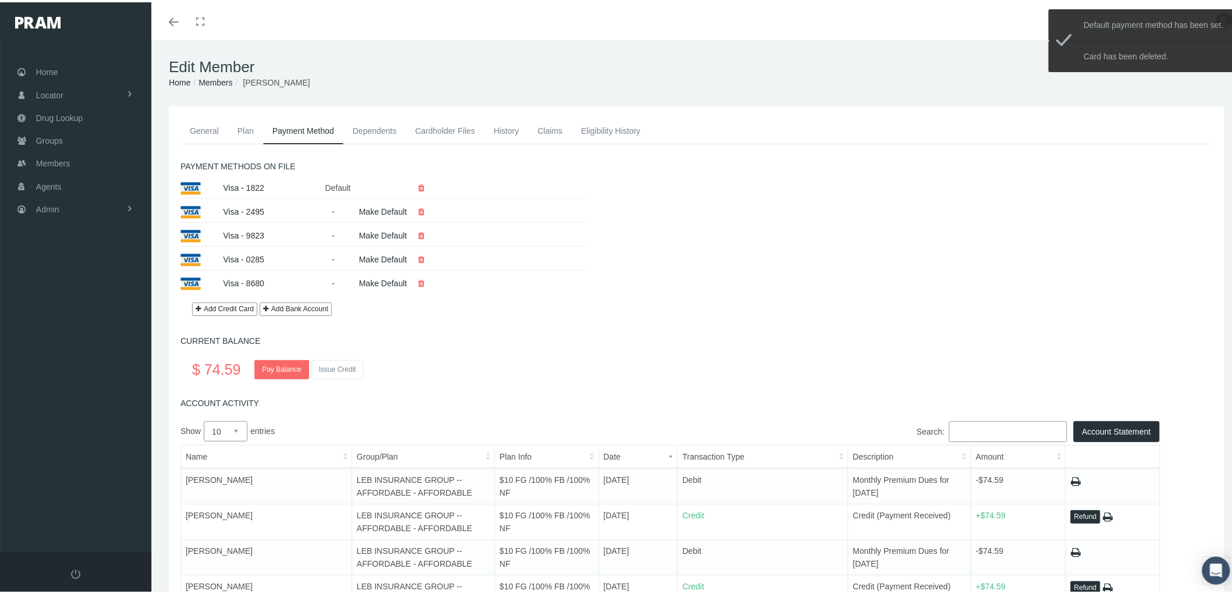
click at [302, 312] on button "Add Bank Account" at bounding box center [296, 306] width 72 height 13
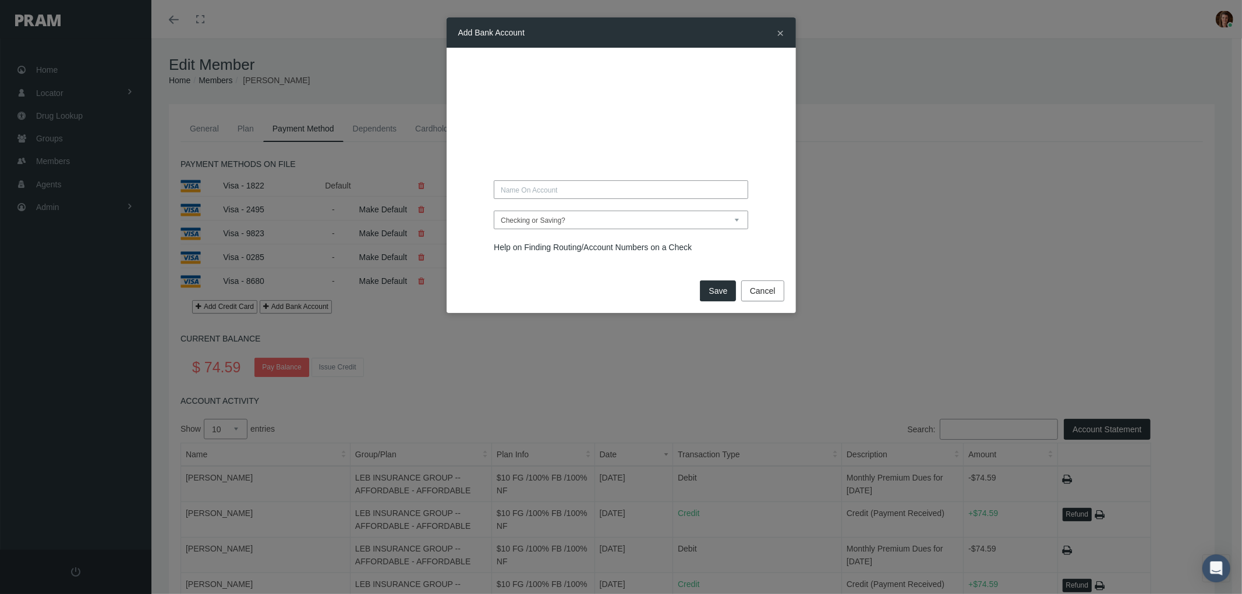
click at [537, 183] on input "text" at bounding box center [621, 189] width 254 height 19
type input "Belinda Edwards"
click at [538, 233] on div "Belinda Edwards Checking or Saving? Checking" at bounding box center [621, 156] width 326 height 194
click at [537, 222] on select "Checking or Saving? Checking Saving" at bounding box center [621, 220] width 254 height 19
select select "Checking"
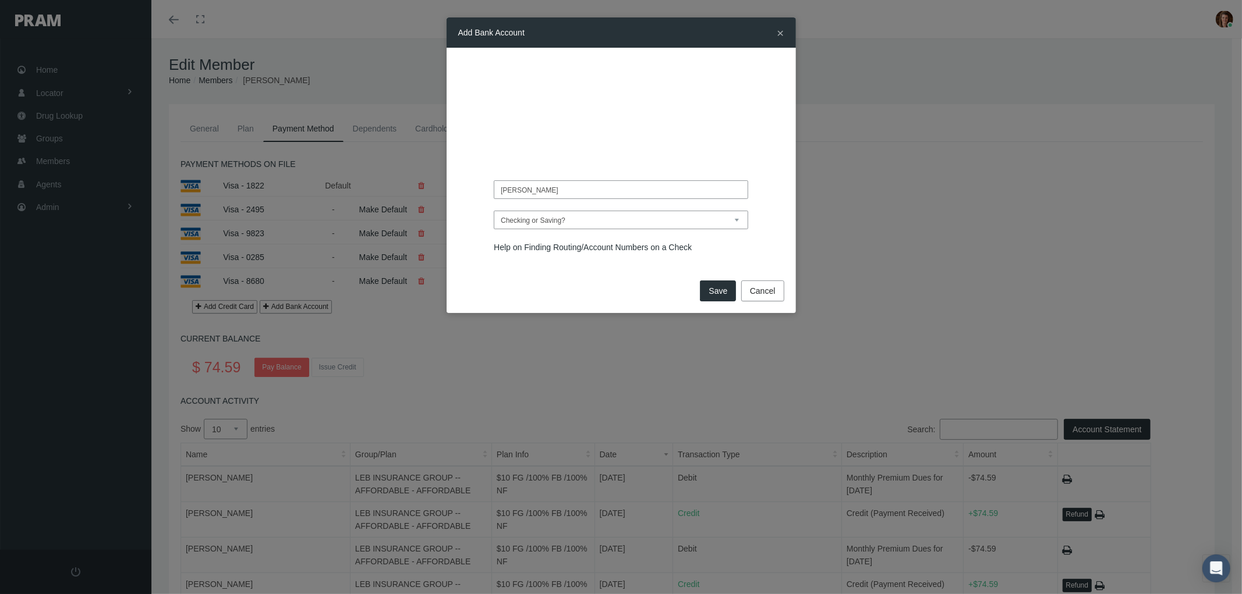
click at [494, 211] on select "Checking or Saving? Checking Saving" at bounding box center [621, 220] width 254 height 19
click at [721, 287] on button "Save" at bounding box center [718, 291] width 36 height 21
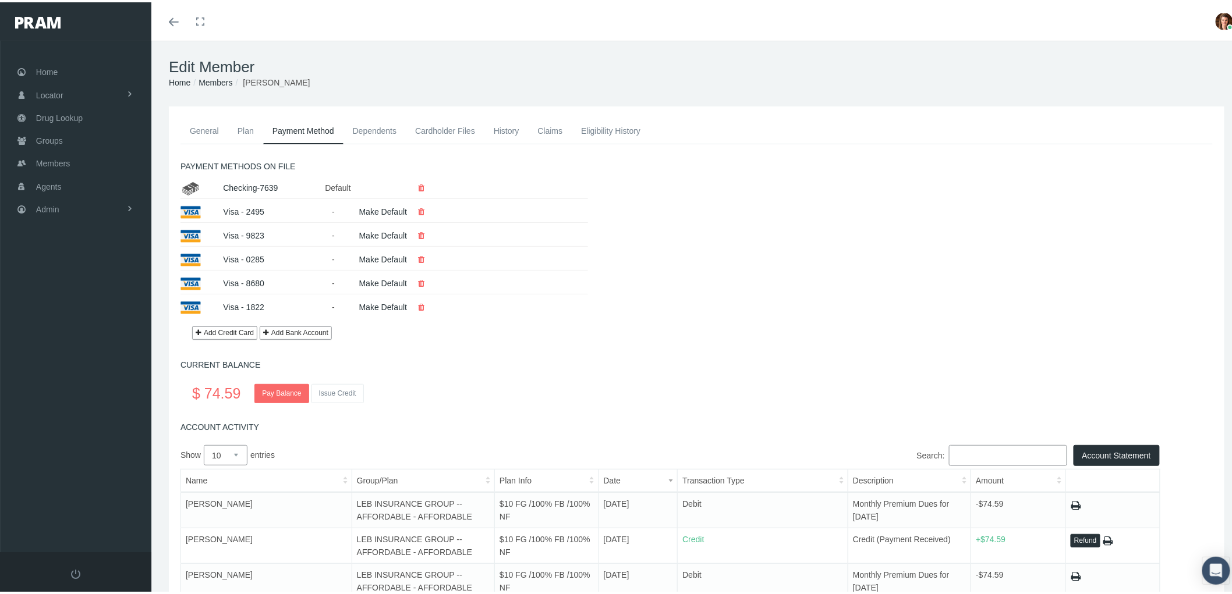
click at [281, 399] on link "Pay Balance" at bounding box center [281, 391] width 54 height 19
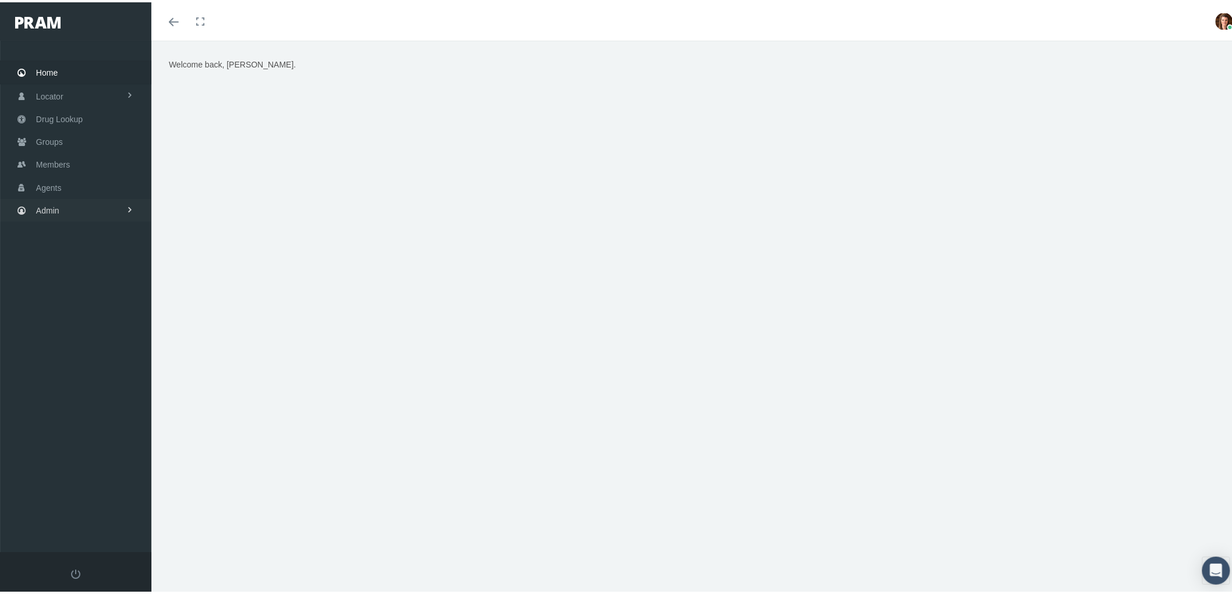
click at [83, 200] on link "Admin" at bounding box center [75, 208] width 151 height 23
click at [44, 274] on link "Claims" at bounding box center [75, 277] width 151 height 20
click at [59, 159] on span "Members" at bounding box center [53, 162] width 34 height 22
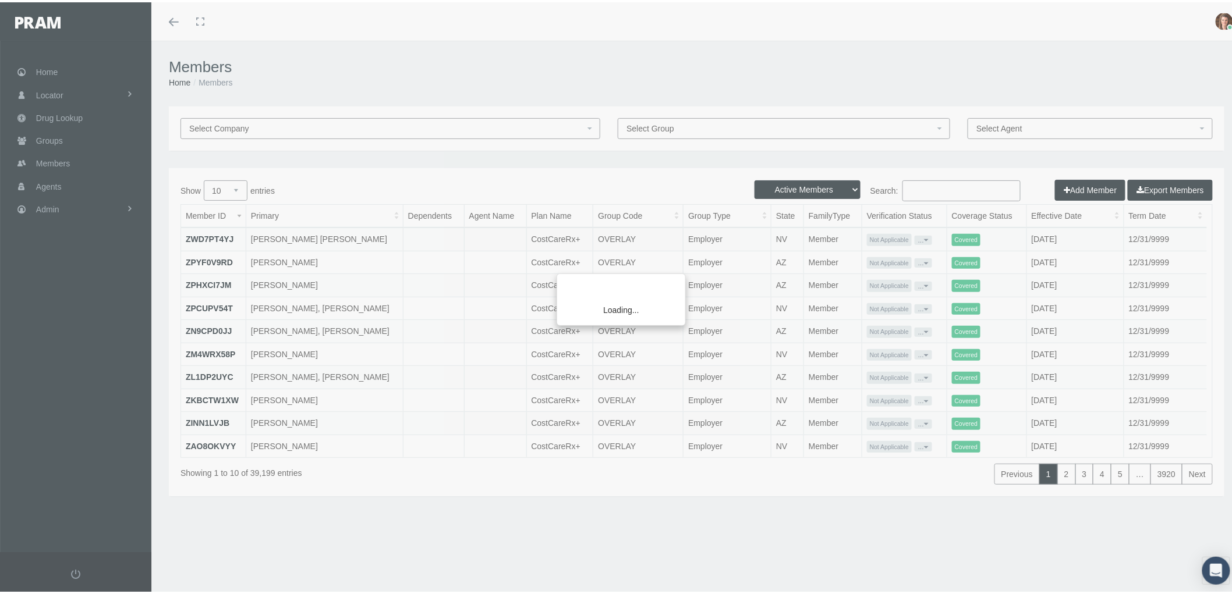
click at [914, 187] on div "Loading..." at bounding box center [616, 297] width 1232 height 594
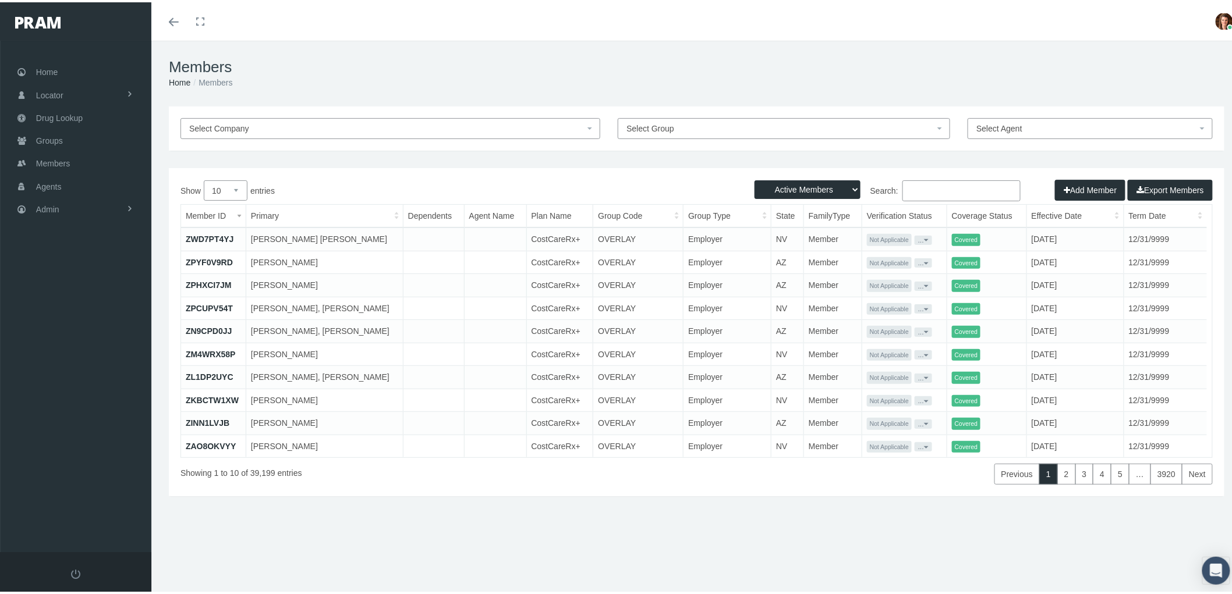
click at [930, 186] on input "Search:" at bounding box center [961, 188] width 118 height 21
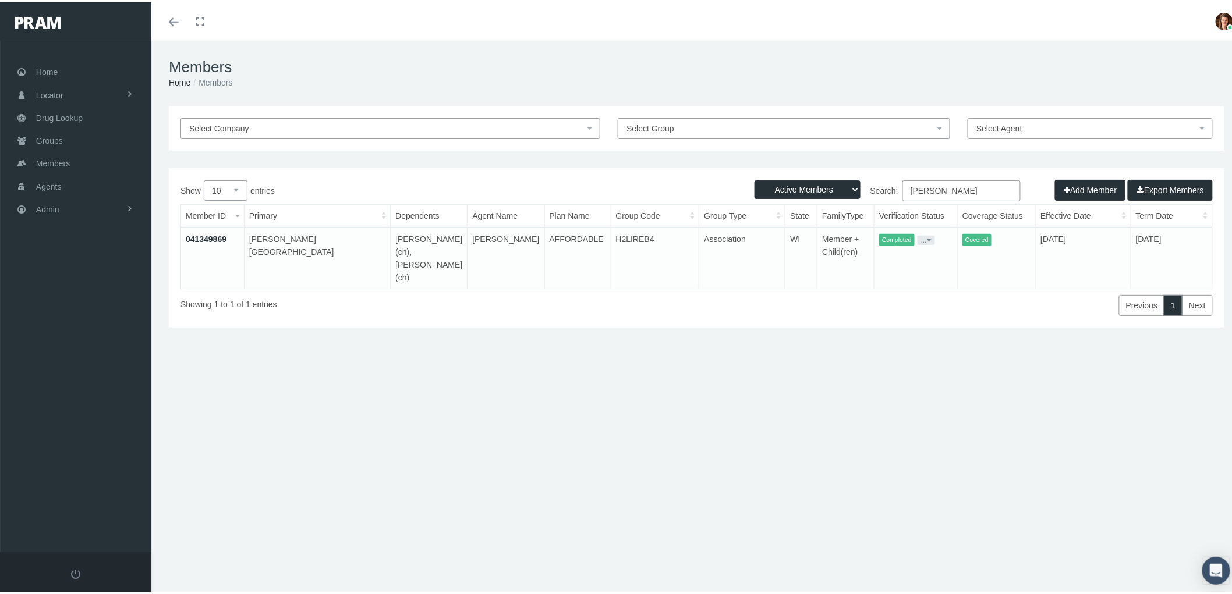
type input "[PERSON_NAME]"
click at [217, 239] on link "041349869" at bounding box center [206, 236] width 41 height 9
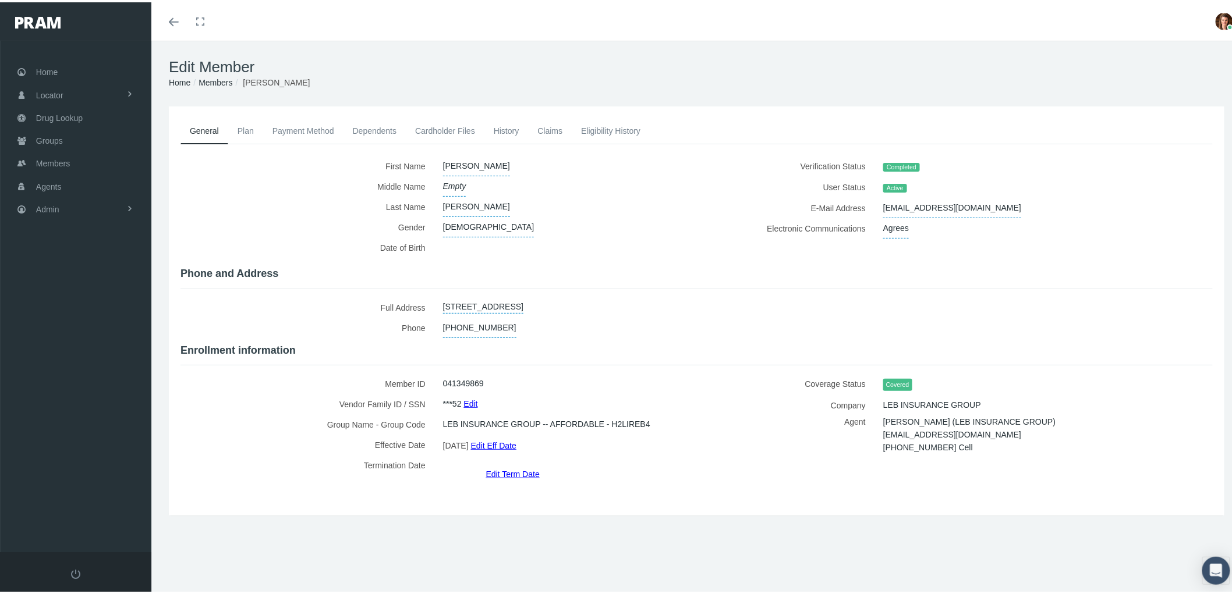
click at [286, 118] on link "Payment Method" at bounding box center [303, 129] width 80 height 26
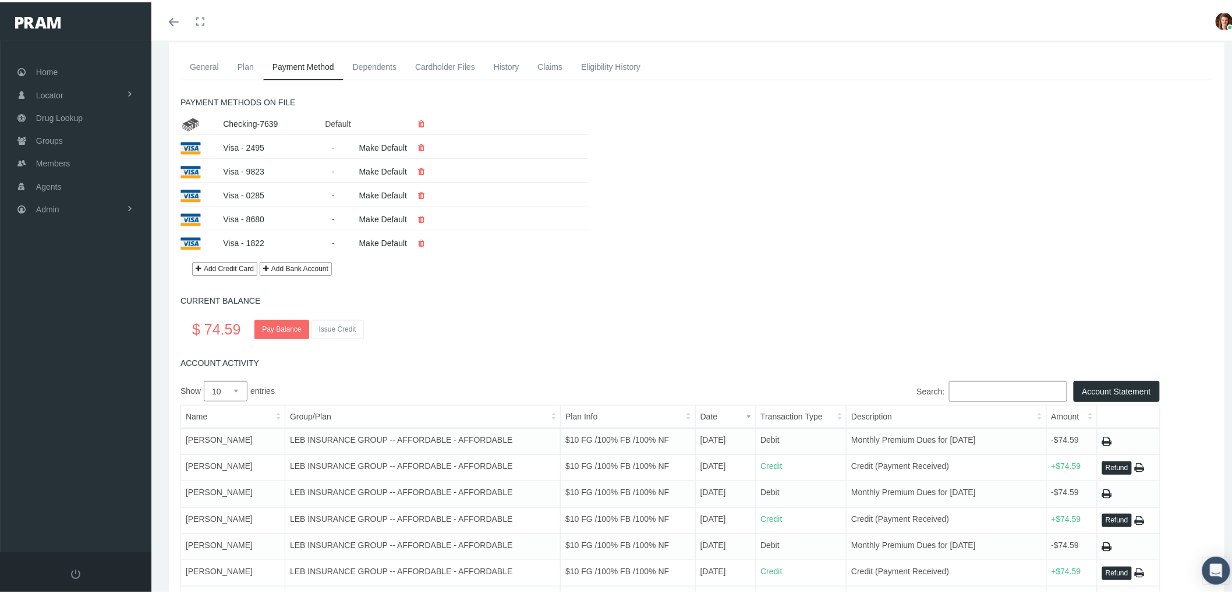
scroll to position [65, 0]
click at [274, 327] on link "Pay Balance" at bounding box center [281, 326] width 54 height 19
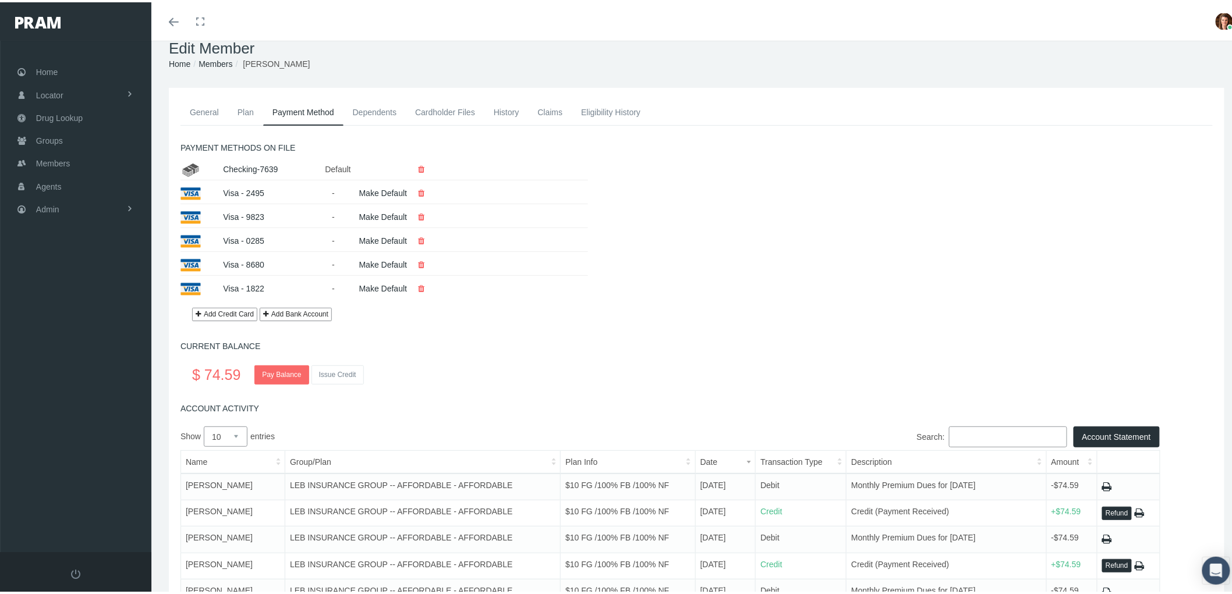
scroll to position [0, 0]
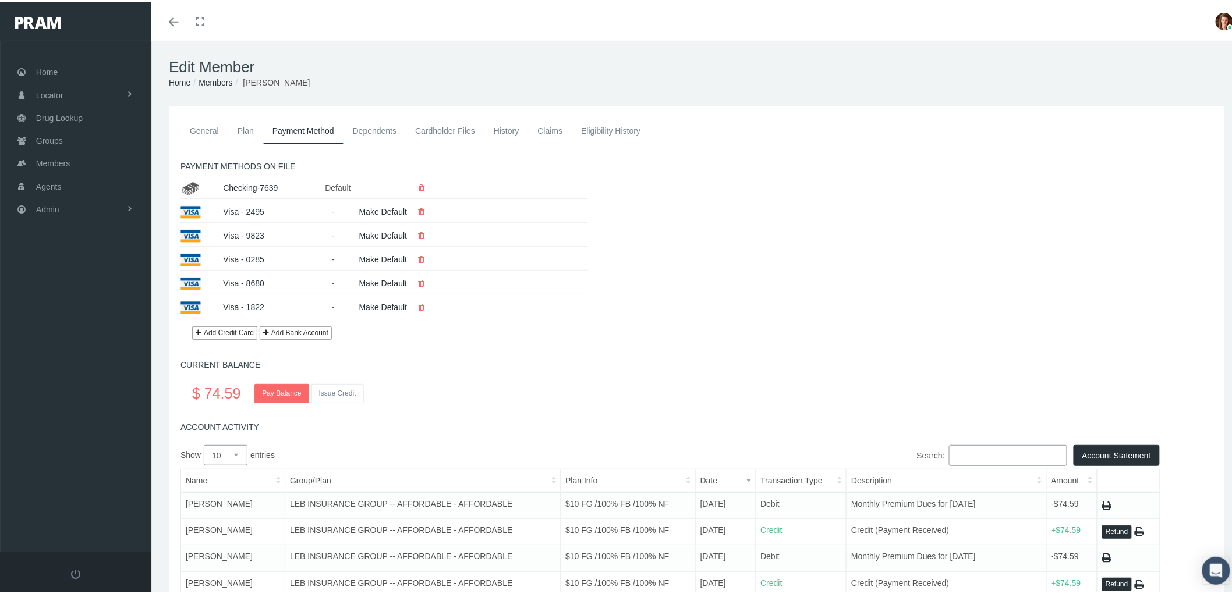
click at [278, 396] on link "Pay Balance" at bounding box center [281, 391] width 54 height 19
click at [533, 126] on link "Claims" at bounding box center [550, 129] width 44 height 26
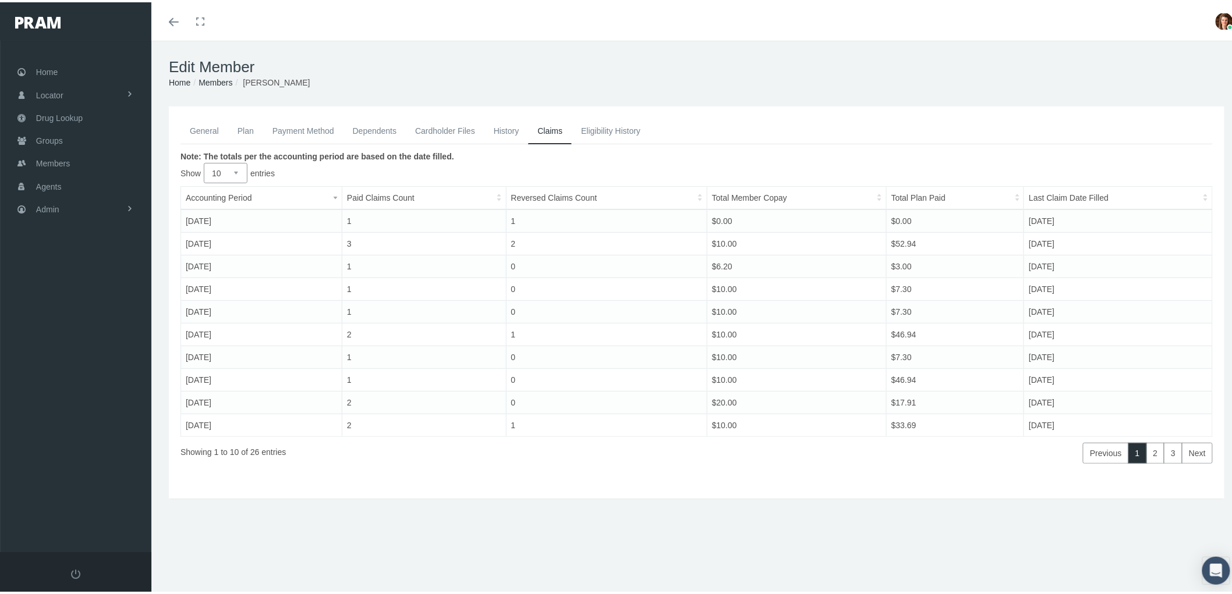
click at [324, 127] on link "Payment Method" at bounding box center [303, 129] width 80 height 26
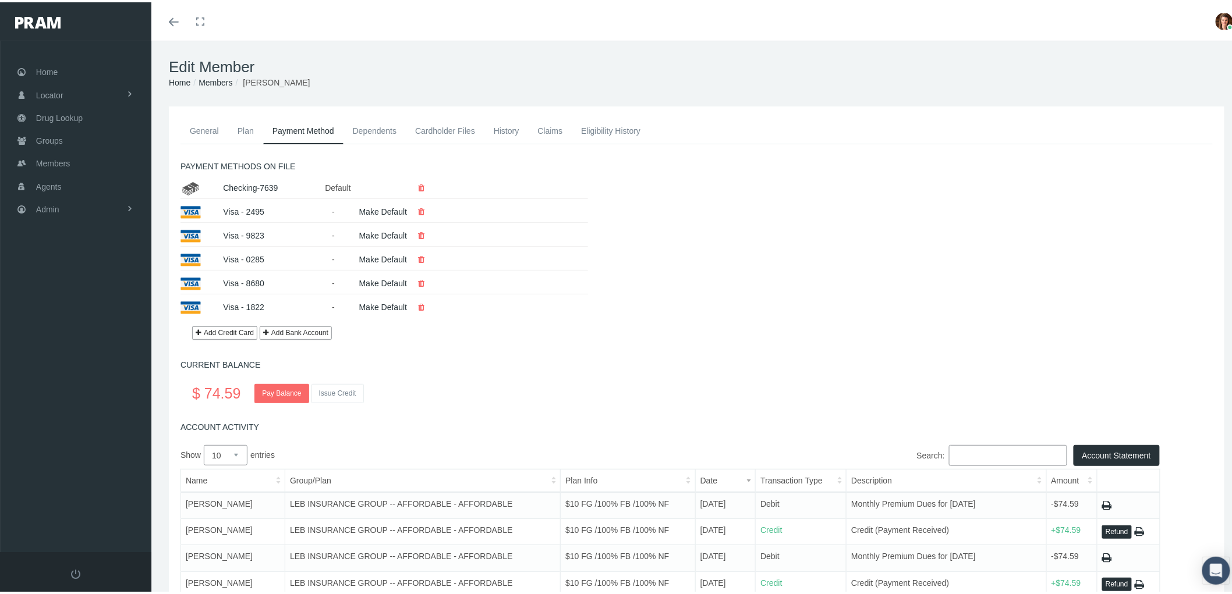
click at [208, 129] on link "General" at bounding box center [204, 129] width 48 height 26
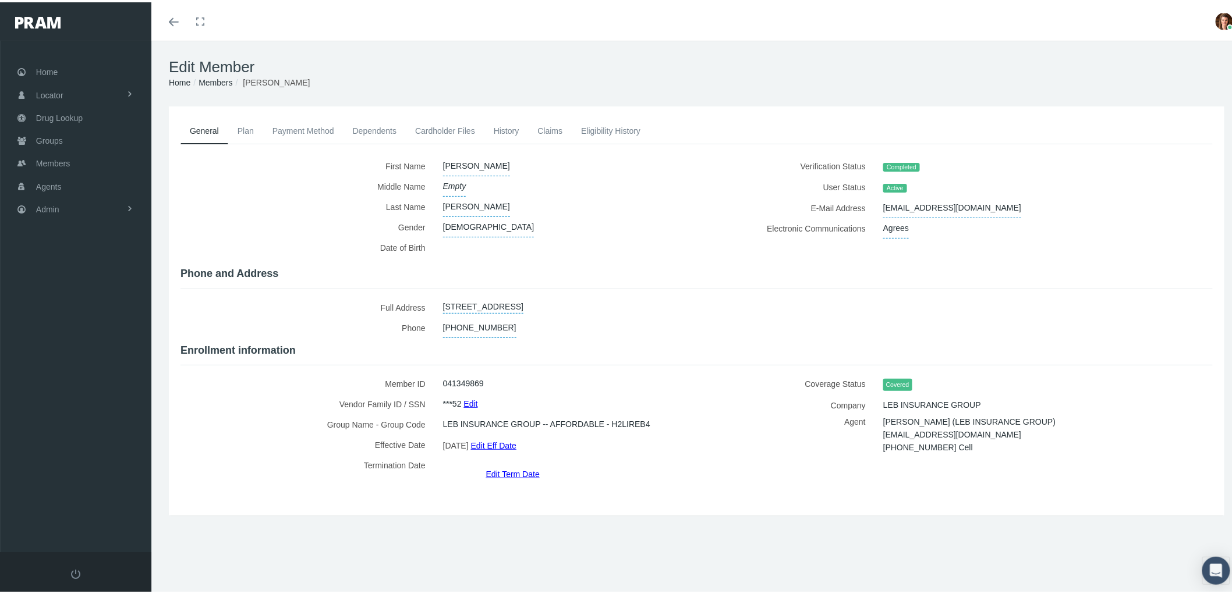
click at [241, 134] on link "Plan" at bounding box center [245, 129] width 35 height 26
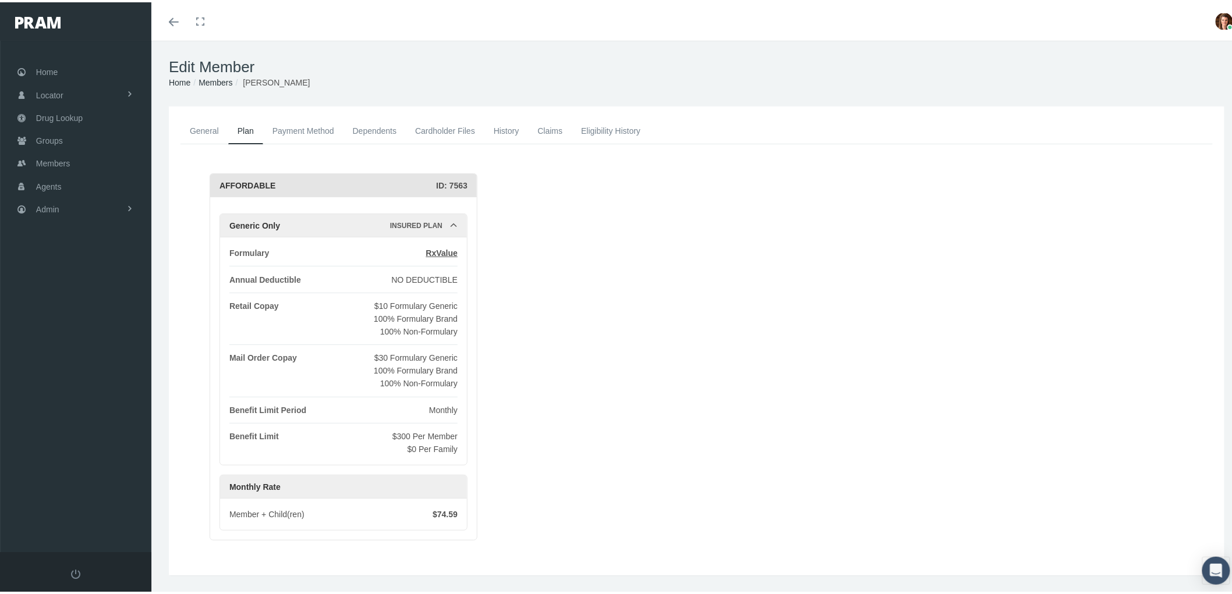
click at [792, 243] on div "AFFORDABLE ID: 7563 Generic Only Insured Plan Formulary RxValue Annual Deductib…" at bounding box center [711, 354] width 1003 height 367
